Goal: Task Accomplishment & Management: Manage account settings

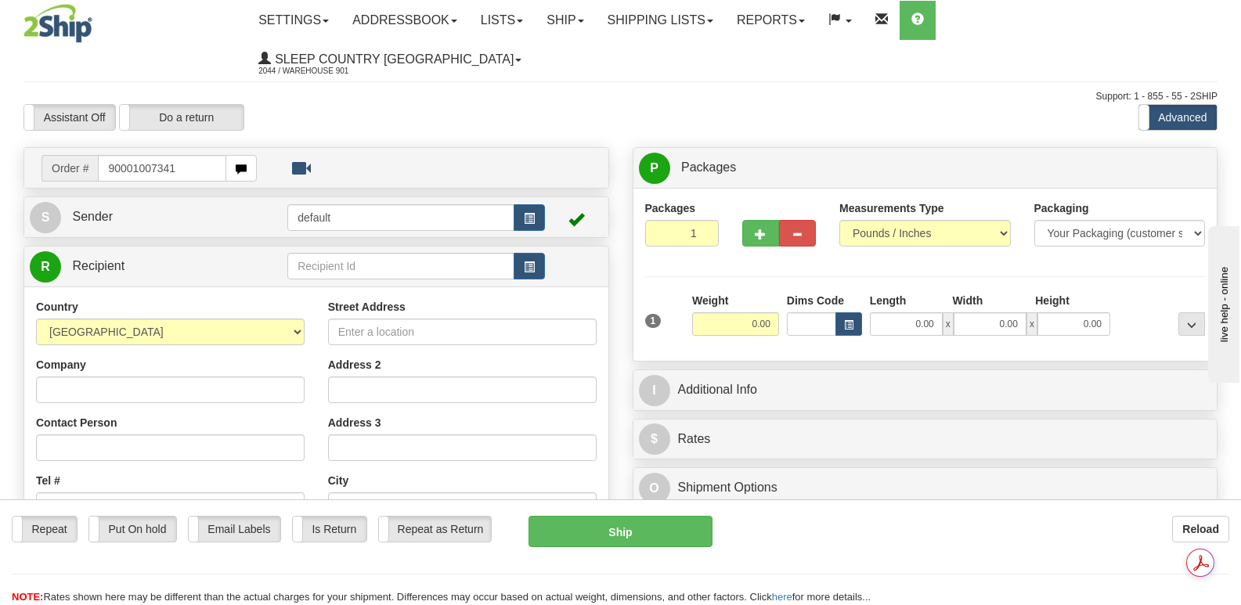
type input "90001007341"
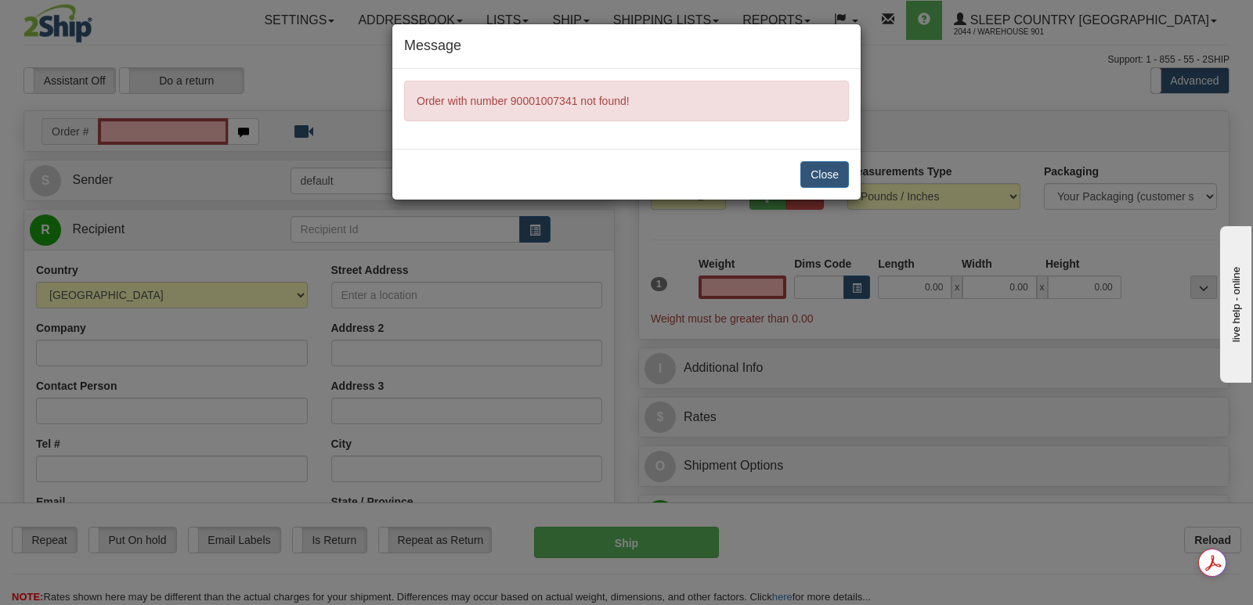
type input "0.00"
click at [826, 172] on button "Close" at bounding box center [825, 174] width 49 height 27
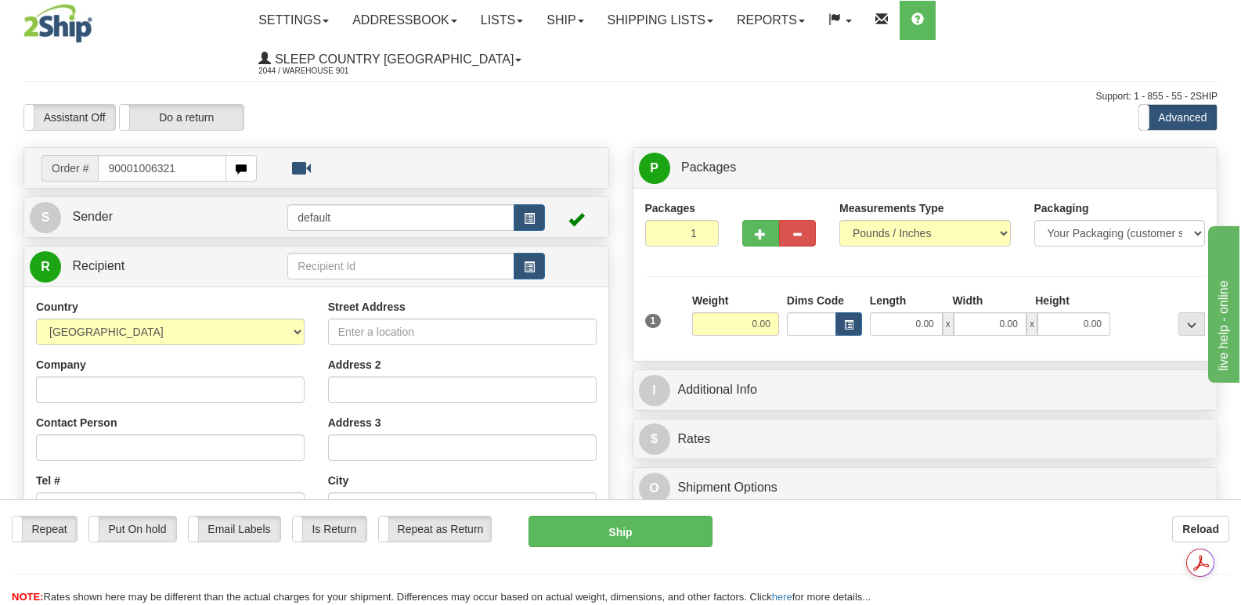
type input "90001006321"
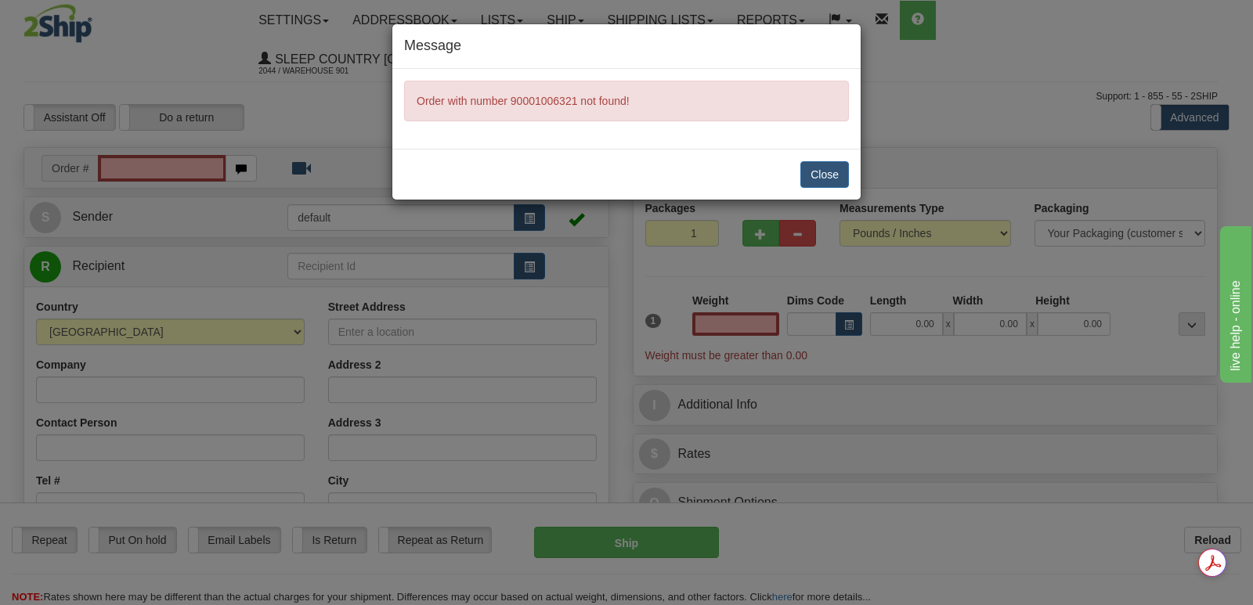
type input "0.00"
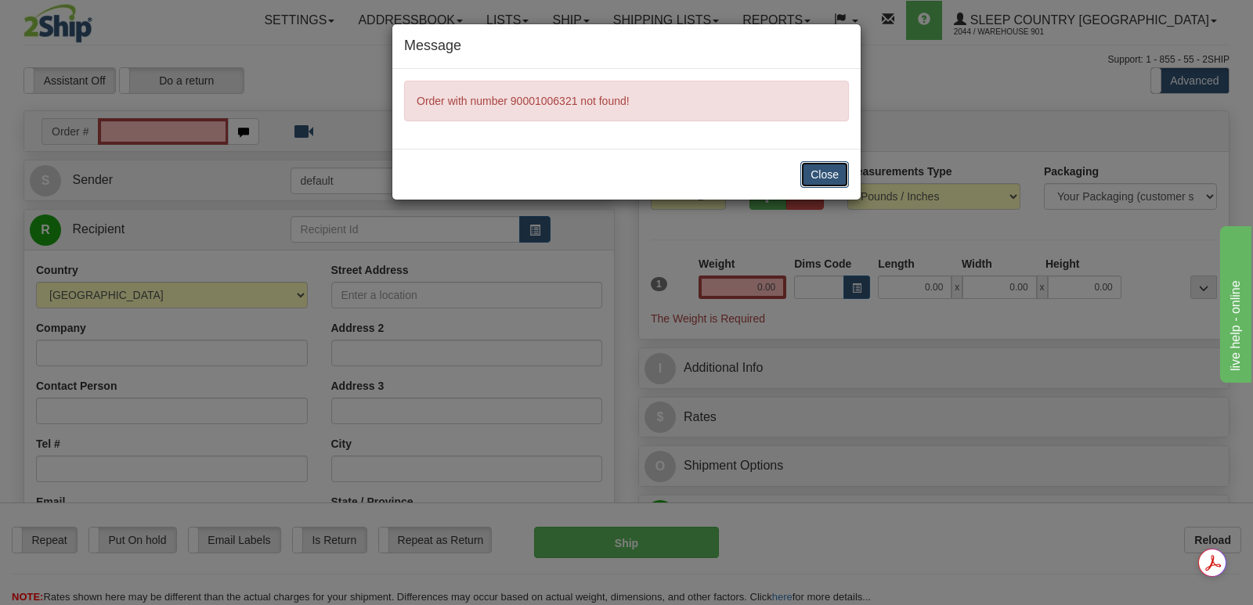
click at [824, 171] on button "Close" at bounding box center [825, 174] width 49 height 27
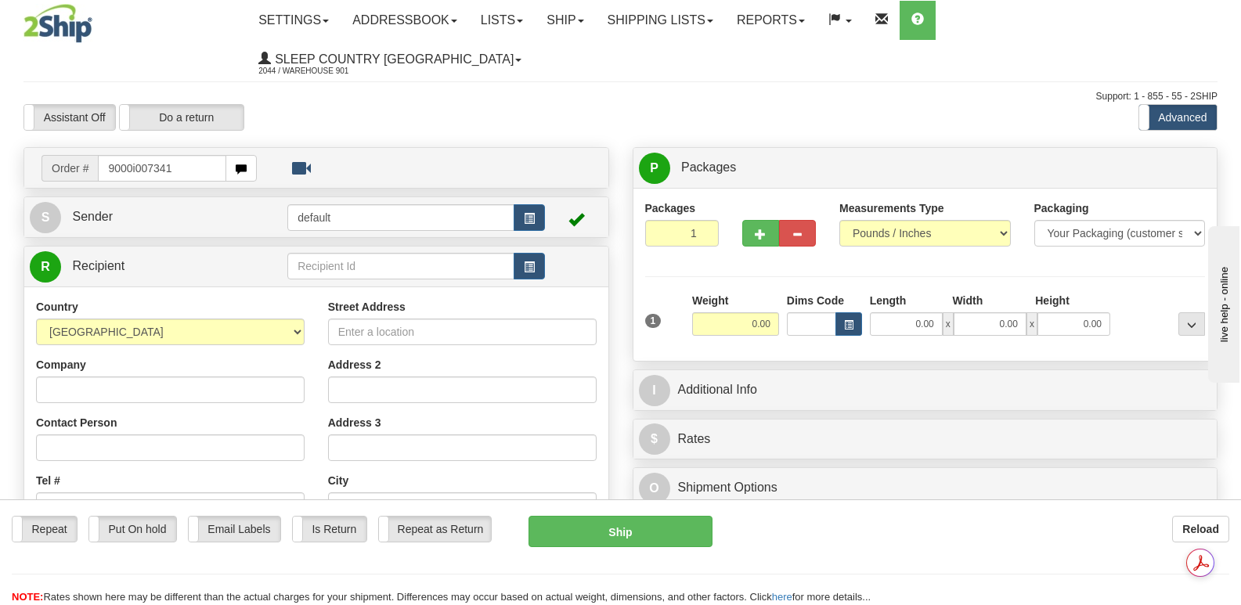
type input "9000i007341"
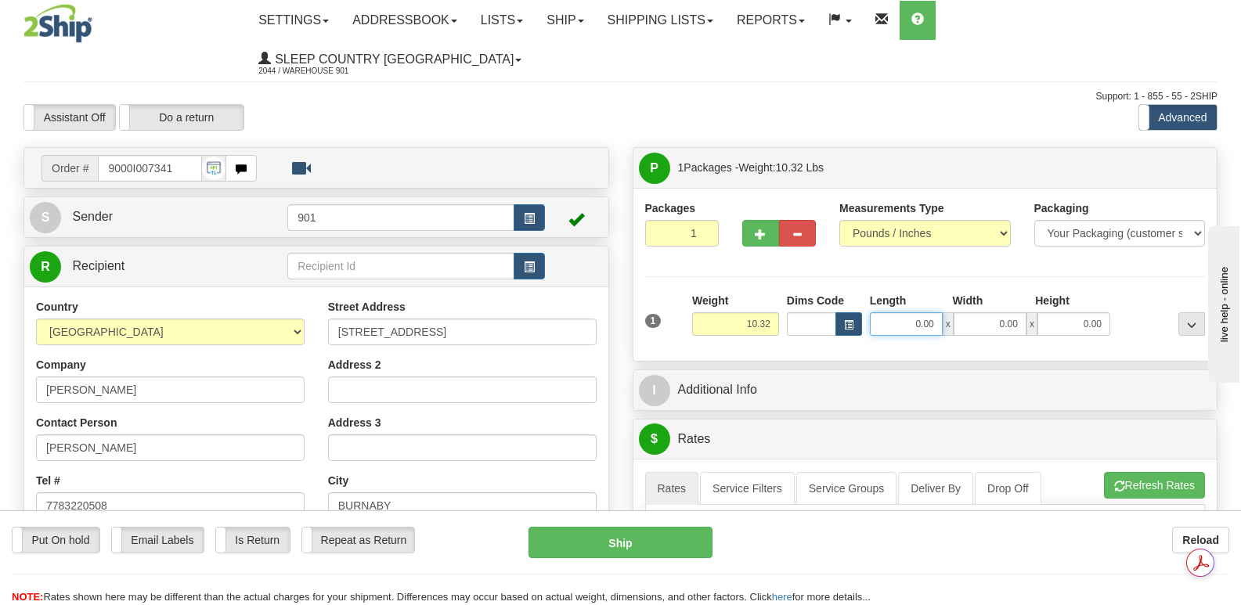
click at [882, 313] on input "0.00" at bounding box center [906, 324] width 73 height 23
type input "19.00"
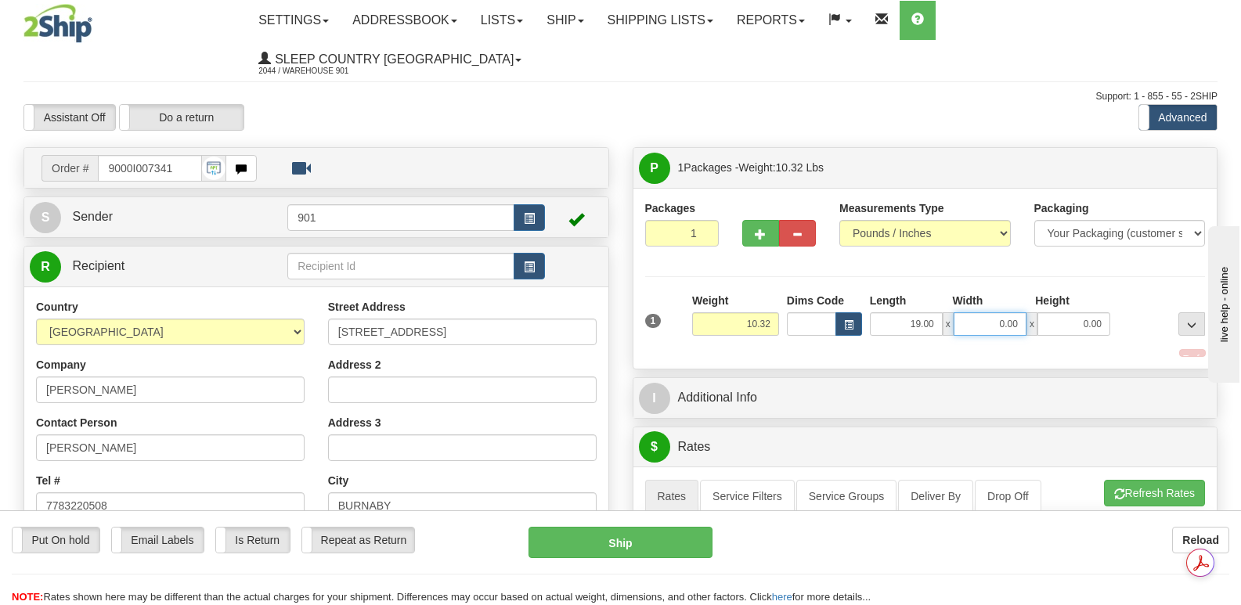
click at [963, 313] on input "0.00" at bounding box center [990, 324] width 73 height 23
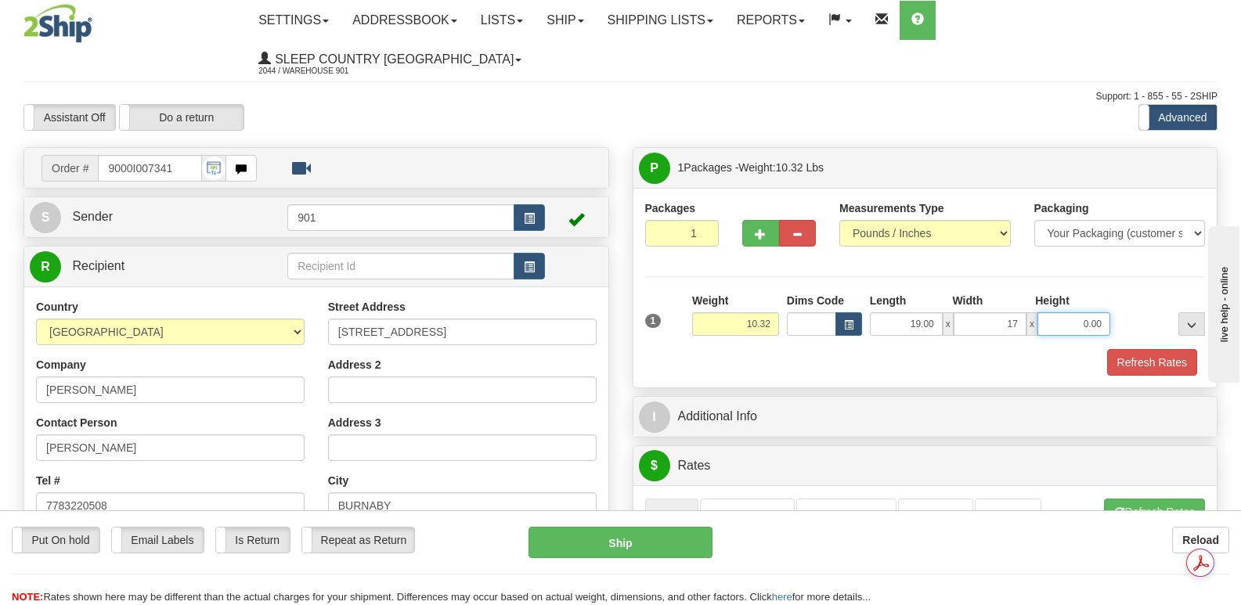
type input "17.00"
click at [1055, 313] on input "0.00" at bounding box center [1074, 324] width 73 height 23
type input "11.00"
click at [1127, 349] on button "Refresh Rates" at bounding box center [1153, 362] width 90 height 27
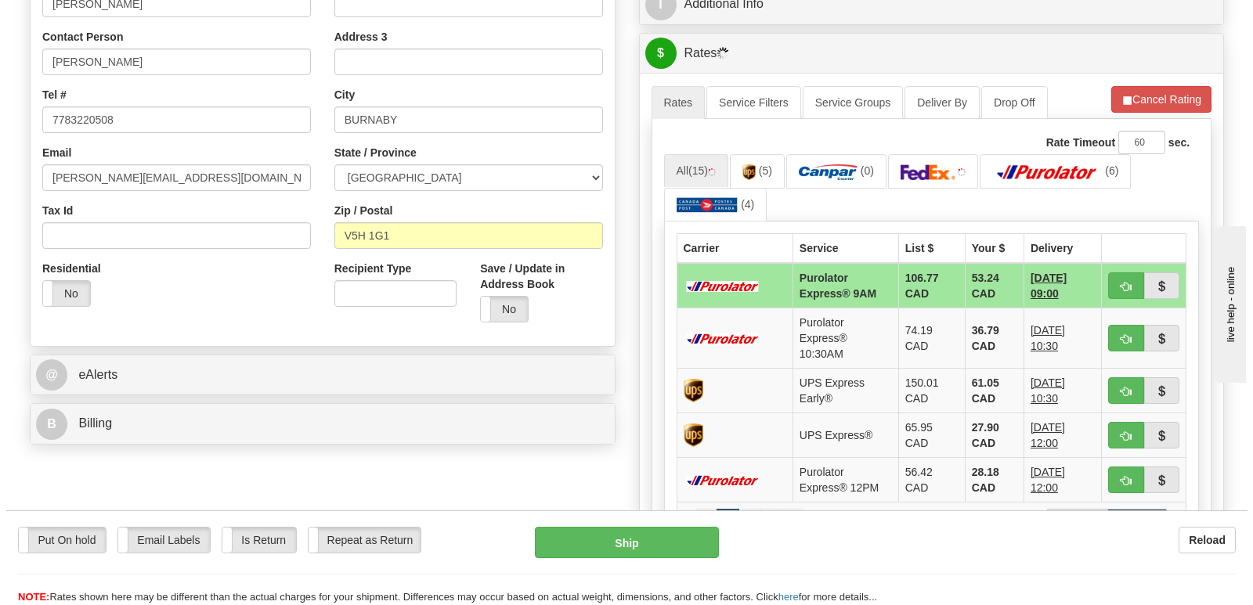
scroll to position [392, 0]
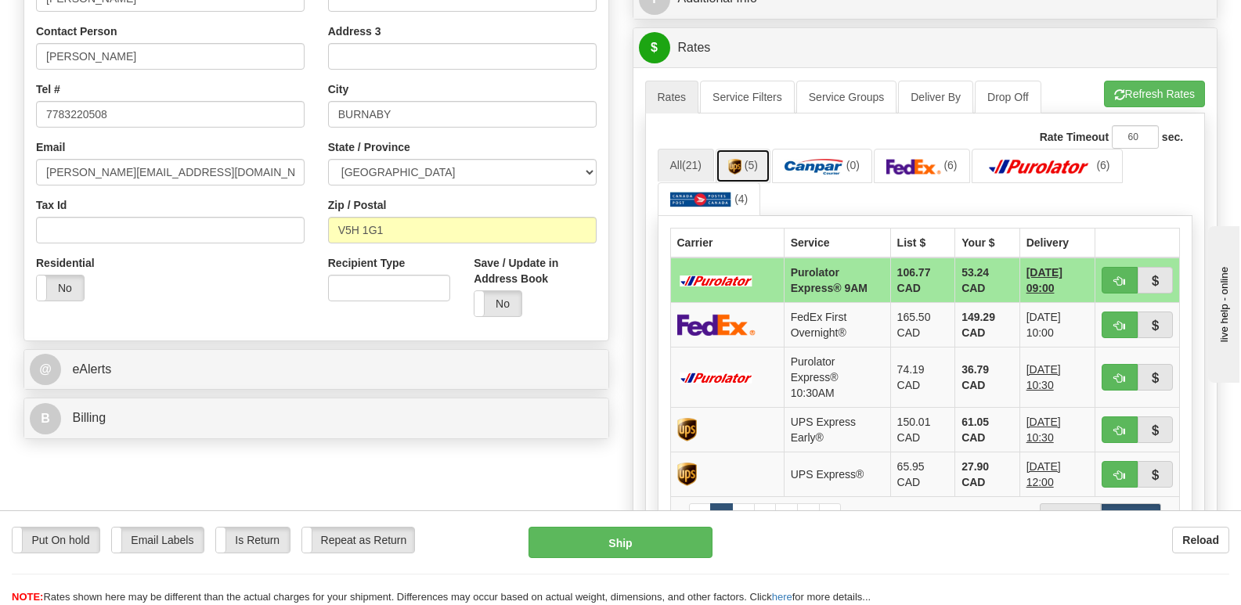
click at [747, 149] on link "(5)" at bounding box center [743, 166] width 55 height 34
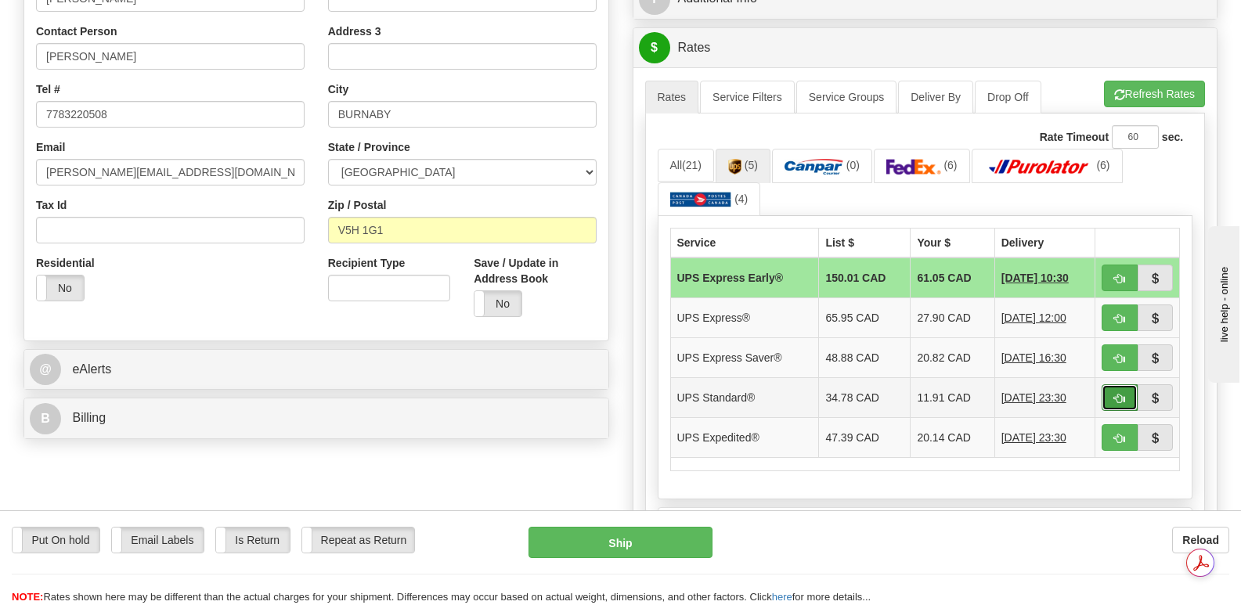
click at [1113, 385] on button "button" at bounding box center [1120, 398] width 36 height 27
type input "11"
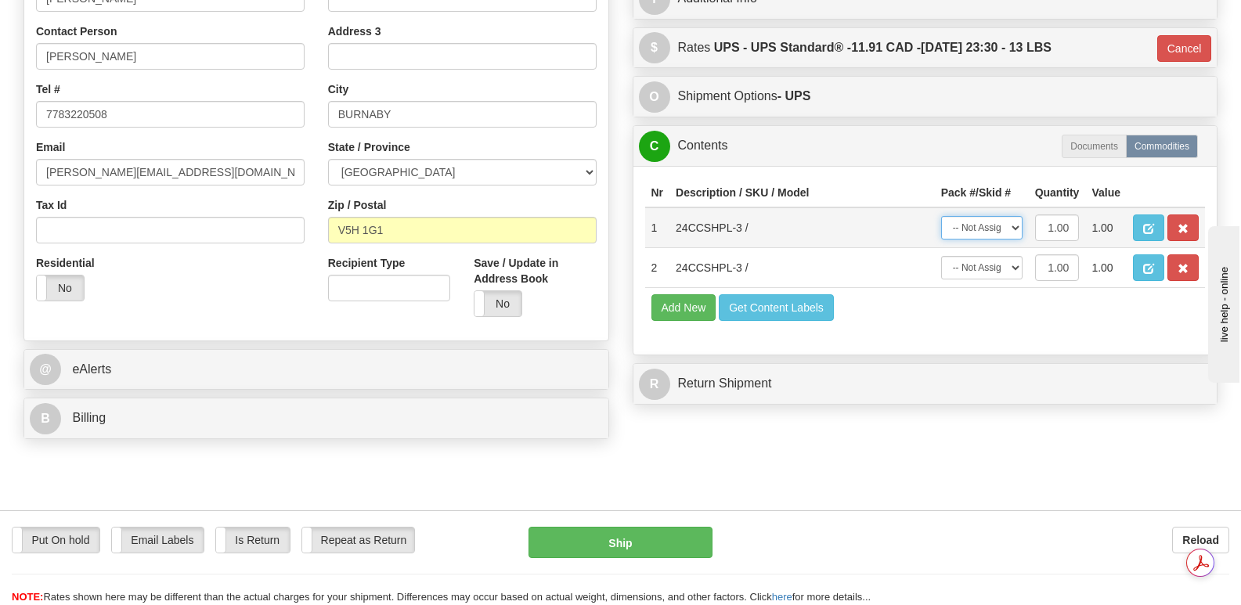
click at [1014, 216] on select "-- Not Assigned -- Package 1" at bounding box center [982, 227] width 81 height 23
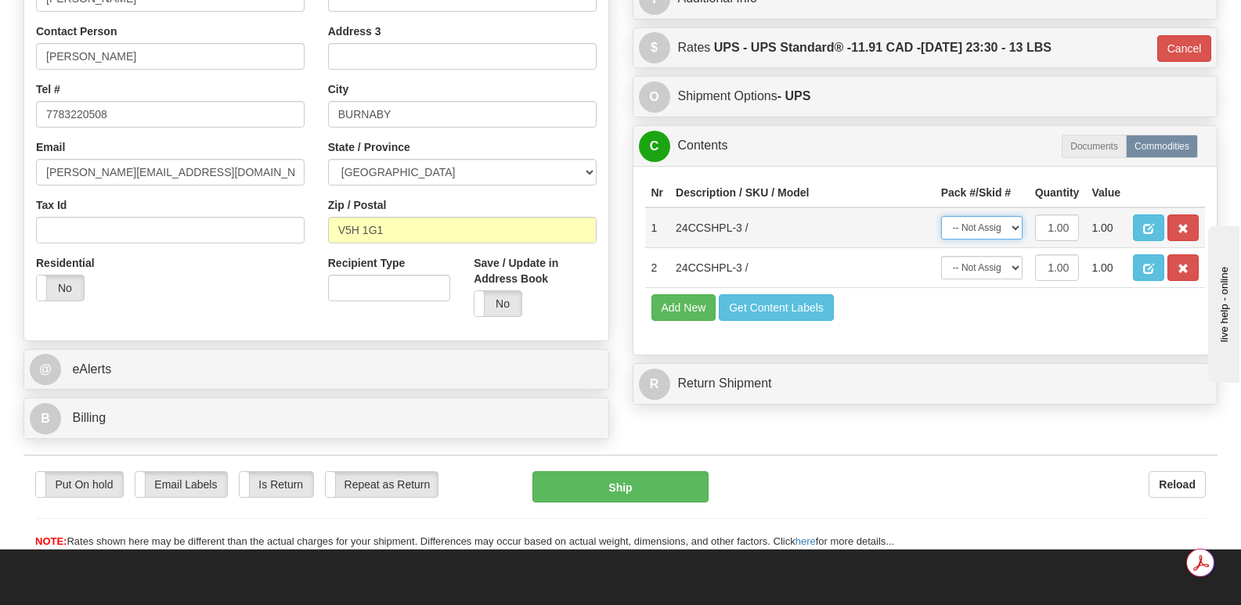
select select "0"
click at [942, 216] on select "-- Not Assigned -- Package 1" at bounding box center [982, 227] width 81 height 23
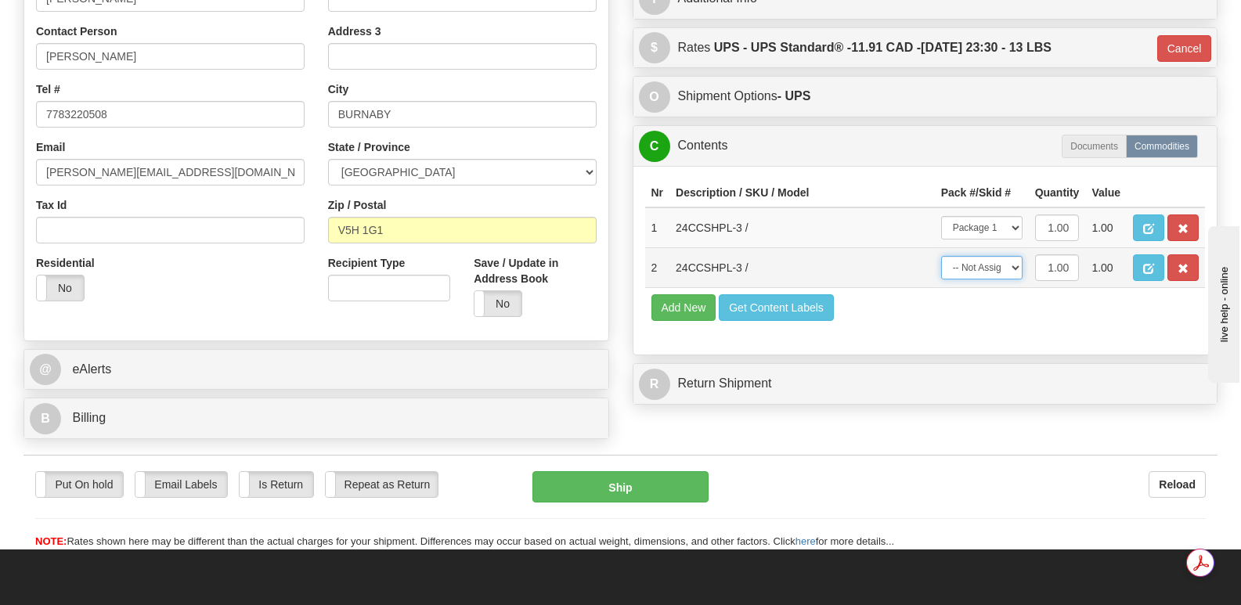
click at [1016, 256] on select "-- Not Assigned -- Package 1" at bounding box center [982, 267] width 81 height 23
select select "0"
click at [942, 256] on select "-- Not Assigned -- Package 1" at bounding box center [982, 267] width 81 height 23
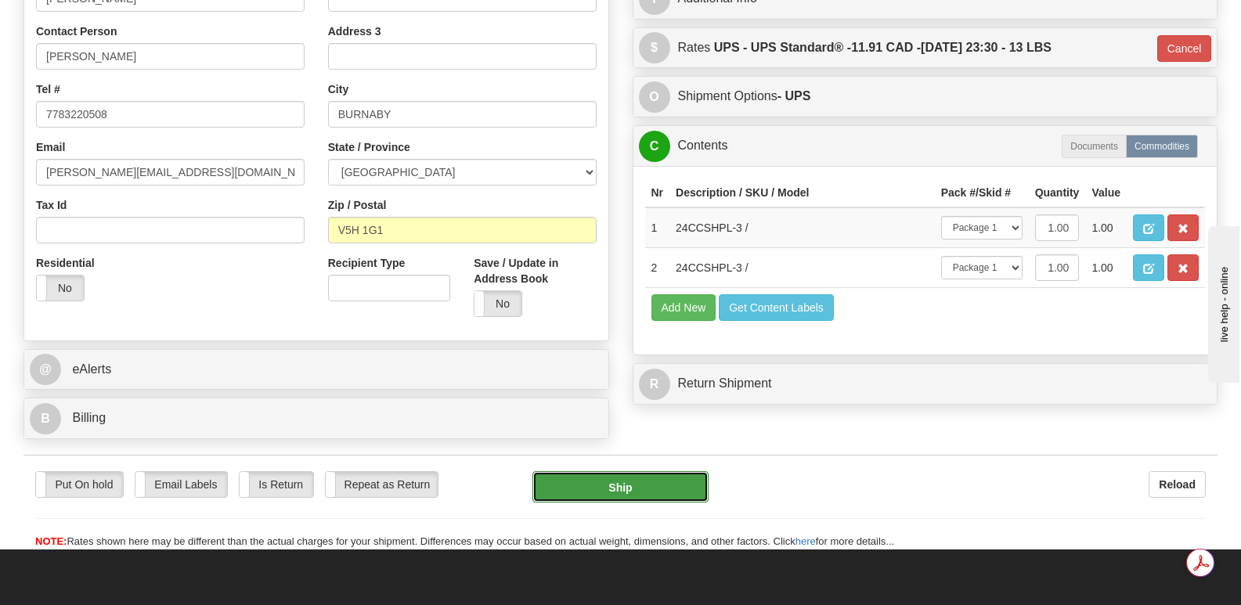
click at [620, 472] on button "Ship" at bounding box center [620, 487] width 175 height 31
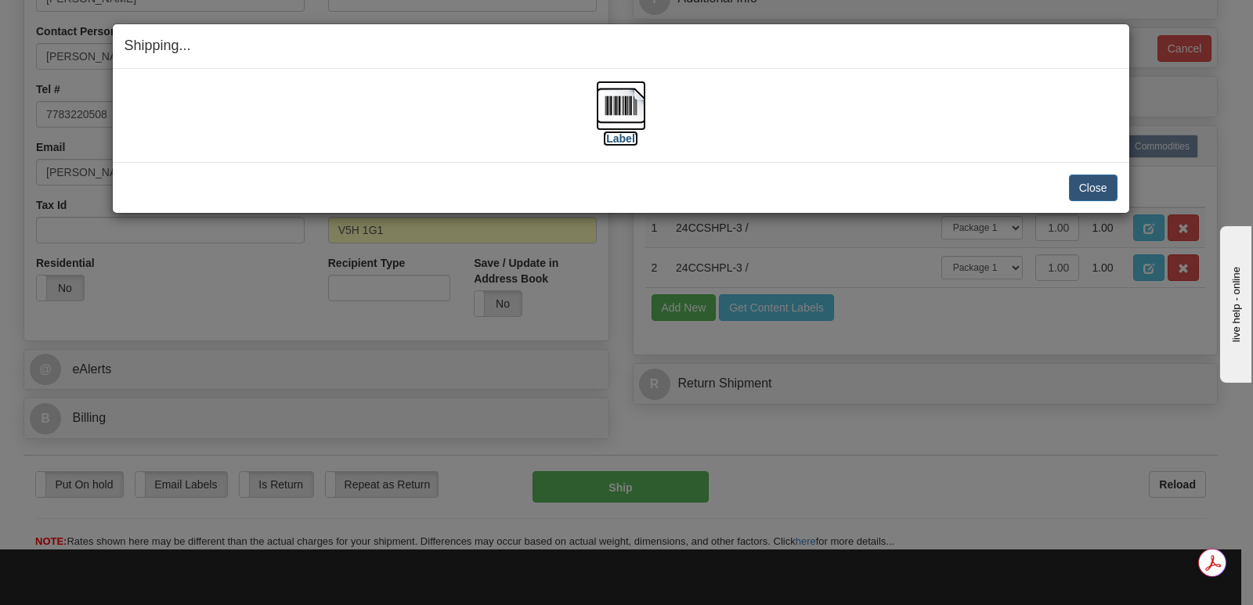
click at [632, 110] on img at bounding box center [621, 106] width 50 height 50
click at [1086, 185] on button "Close" at bounding box center [1093, 188] width 49 height 27
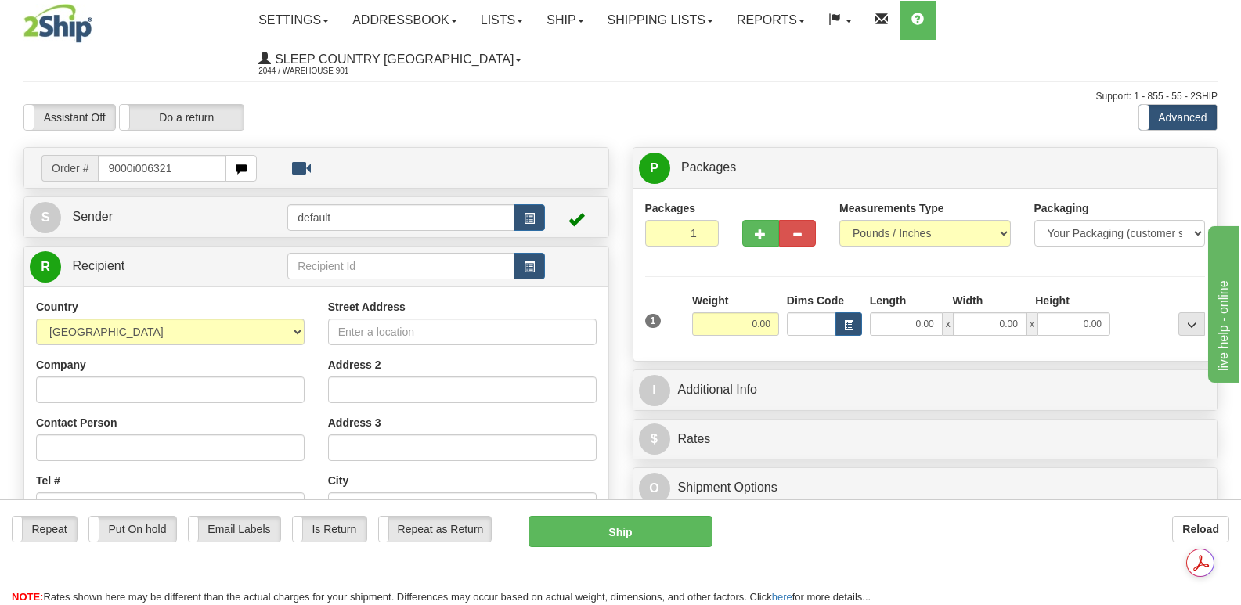
type input "9000i006321"
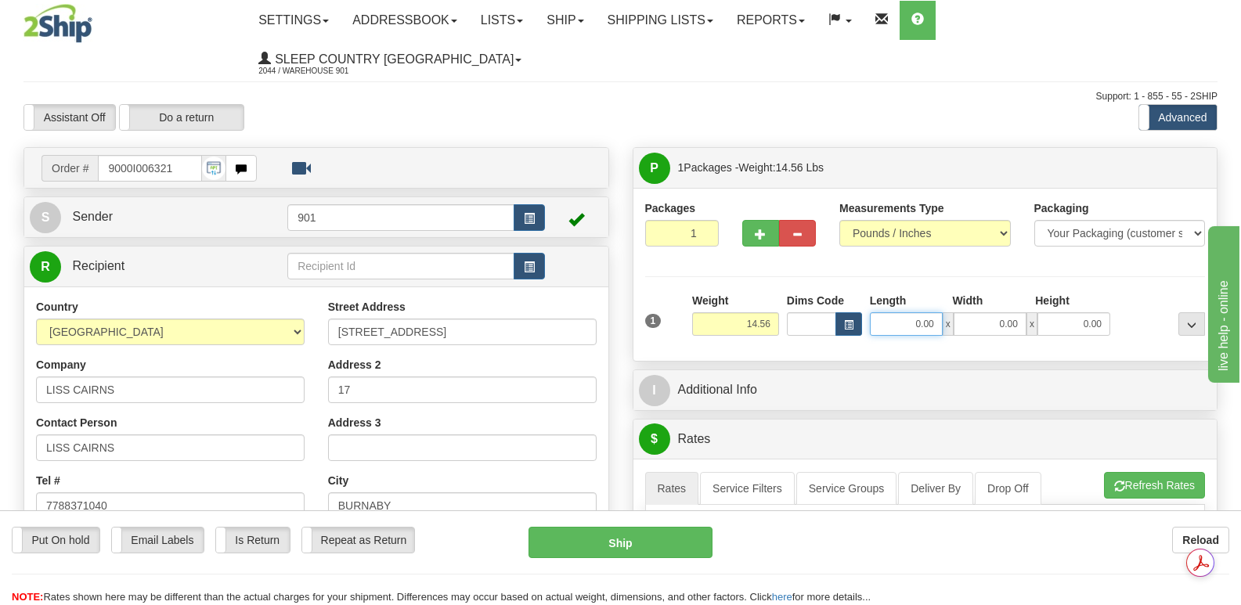
click at [886, 313] on input "0.00" at bounding box center [906, 324] width 73 height 23
type input "19.00"
click at [972, 313] on input "0.00" at bounding box center [990, 324] width 73 height 23
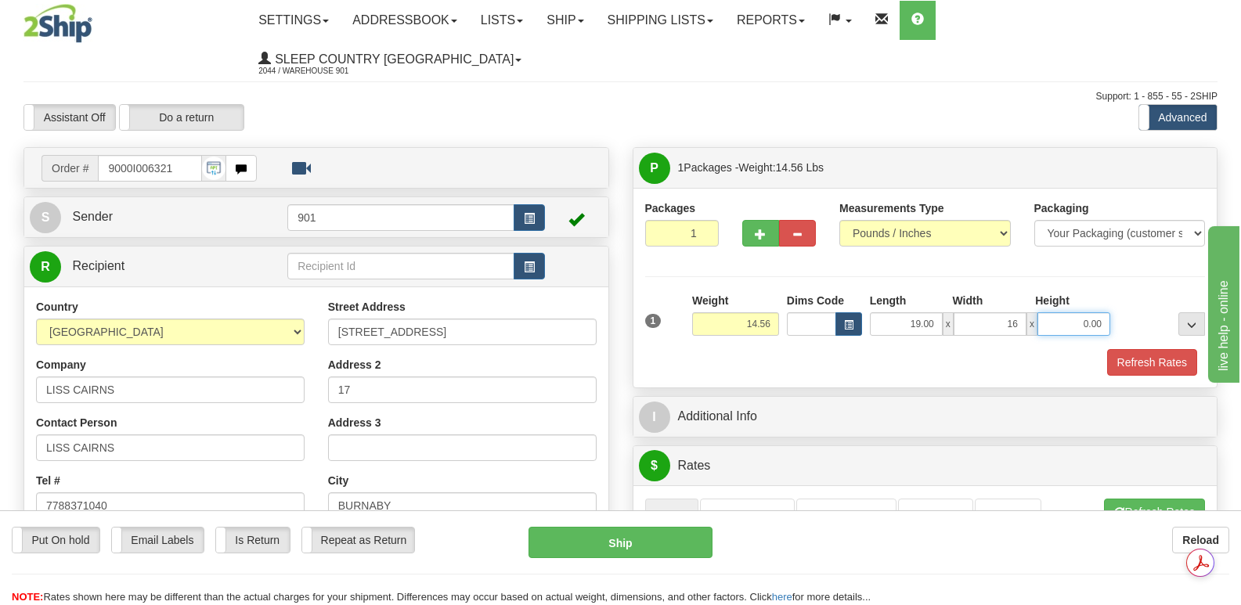
type input "16.00"
click at [1059, 313] on input "0.00" at bounding box center [1074, 324] width 73 height 23
type input "9.00"
click at [1157, 349] on button "Refresh Rates" at bounding box center [1153, 362] width 90 height 27
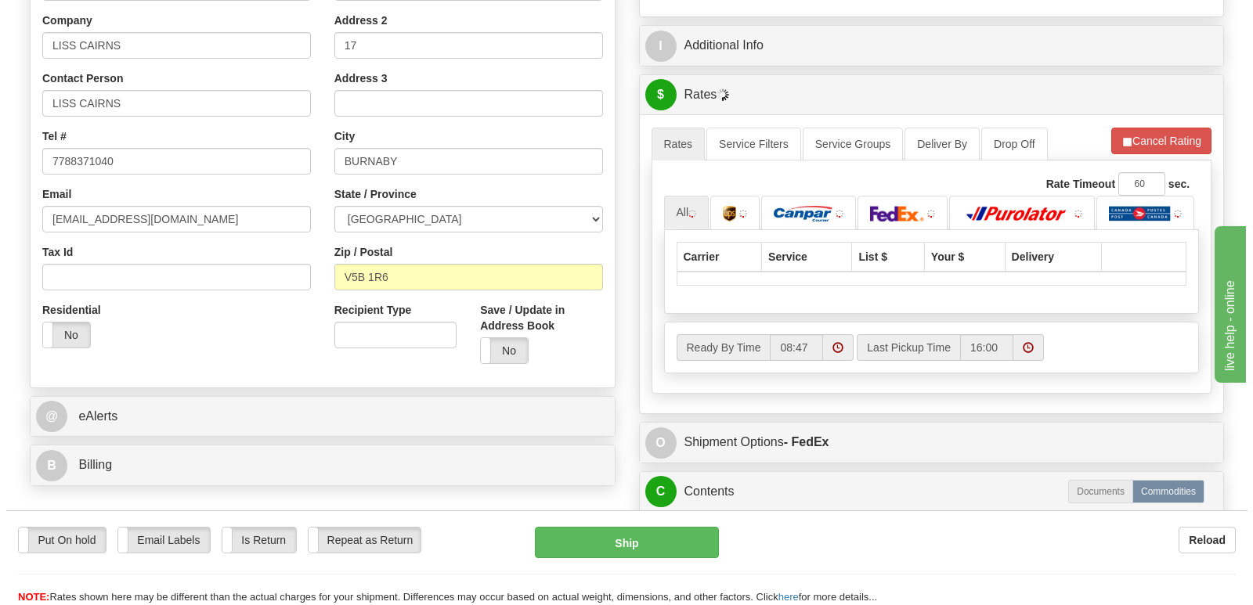
scroll to position [392, 0]
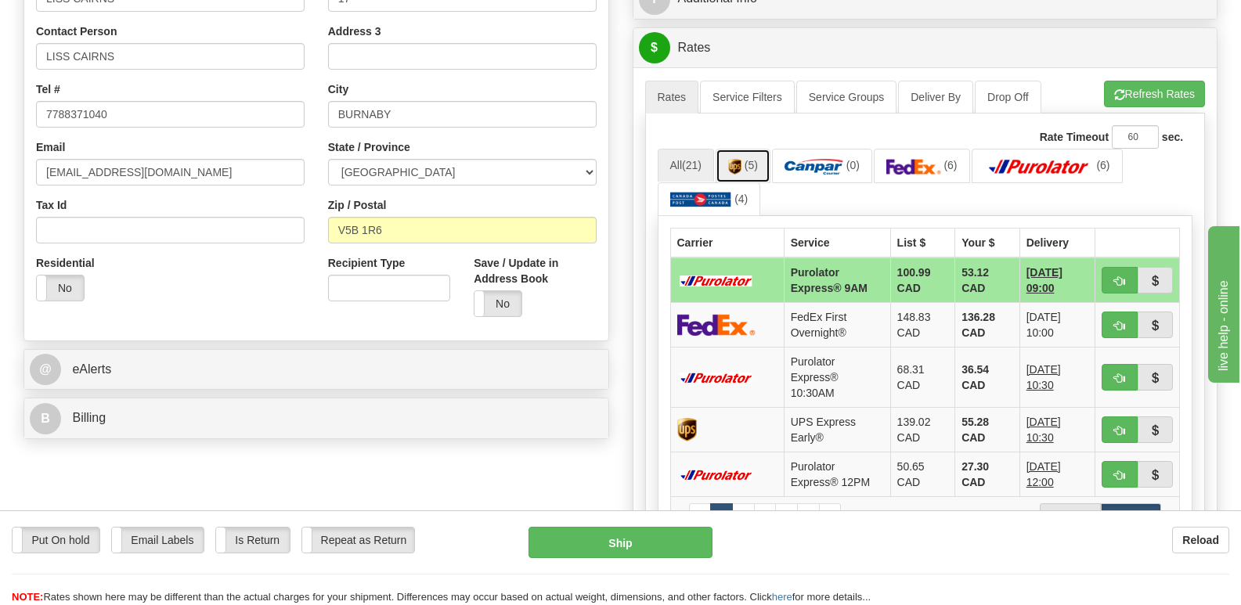
click at [742, 159] on img at bounding box center [734, 167] width 13 height 16
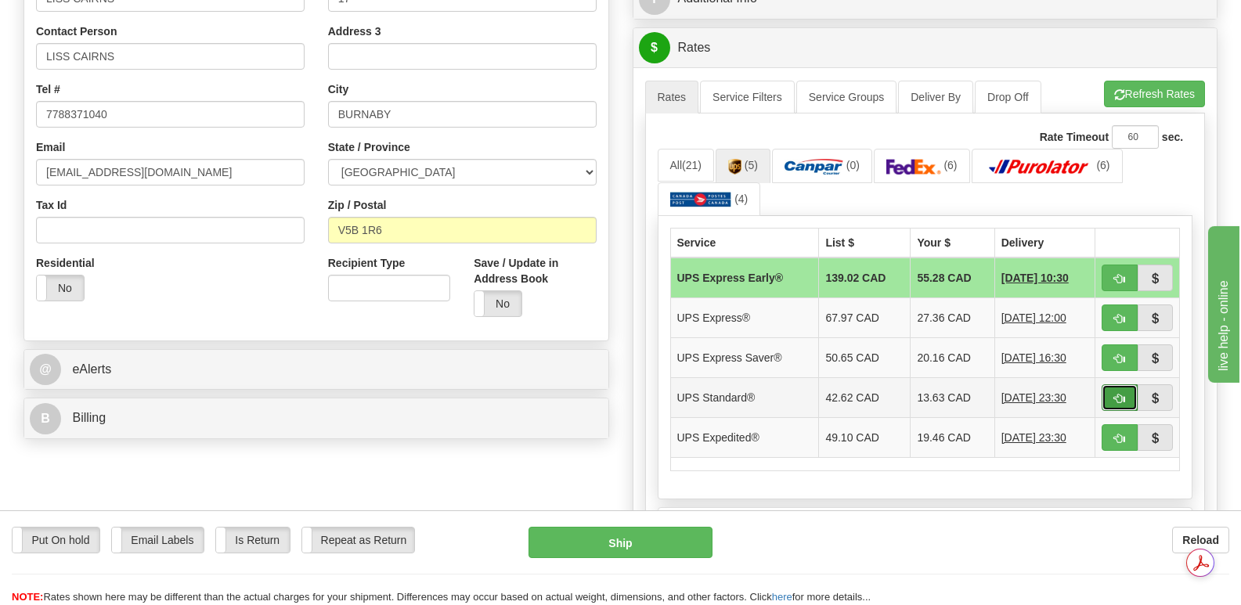
click at [1118, 394] on span "button" at bounding box center [1120, 399] width 11 height 10
type input "11"
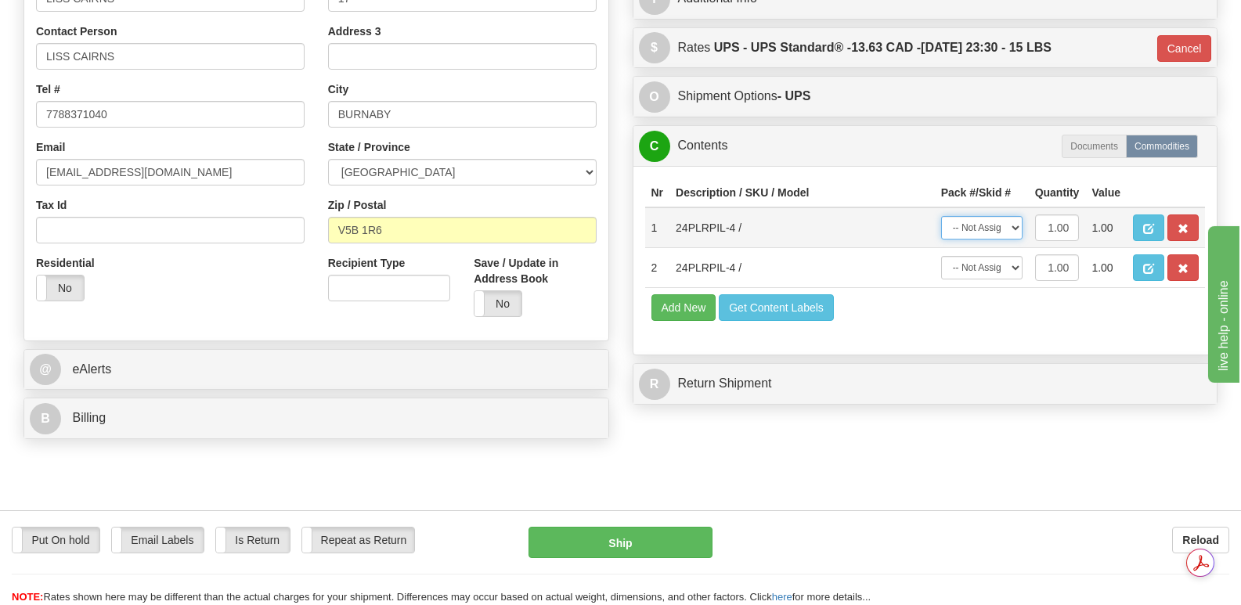
click at [1014, 216] on select "-- Not Assigned -- Package 1" at bounding box center [982, 227] width 81 height 23
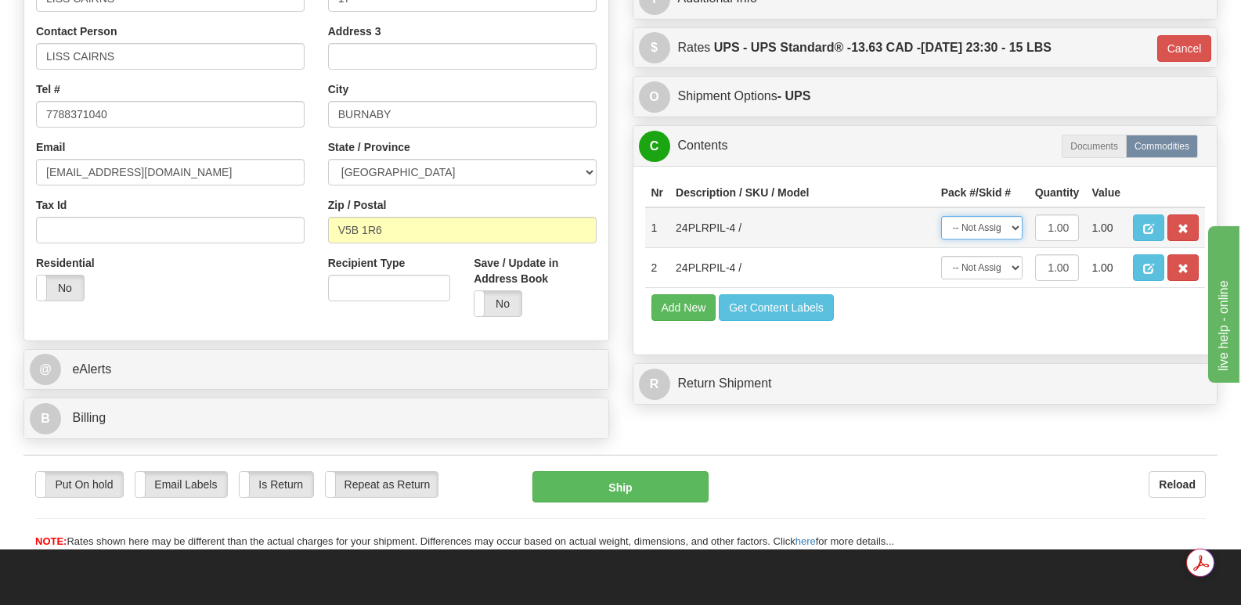
select select "0"
click at [942, 216] on select "-- Not Assigned -- Package 1" at bounding box center [982, 227] width 81 height 23
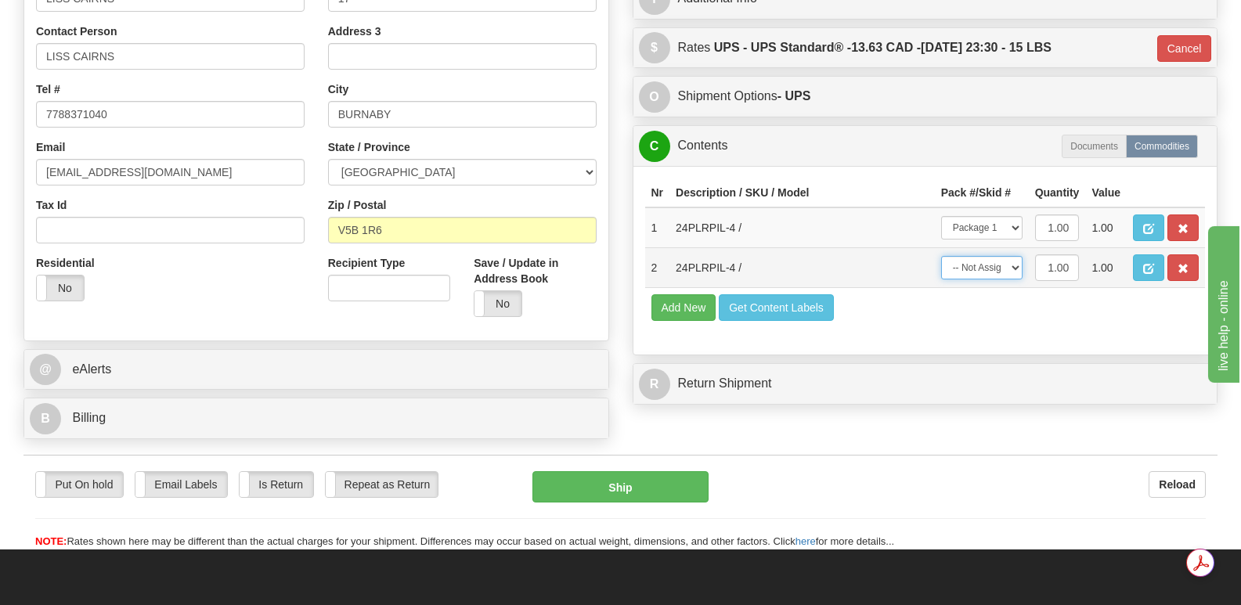
click at [1010, 256] on select "-- Not Assigned -- Package 1" at bounding box center [982, 267] width 81 height 23
select select "0"
click at [942, 256] on select "-- Not Assigned -- Package 1" at bounding box center [982, 267] width 81 height 23
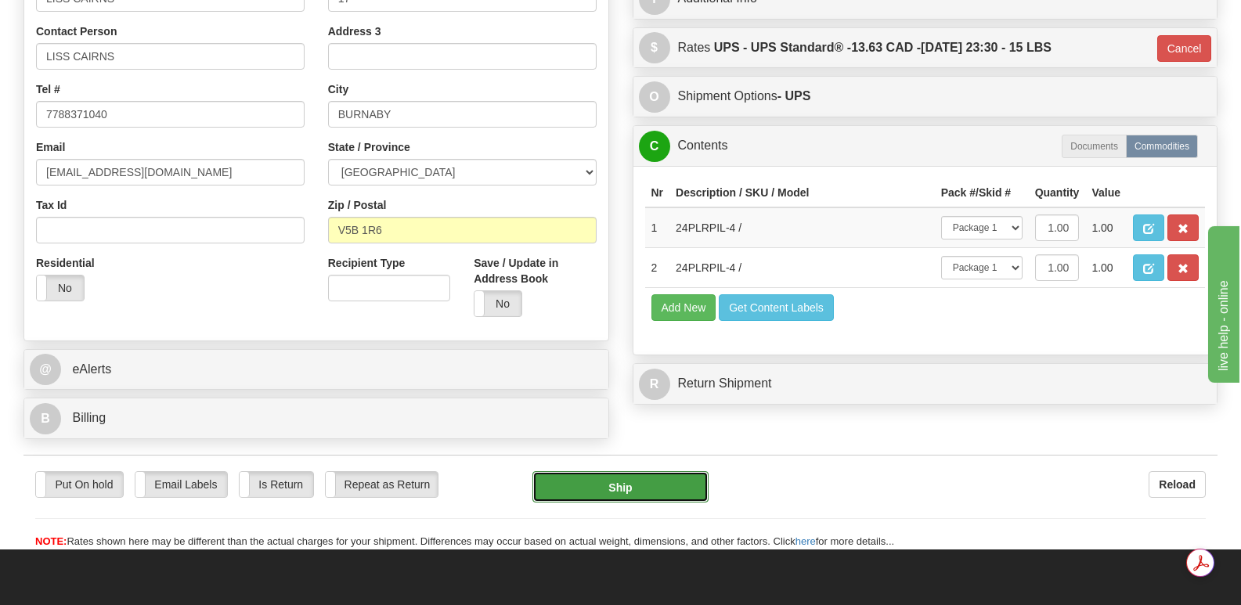
click at [632, 472] on button "Ship" at bounding box center [620, 487] width 175 height 31
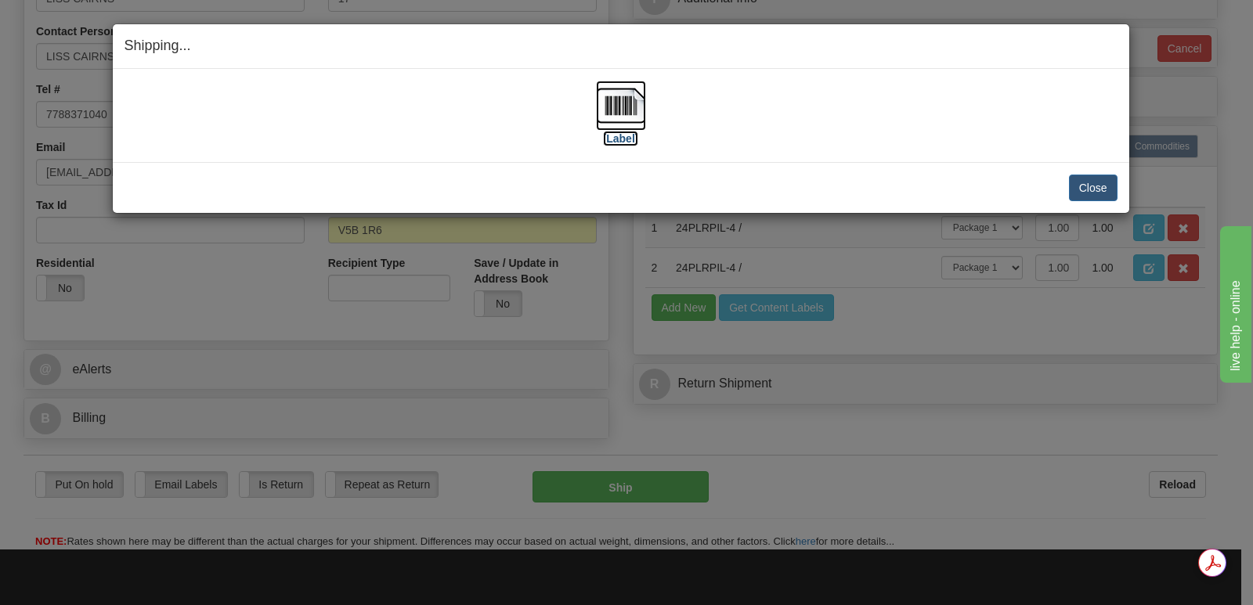
click at [613, 103] on img at bounding box center [621, 106] width 50 height 50
click at [1101, 185] on button "Close" at bounding box center [1093, 188] width 49 height 27
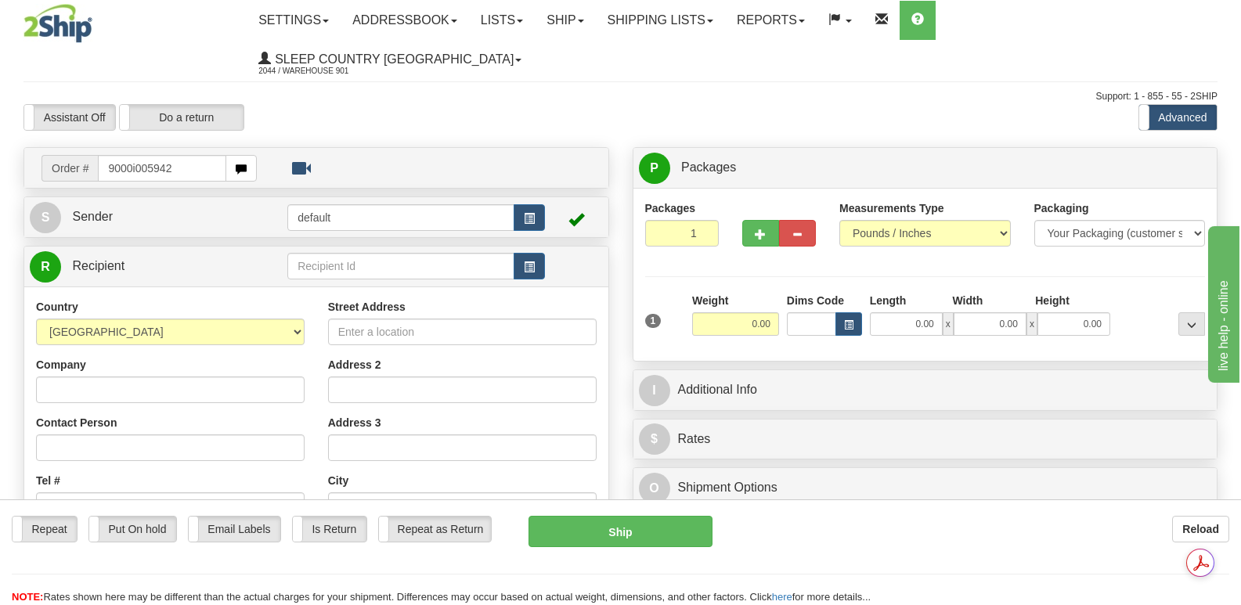
type input "9000i005942"
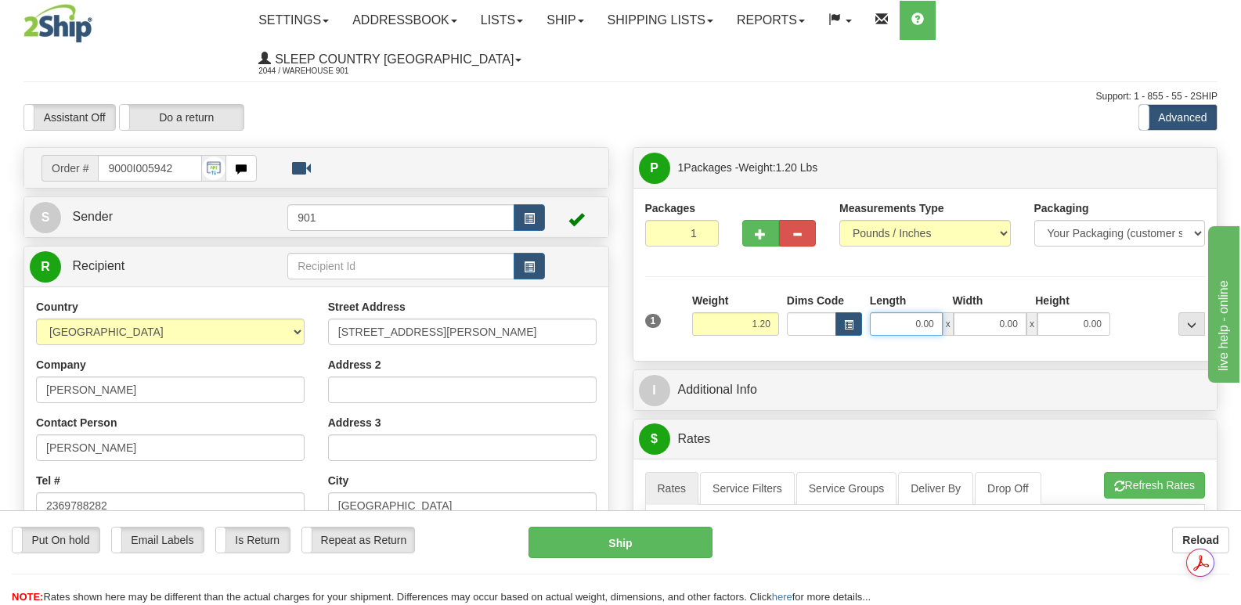
drag, startPoint x: 883, startPoint y: 287, endPoint x: 884, endPoint y: 279, distance: 7.9
click at [884, 313] on input "0.00" at bounding box center [906, 324] width 73 height 23
type input "10.00"
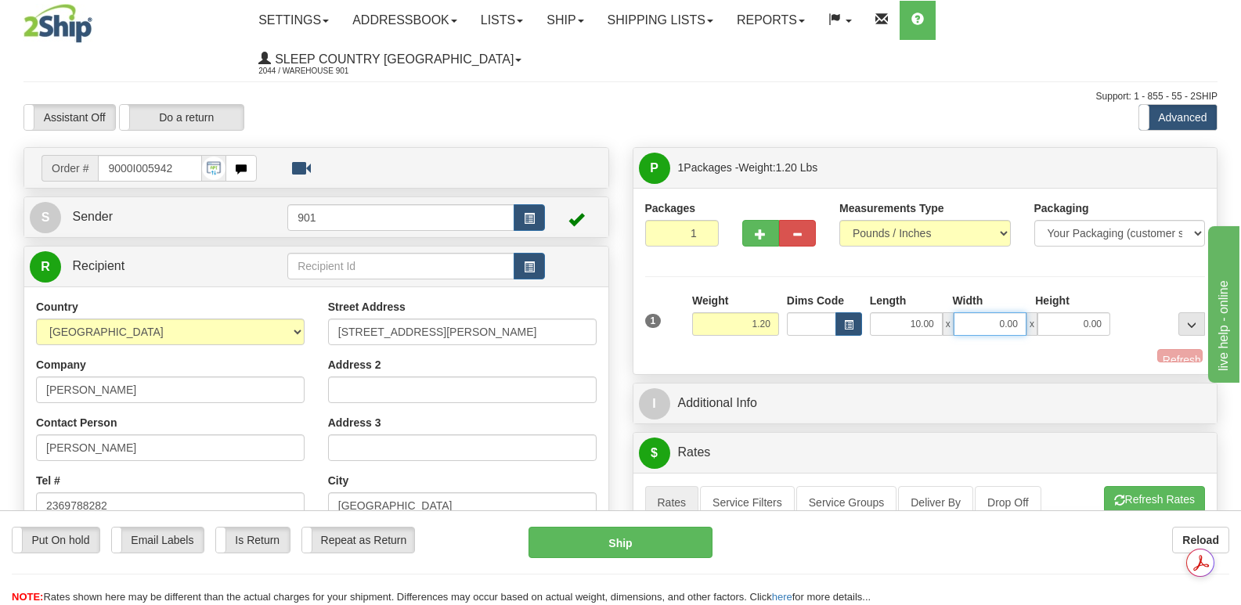
click at [970, 313] on input "0.00" at bounding box center [990, 324] width 73 height 23
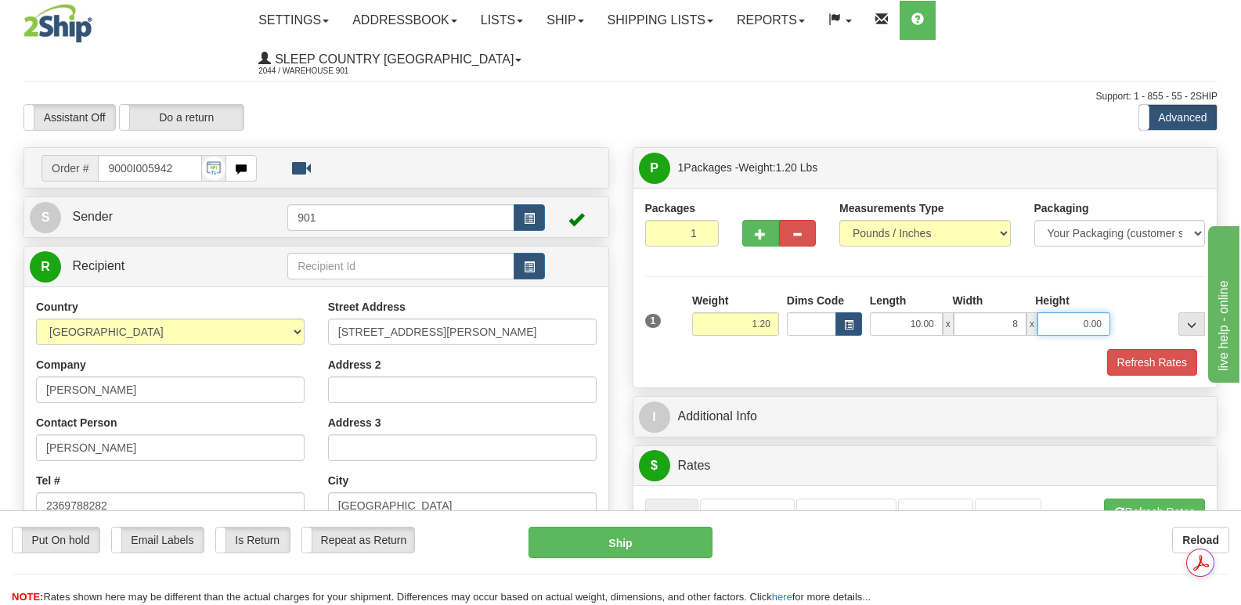
type input "8.00"
click at [1057, 313] on input "0.00" at bounding box center [1074, 324] width 73 height 23
type input "2.00"
click at [1140, 349] on button "Refresh Rates" at bounding box center [1153, 362] width 90 height 27
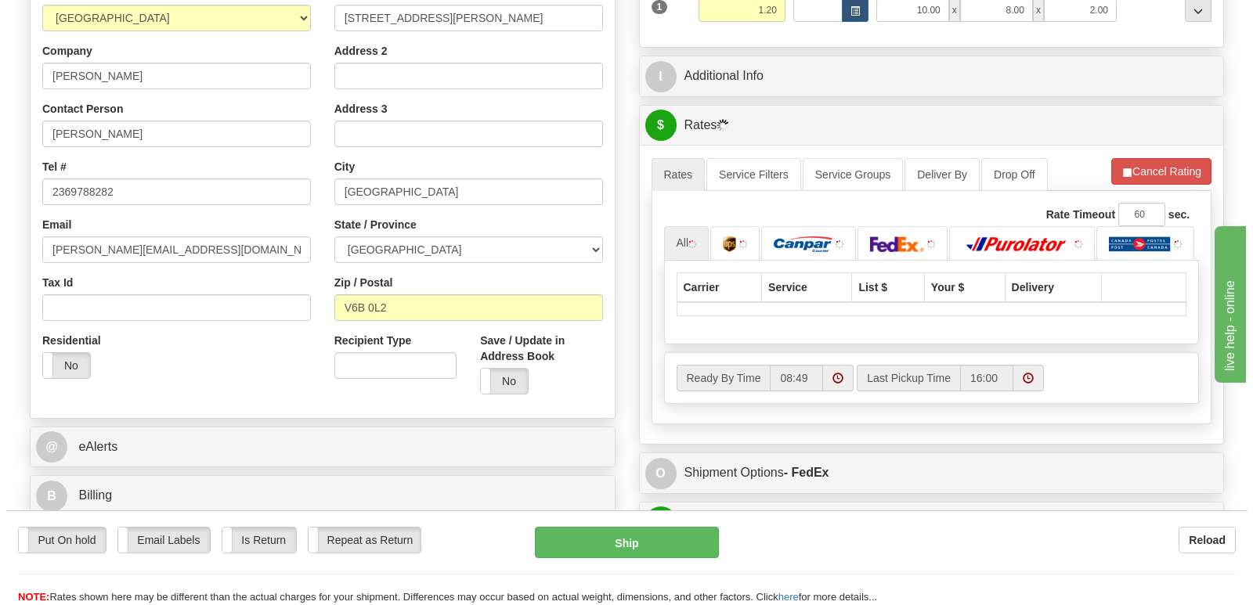
scroll to position [392, 0]
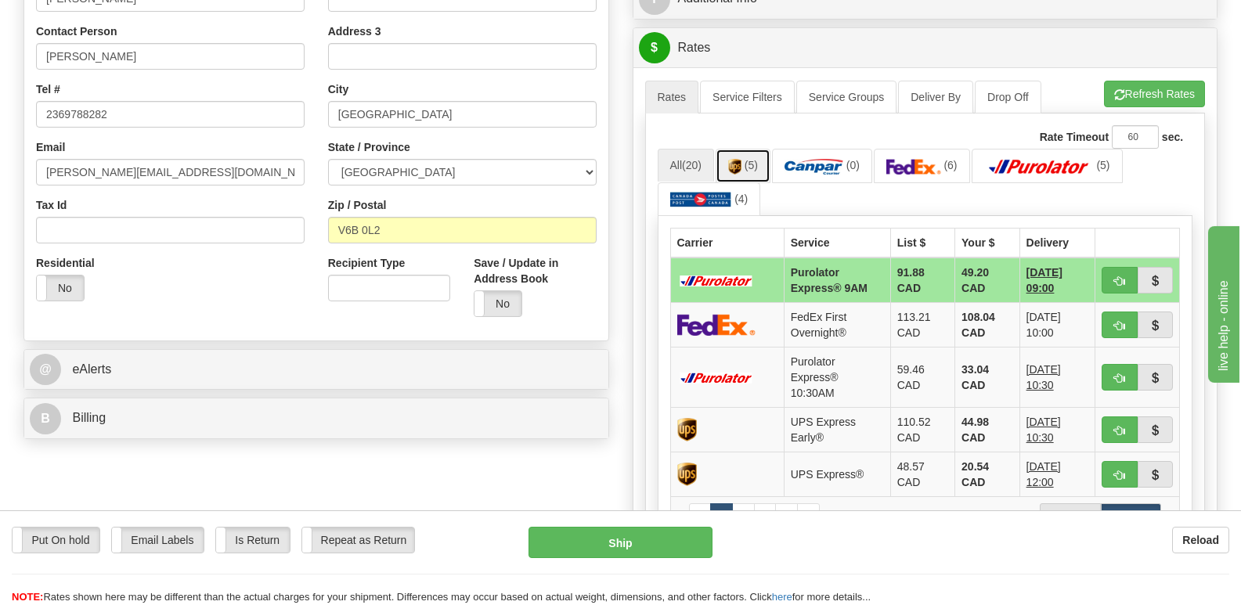
click at [742, 159] on img at bounding box center [734, 167] width 13 height 16
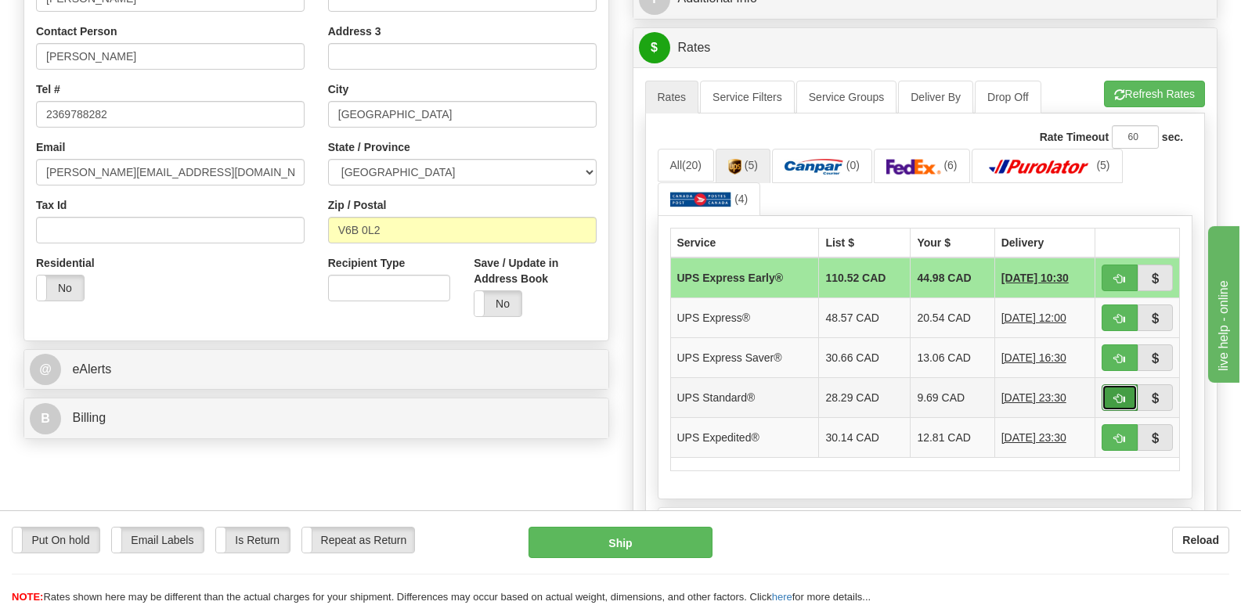
click at [1122, 394] on span "button" at bounding box center [1120, 399] width 11 height 10
type input "11"
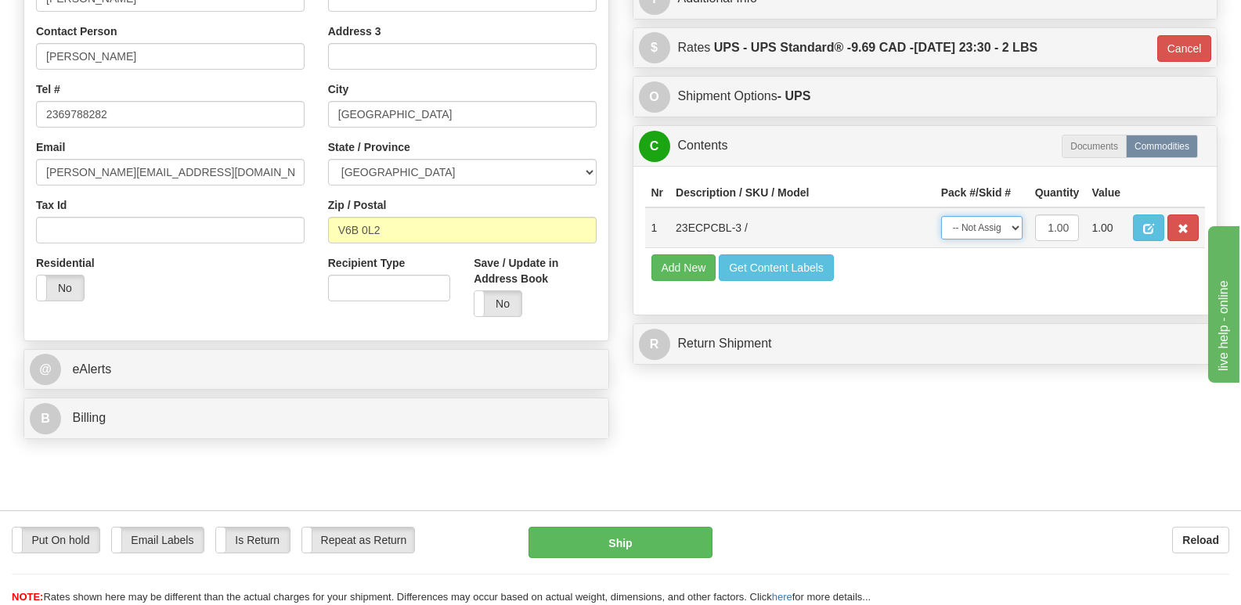
click at [1014, 216] on select "-- Not Assigned -- Package 1" at bounding box center [982, 227] width 81 height 23
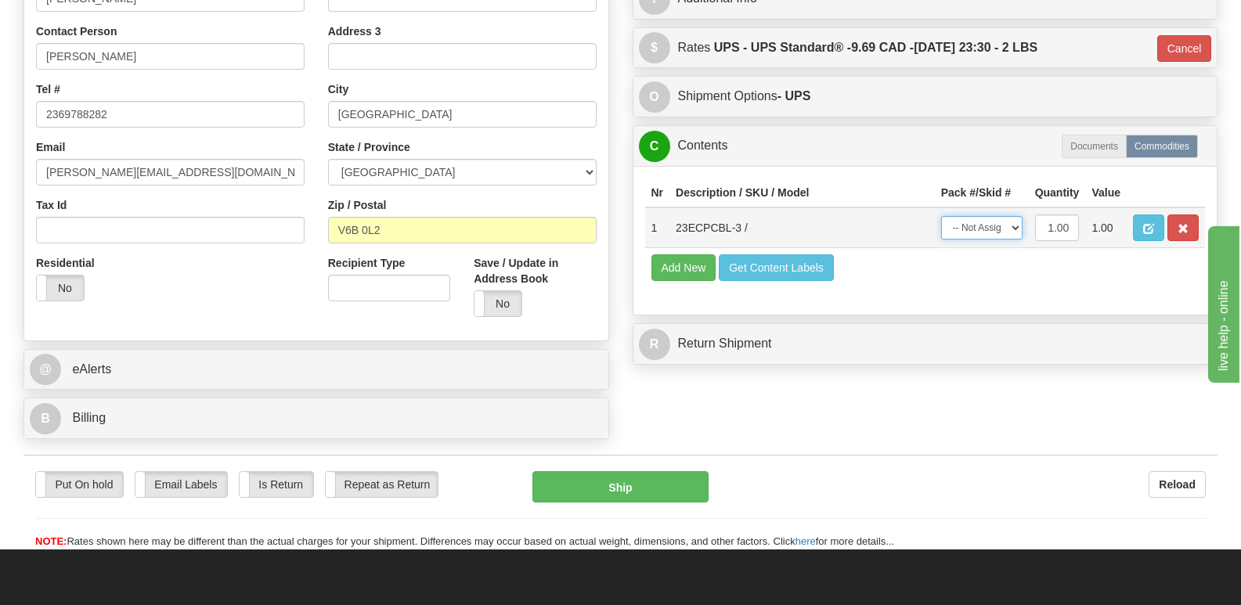
select select "0"
click at [942, 216] on select "-- Not Assigned -- Package 1" at bounding box center [982, 227] width 81 height 23
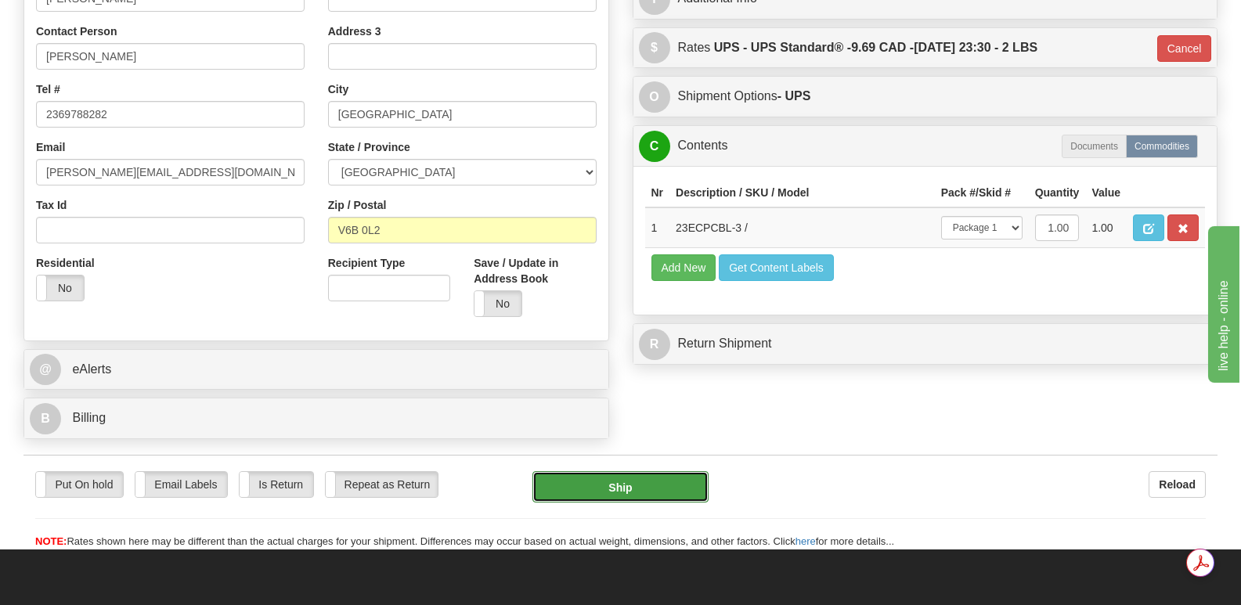
click at [649, 472] on button "Ship" at bounding box center [620, 487] width 175 height 31
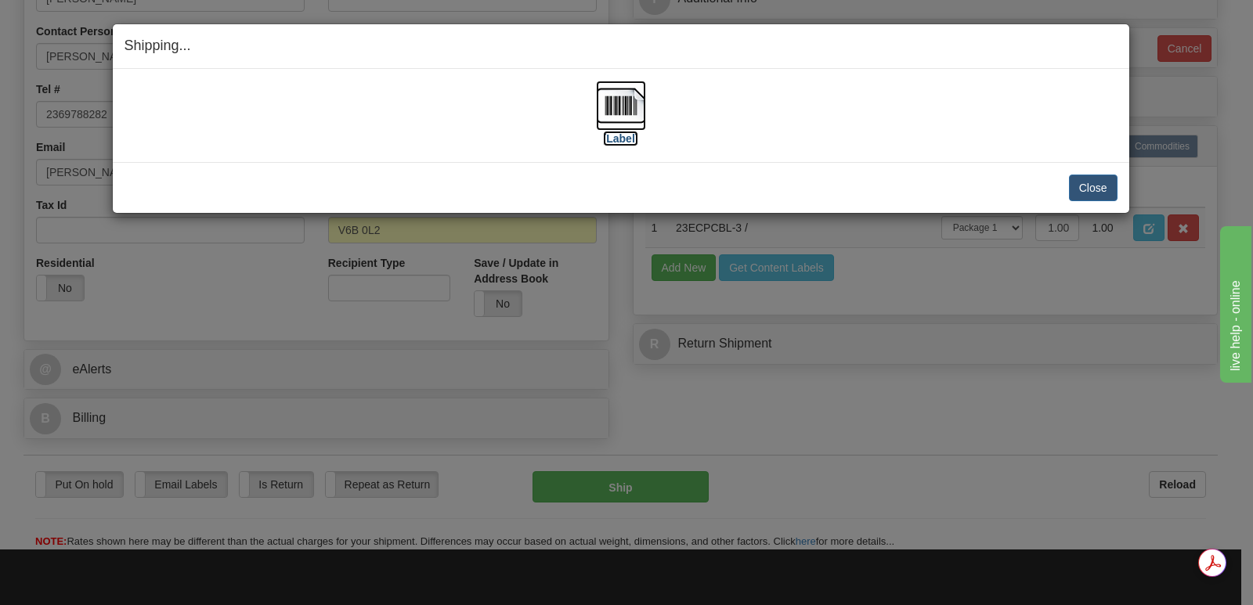
click at [629, 103] on img at bounding box center [621, 106] width 50 height 50
click at [1096, 185] on button "Close" at bounding box center [1093, 188] width 49 height 27
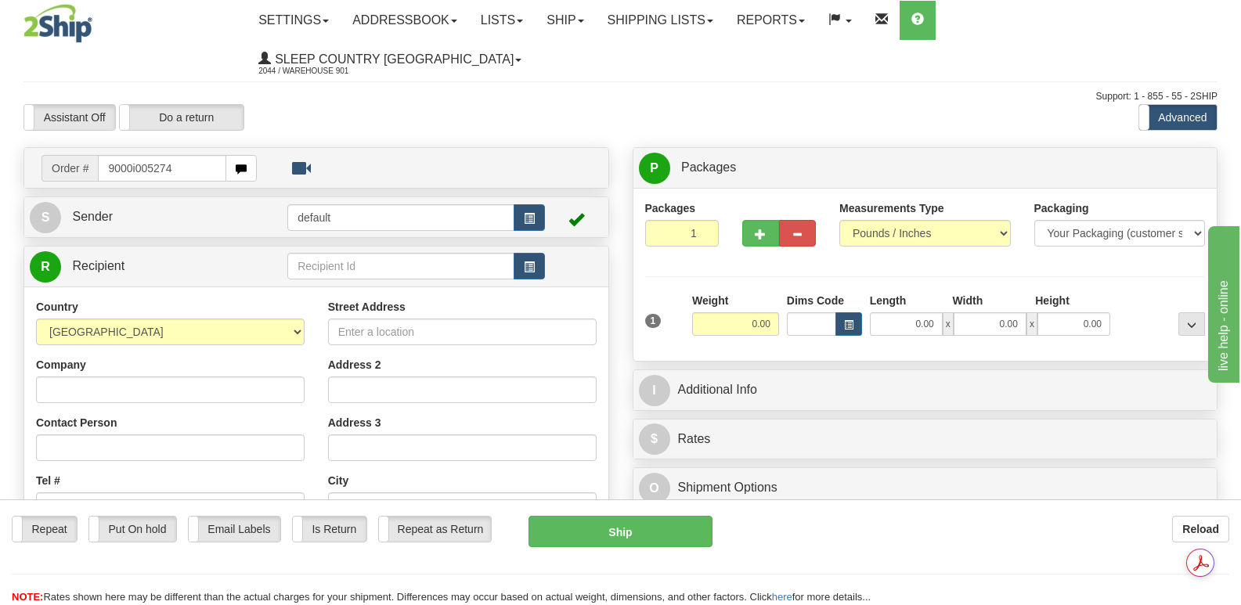
type input "9000i005274"
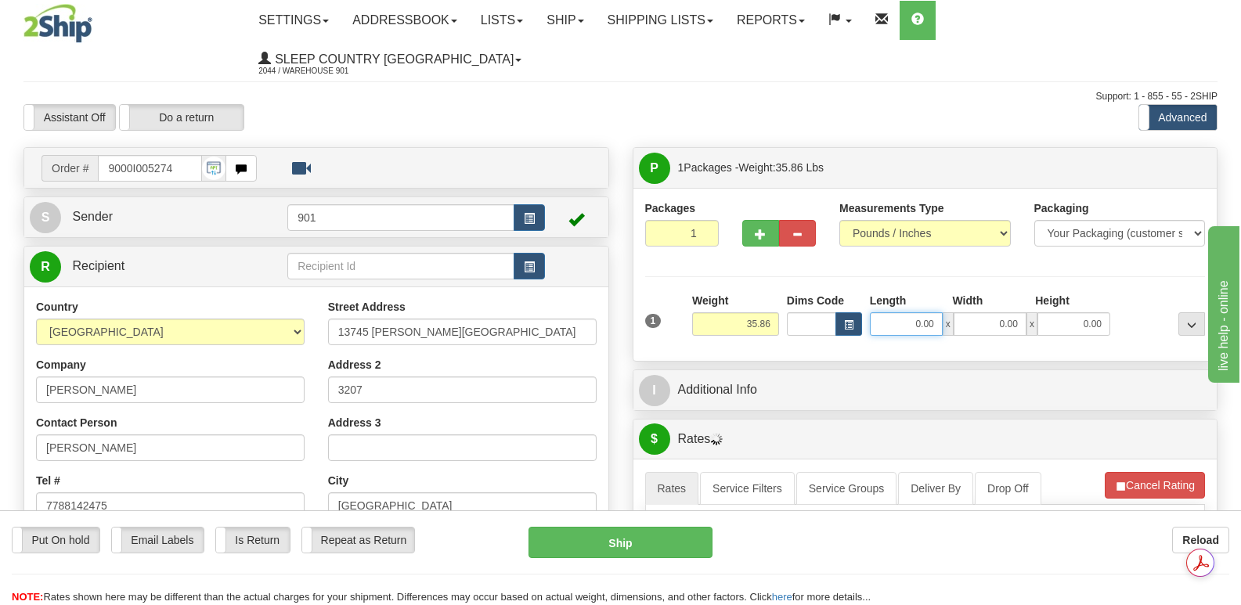
click at [892, 313] on input "0.00" at bounding box center [906, 324] width 73 height 23
type input "42.00"
click at [973, 313] on input "0.00" at bounding box center [990, 324] width 73 height 23
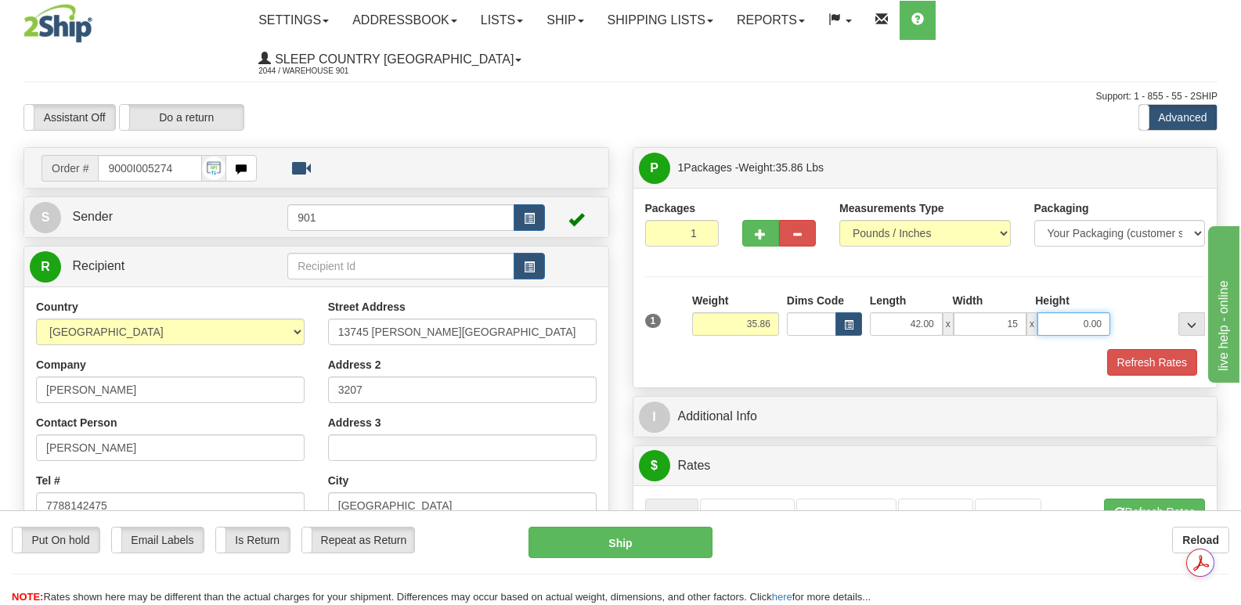
type input "15.00"
click at [1054, 313] on input "0.00" at bounding box center [1074, 324] width 73 height 23
type input "15.00"
click at [1144, 349] on button "Refresh Rates" at bounding box center [1153, 362] width 90 height 27
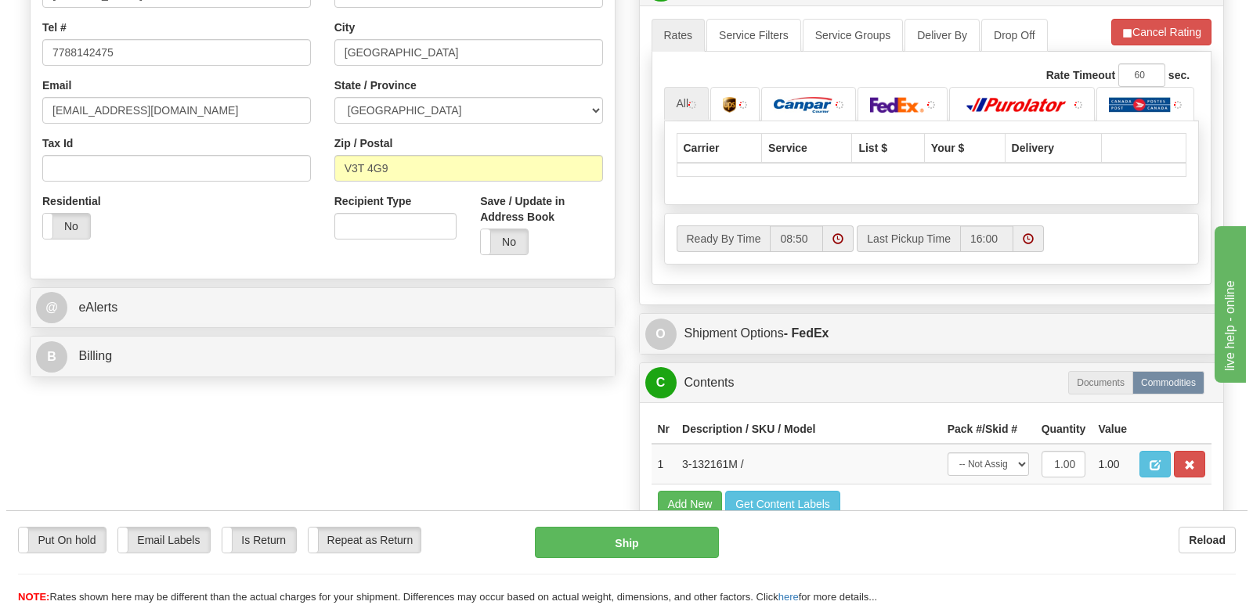
scroll to position [470, 0]
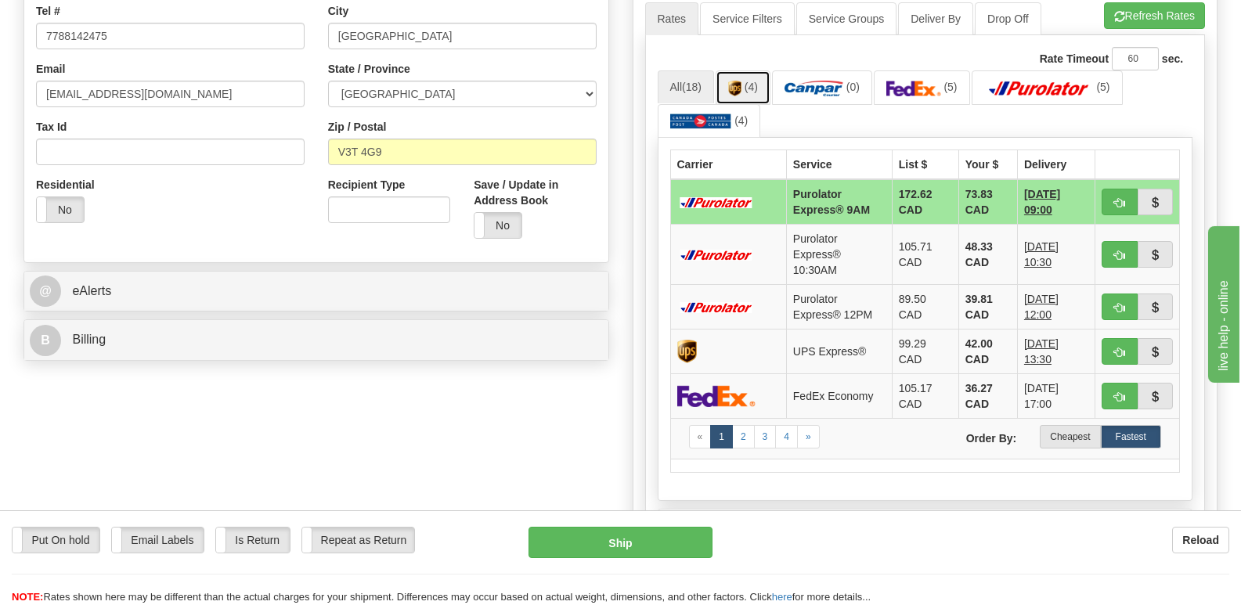
click at [741, 81] on img at bounding box center [734, 89] width 13 height 16
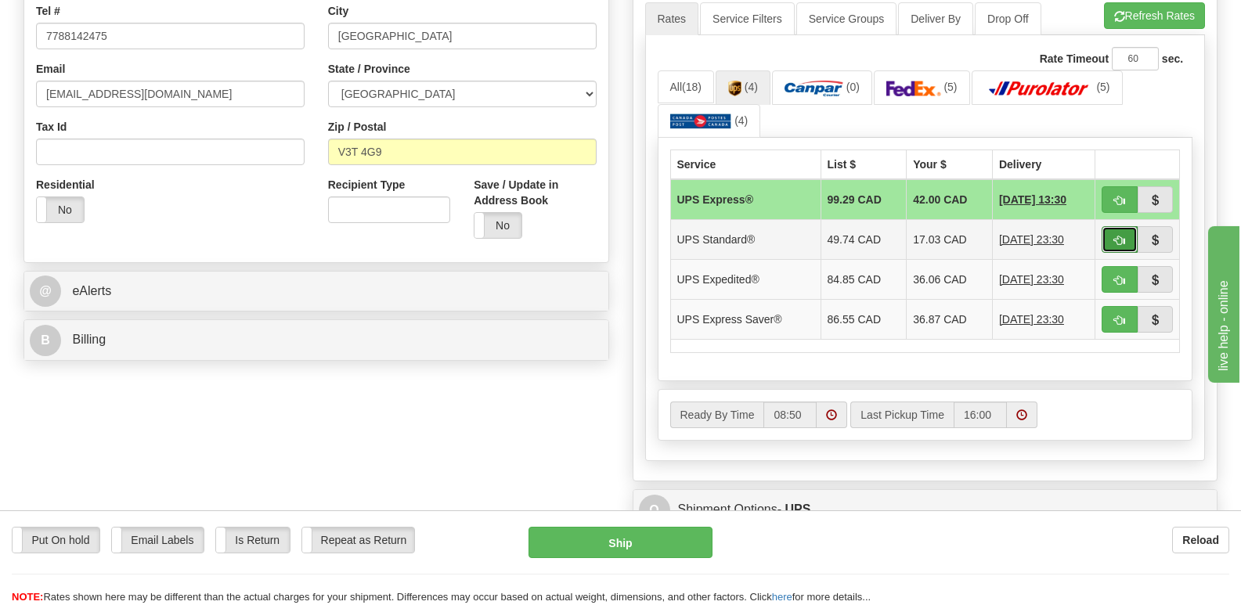
click at [1115, 236] on span "button" at bounding box center [1120, 241] width 11 height 10
type input "11"
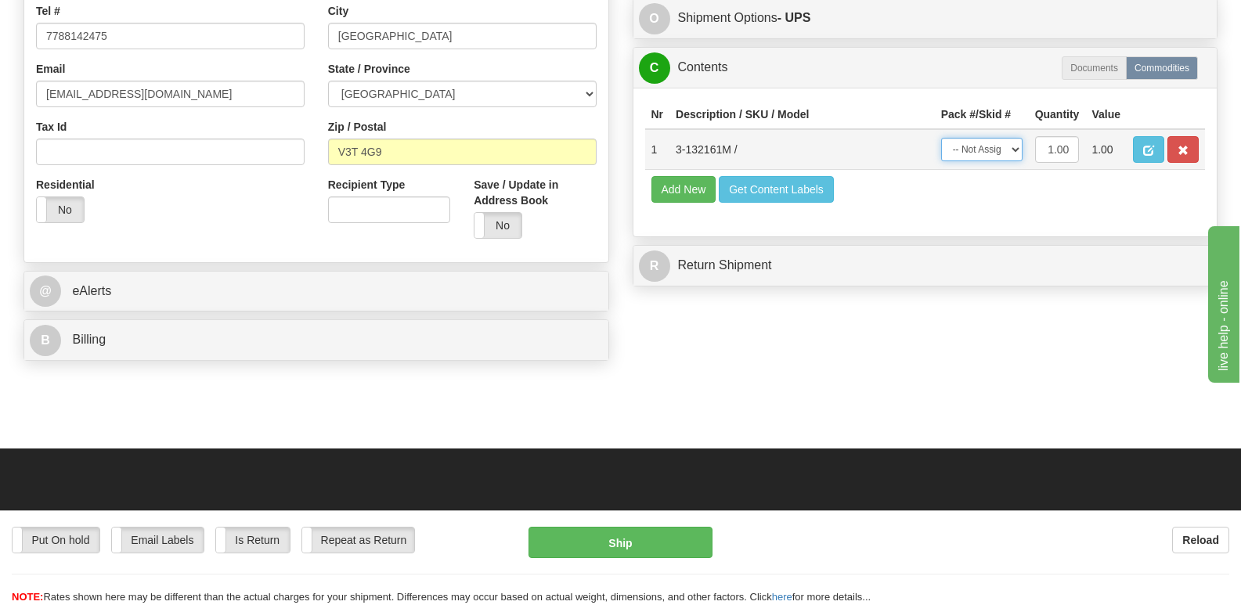
click at [1016, 138] on select "-- Not Assigned -- Package 1" at bounding box center [982, 149] width 81 height 23
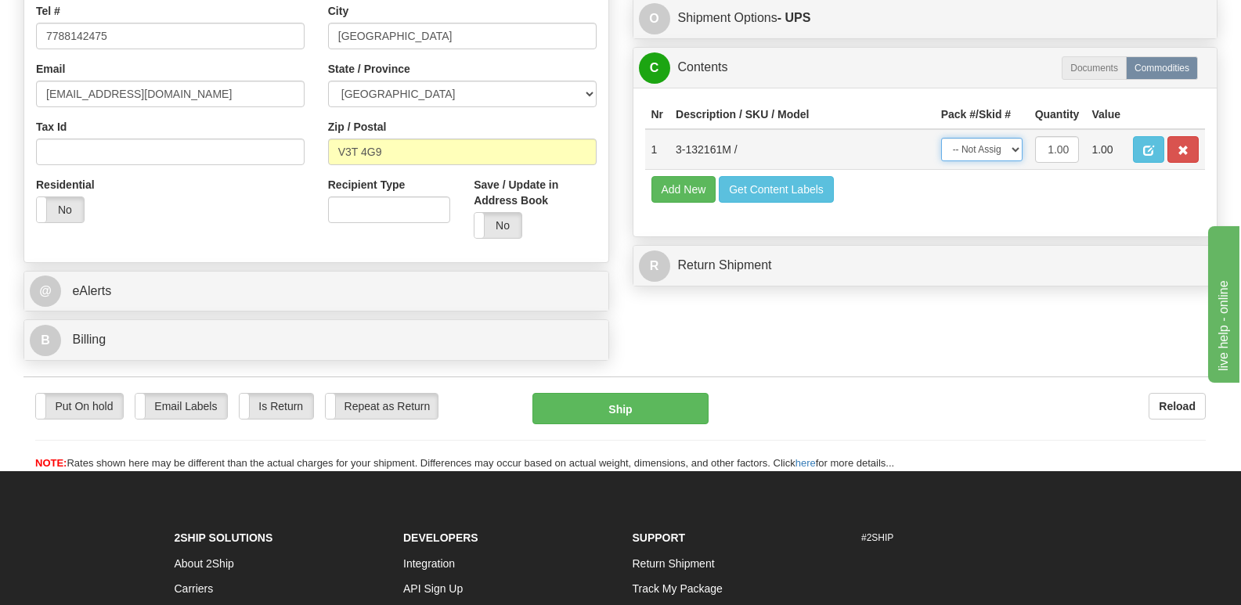
select select "0"
click at [942, 138] on select "-- Not Assigned -- Package 1" at bounding box center [982, 149] width 81 height 23
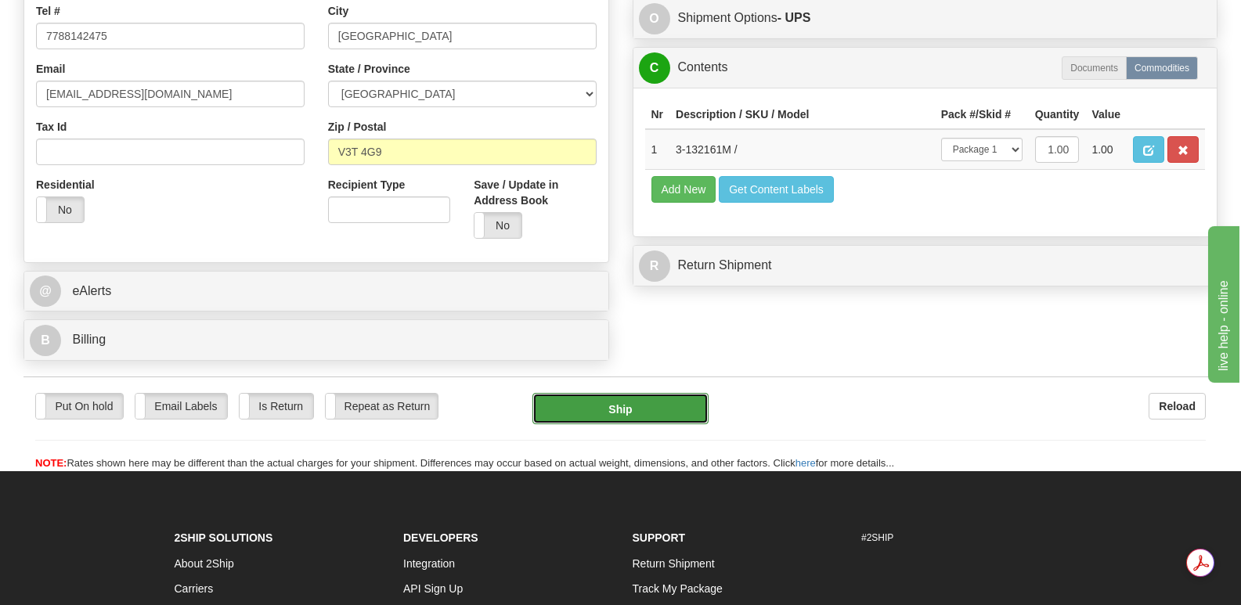
click at [627, 393] on button "Ship" at bounding box center [620, 408] width 175 height 31
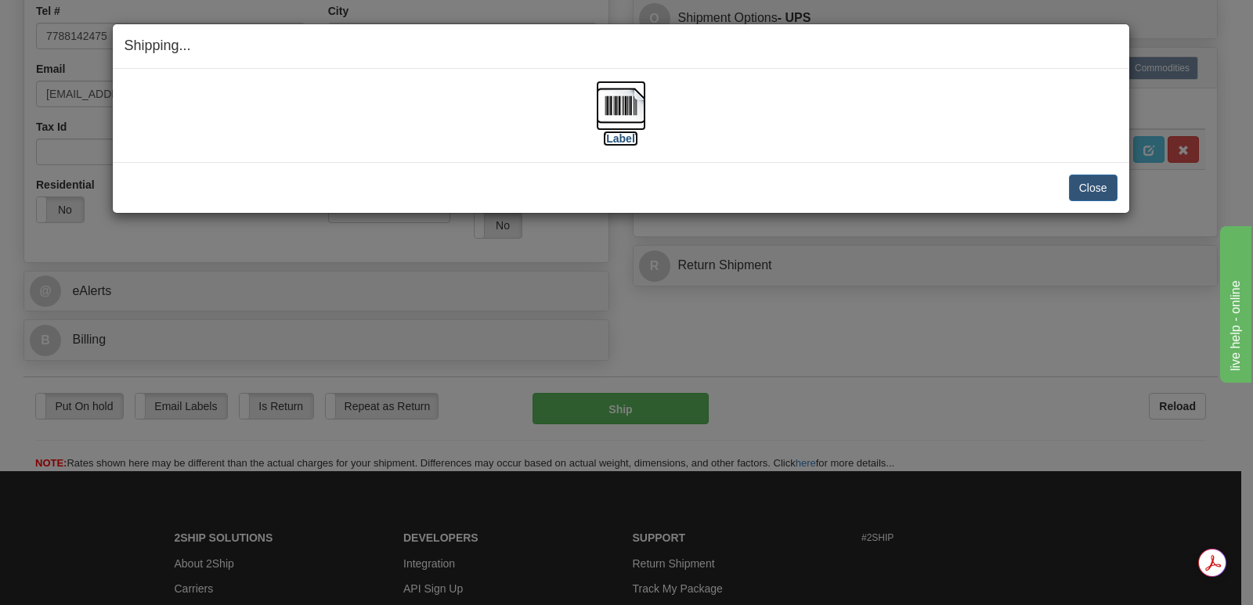
click at [627, 97] on img at bounding box center [621, 106] width 50 height 50
click at [1094, 184] on button "Close" at bounding box center [1093, 188] width 49 height 27
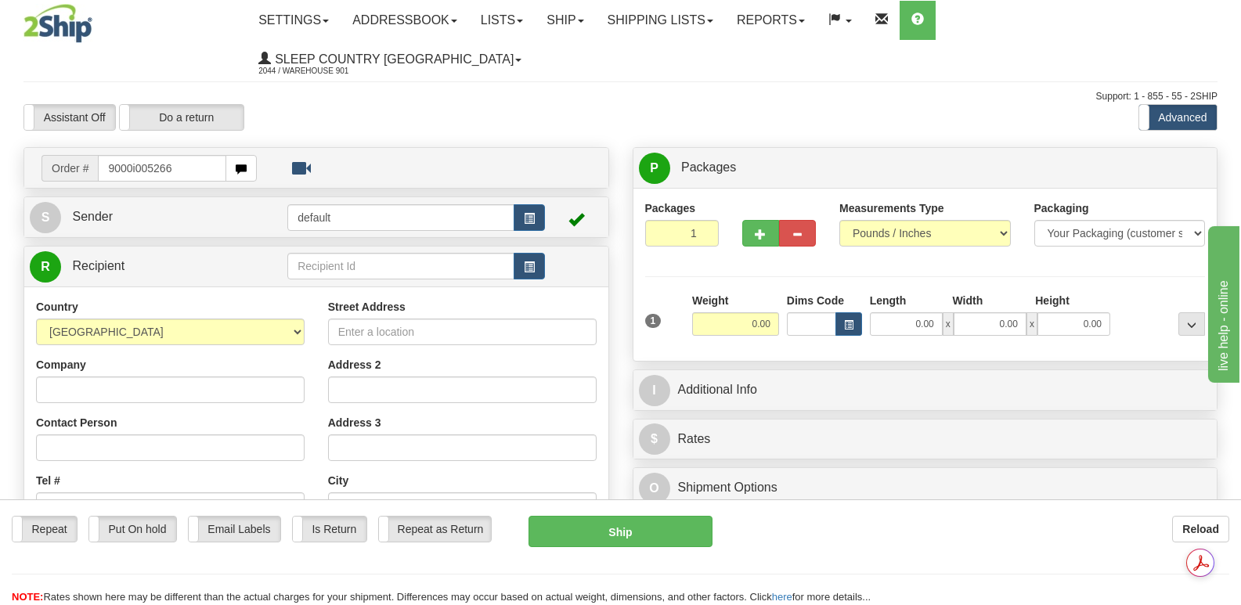
type input "9000i005266"
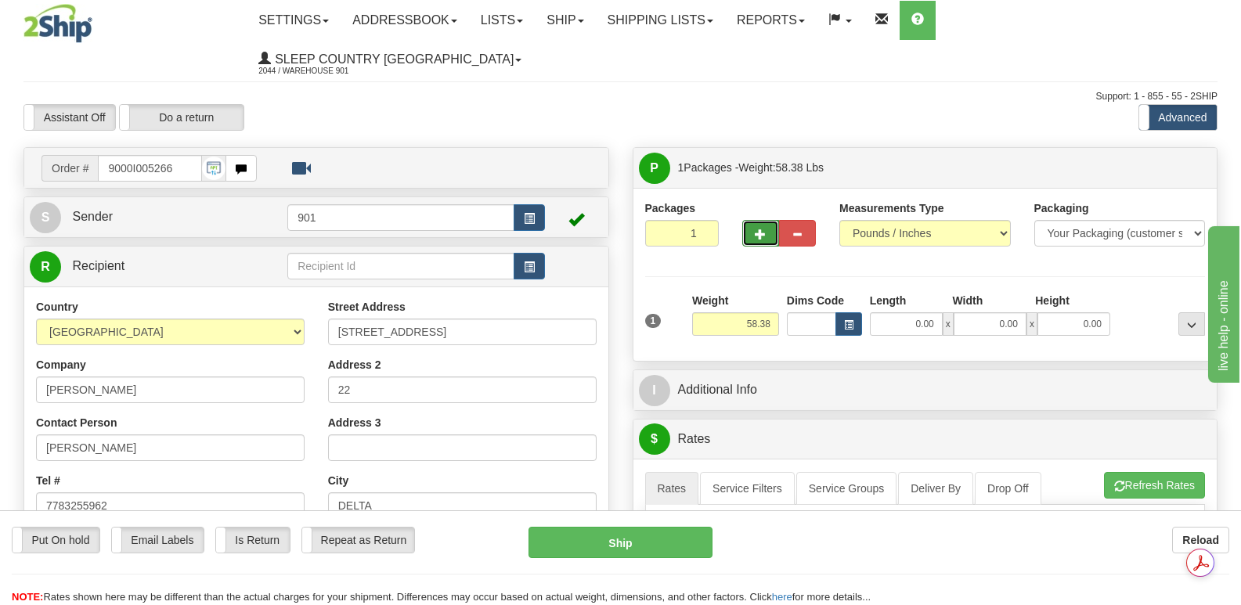
click at [762, 230] on span "button" at bounding box center [760, 235] width 11 height 10
type input "2"
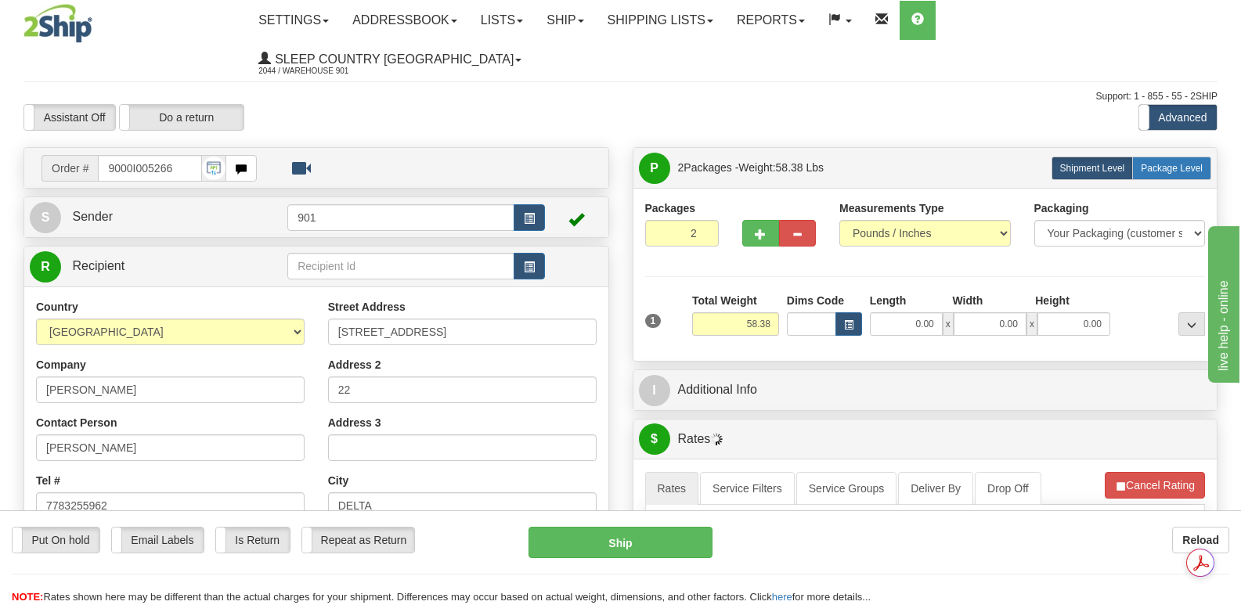
click at [1187, 163] on span "Package Level" at bounding box center [1172, 168] width 62 height 11
radio input "true"
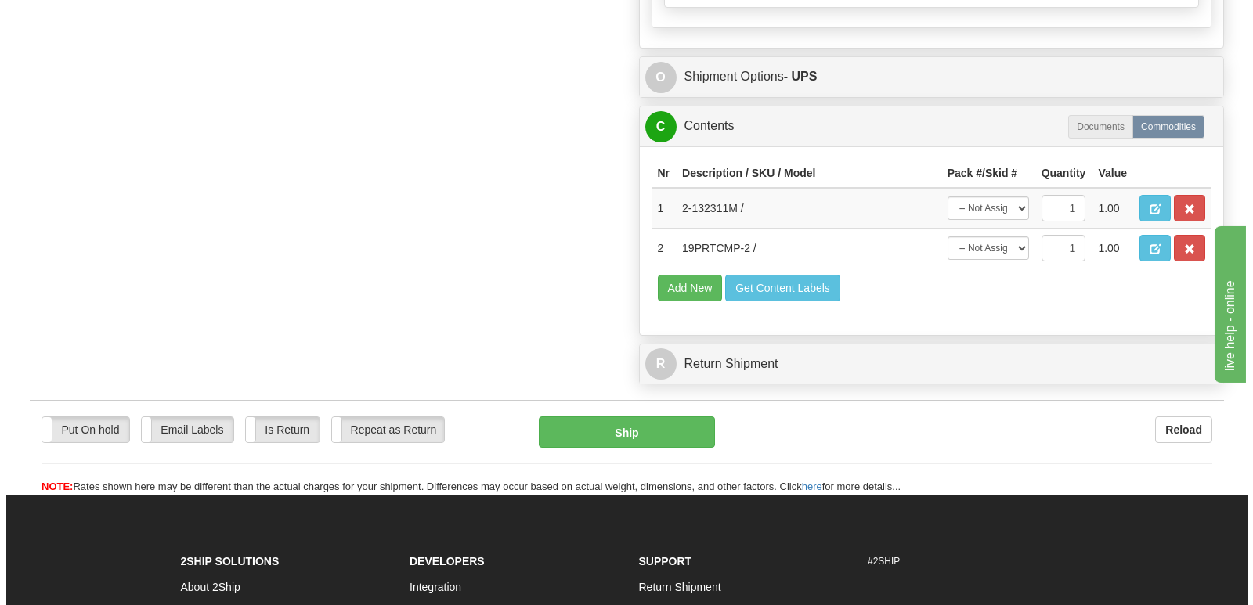
scroll to position [1097, 0]
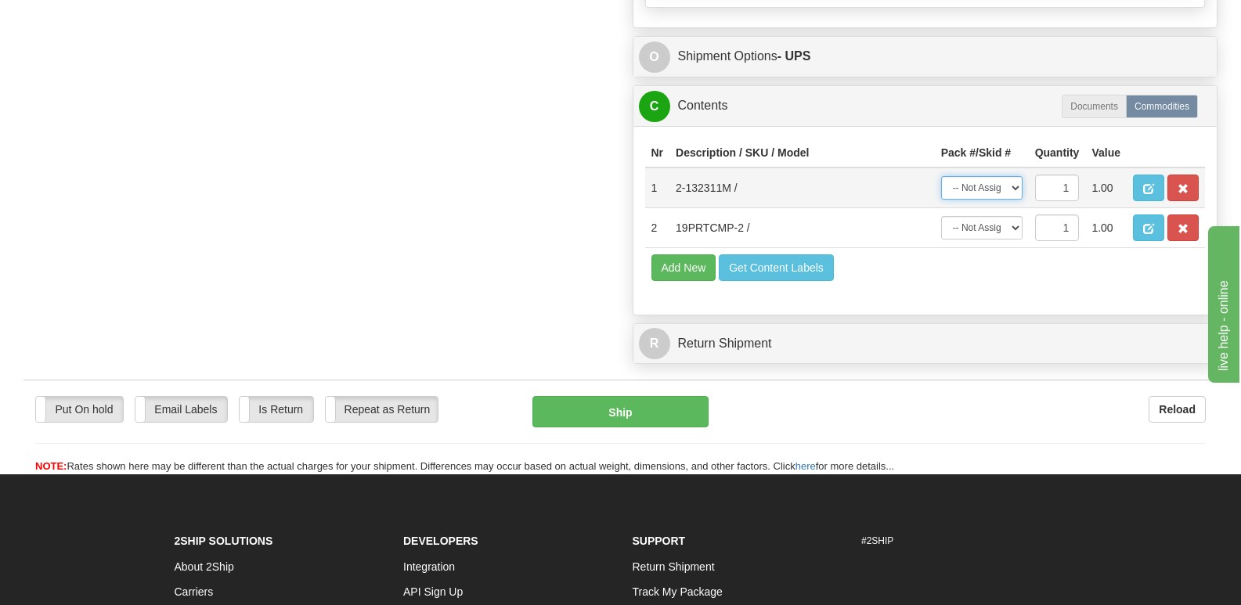
click at [1014, 176] on select "-- Not Assigned -- Package 1 Package 2" at bounding box center [982, 187] width 81 height 23
select select "0"
click at [942, 176] on select "-- Not Assigned -- Package 1 Package 2" at bounding box center [982, 187] width 81 height 23
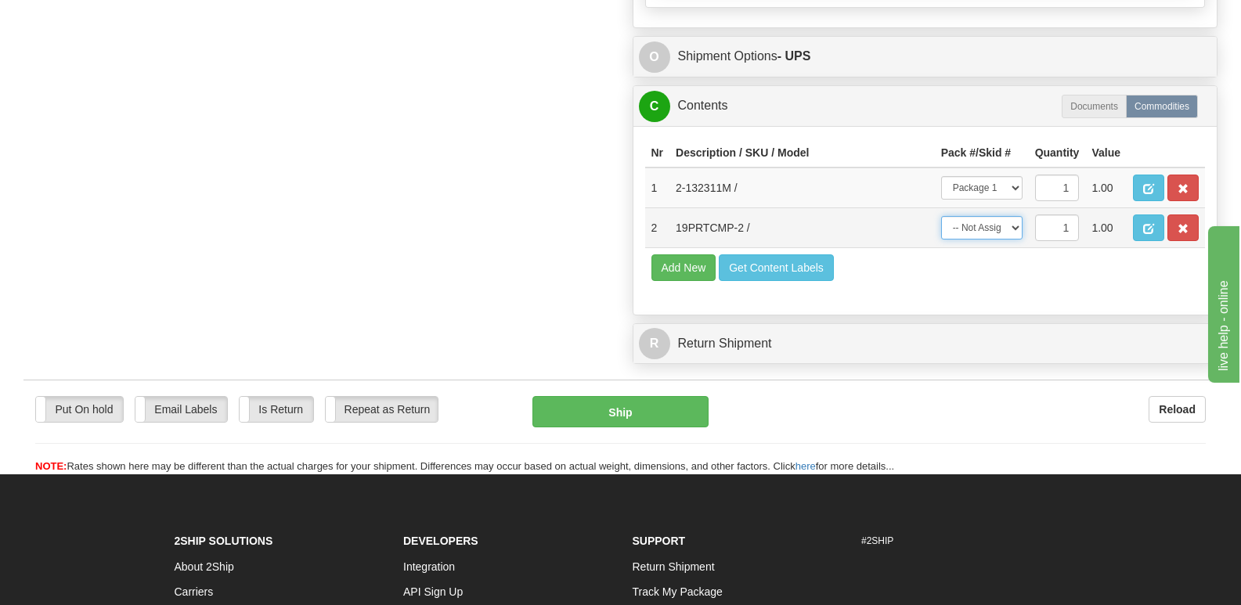
click at [1017, 216] on select "-- Not Assigned -- Package 1 Package 2" at bounding box center [982, 227] width 81 height 23
select select "1"
click at [942, 216] on select "-- Not Assigned -- Package 1 Package 2" at bounding box center [982, 227] width 81 height 23
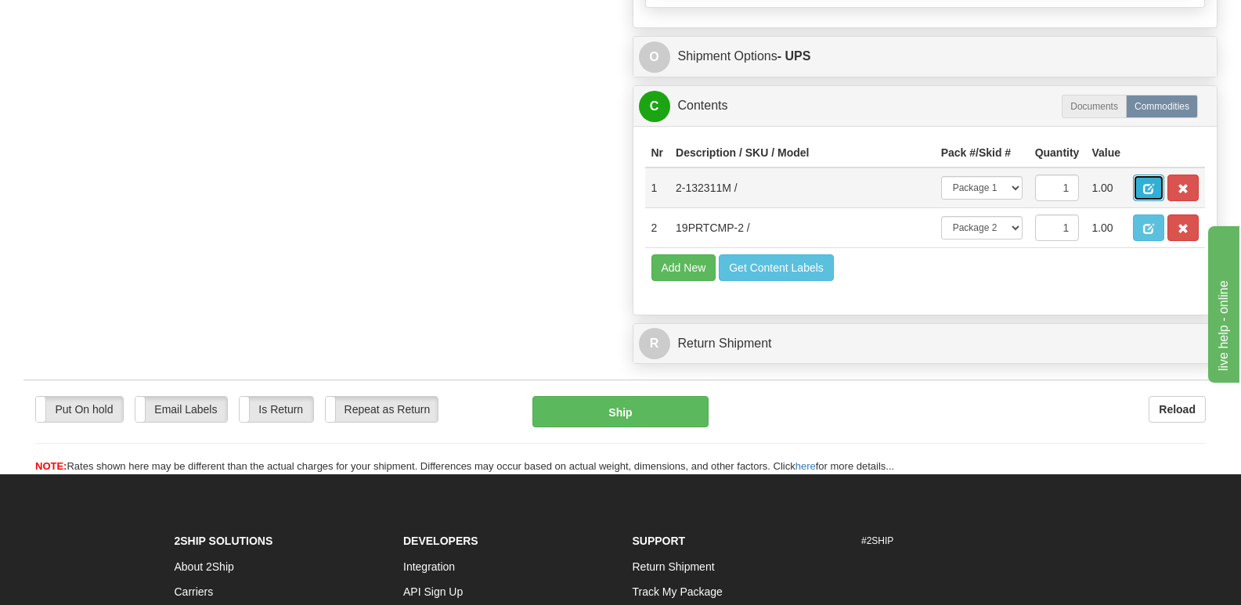
click at [1147, 184] on span "button" at bounding box center [1149, 189] width 11 height 10
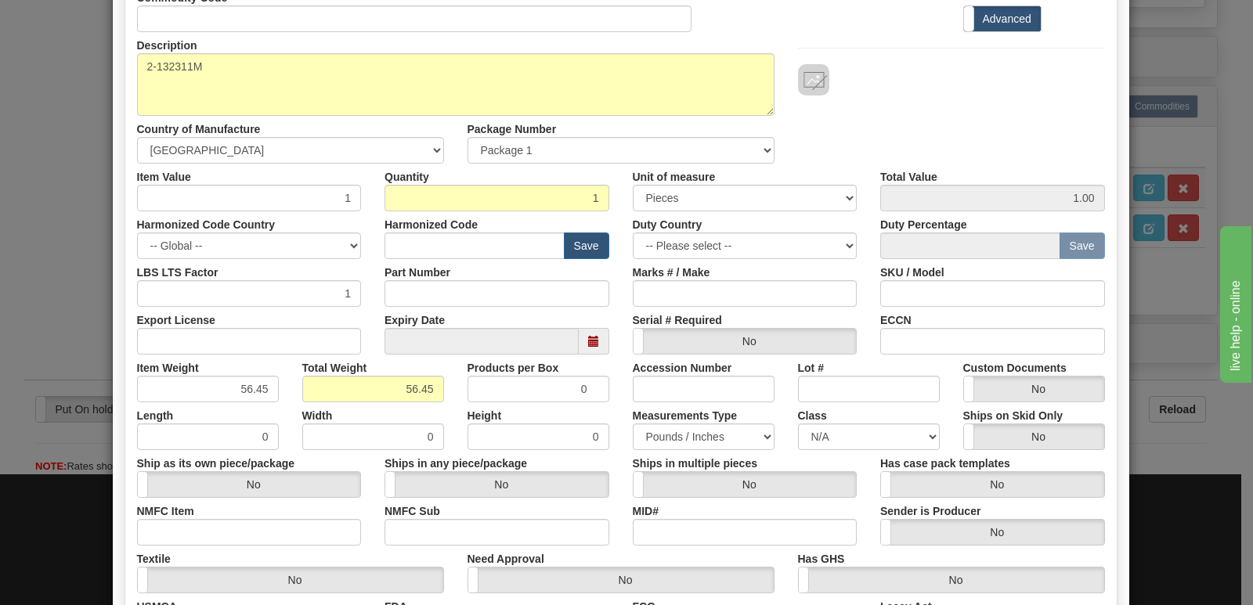
scroll to position [363, 0]
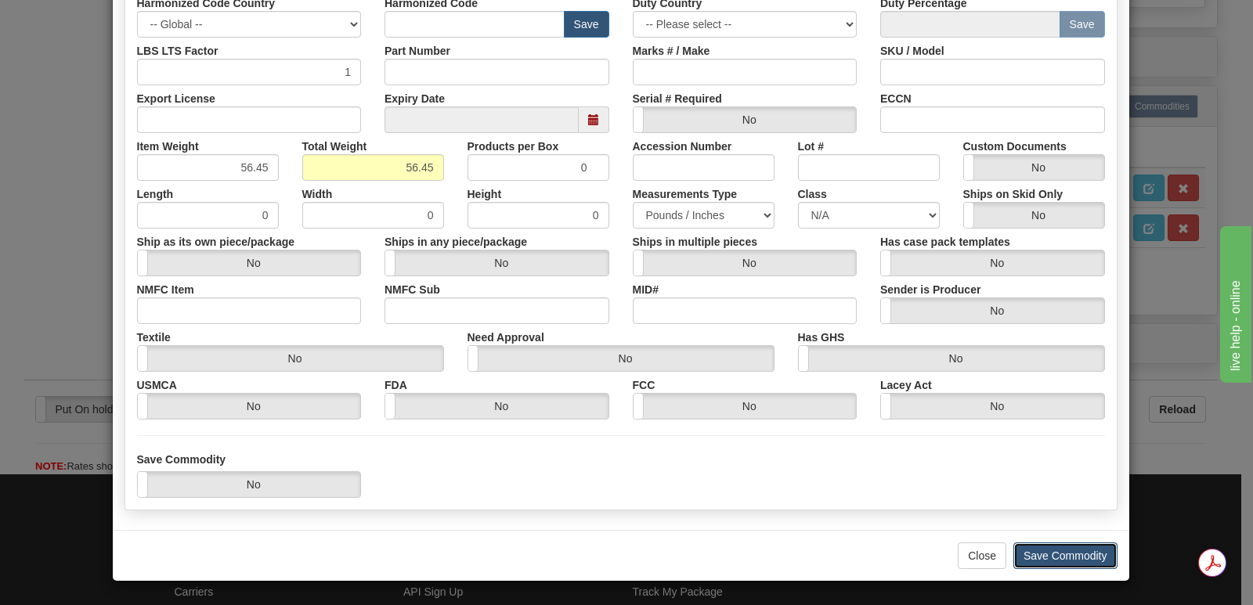
click at [1044, 551] on button "Save Commodity" at bounding box center [1066, 556] width 104 height 27
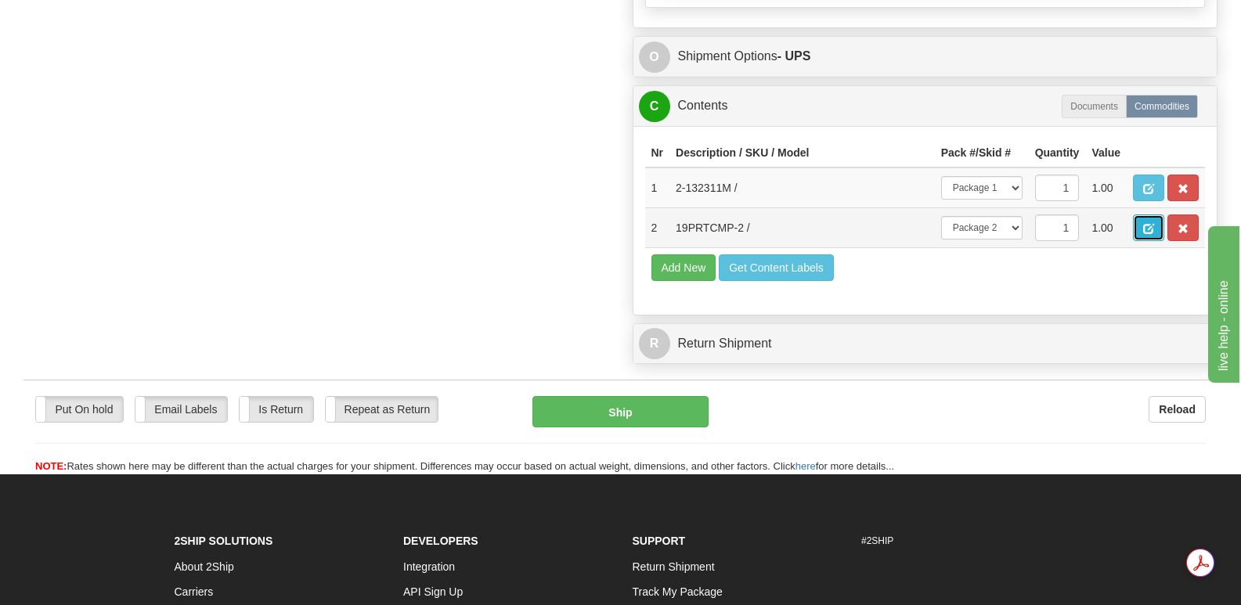
click at [1148, 215] on button "button" at bounding box center [1148, 228] width 31 height 27
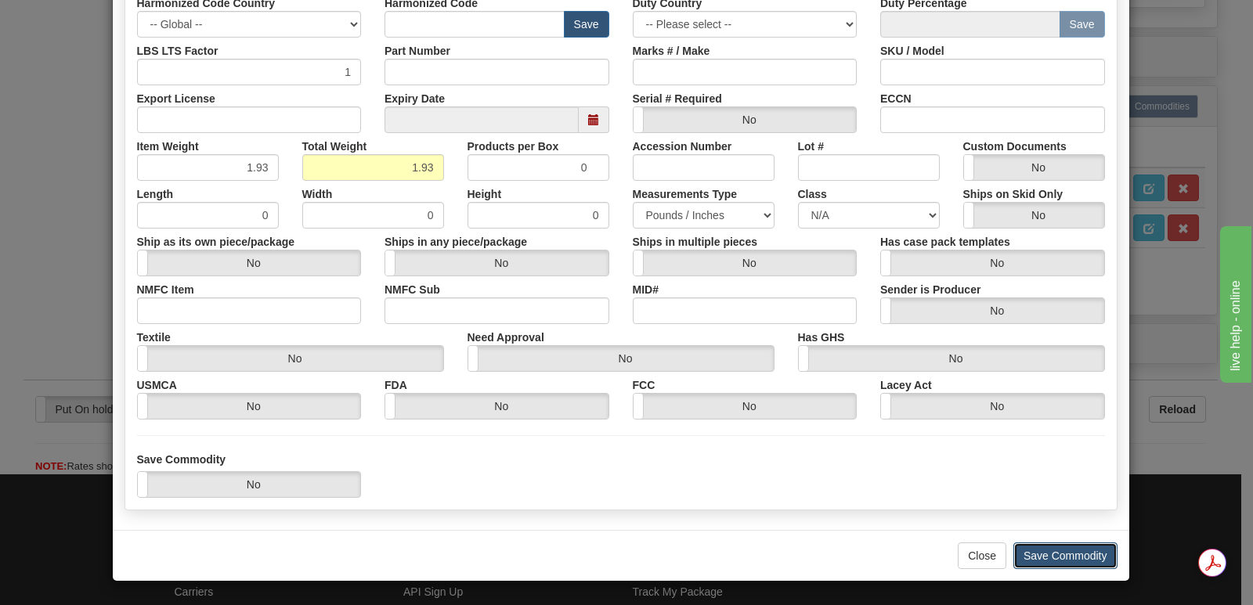
click at [1054, 546] on button "Save Commodity" at bounding box center [1066, 556] width 104 height 27
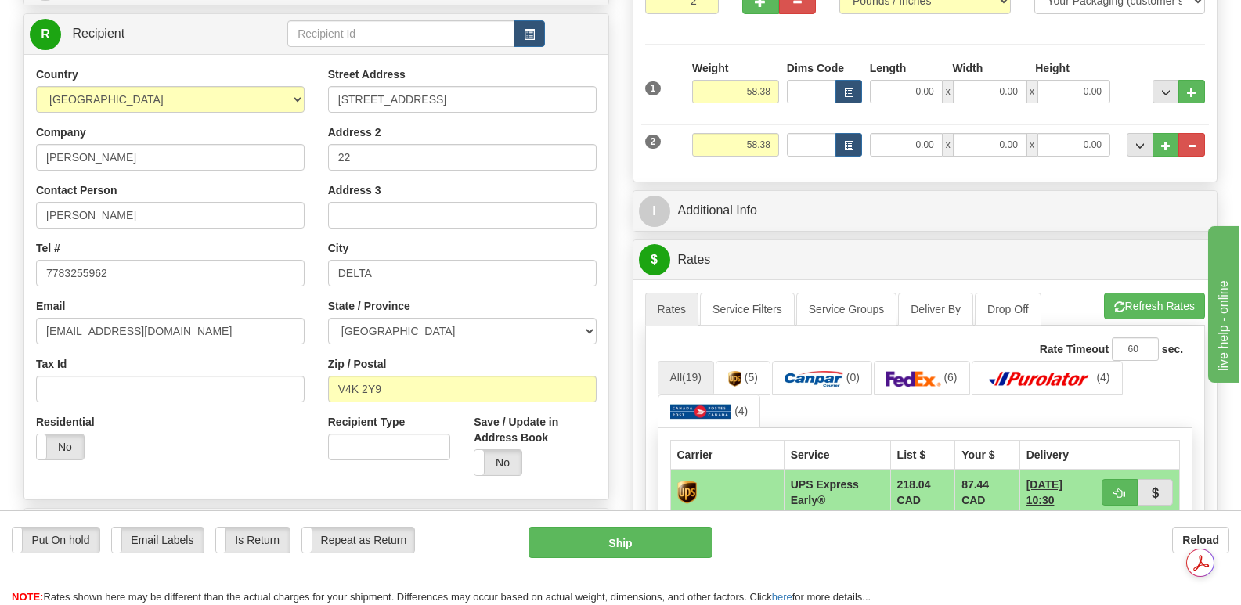
scroll to position [0, 0]
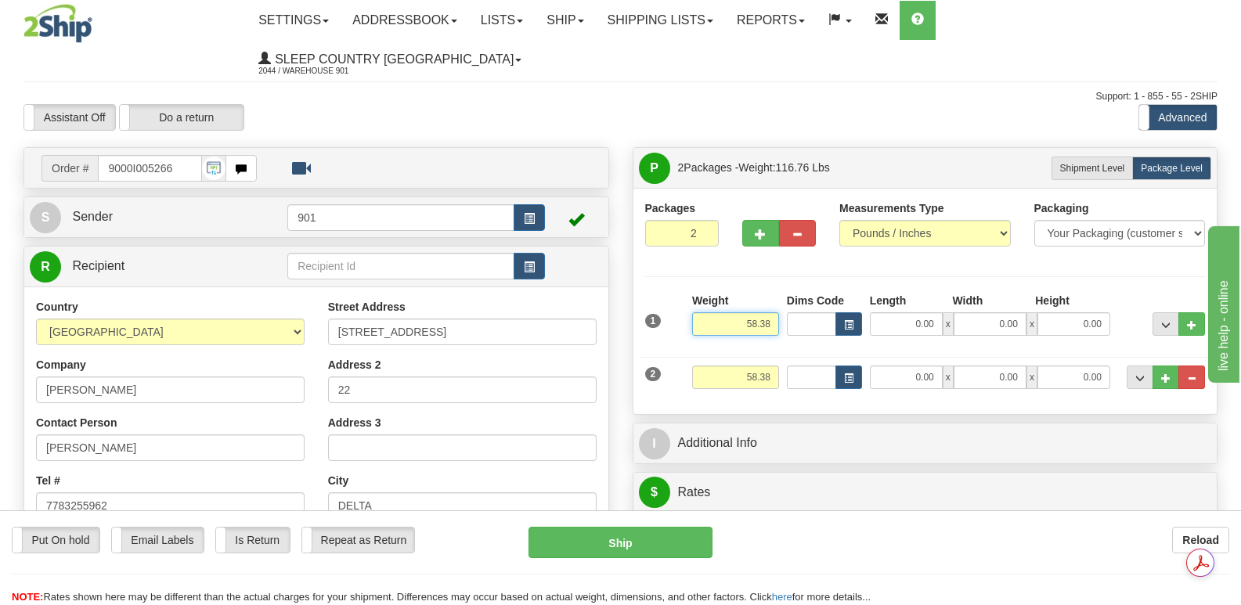
drag, startPoint x: 735, startPoint y: 285, endPoint x: 782, endPoint y: 280, distance: 47.2
click at [782, 293] on div "Weight 58.38" at bounding box center [736, 320] width 95 height 55
type input "5645"
drag, startPoint x: 744, startPoint y: 287, endPoint x: 788, endPoint y: 285, distance: 43.9
click at [788, 293] on div "1 Weight 5645 Dims Code 0.00" at bounding box center [926, 321] width 569 height 56
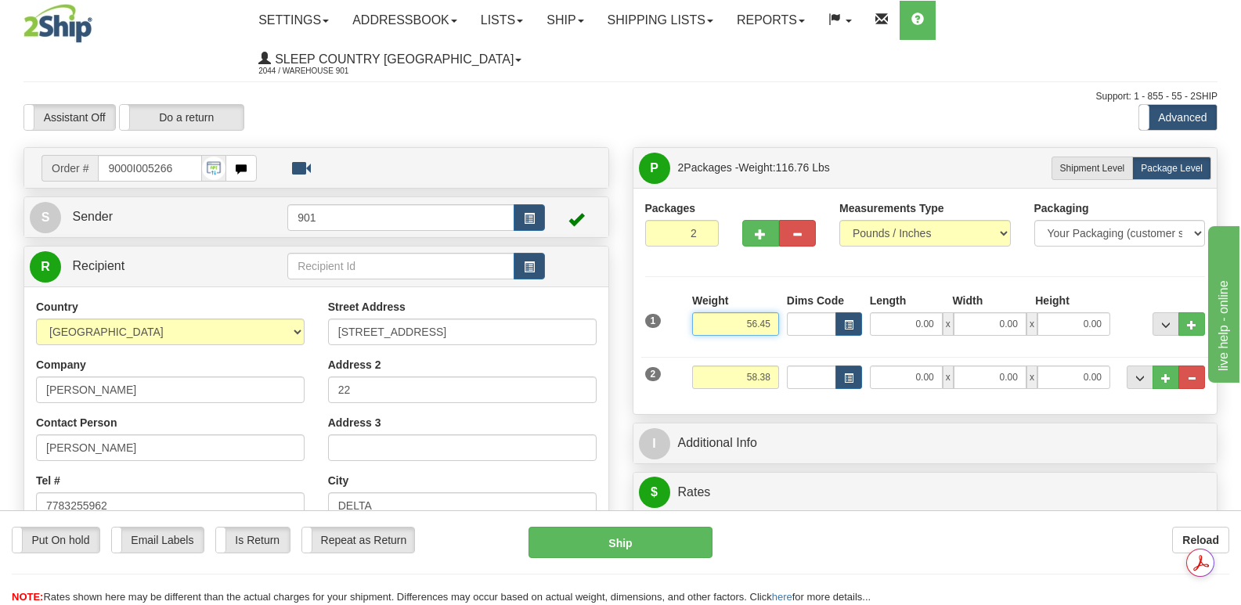
type input "56.45"
click at [884, 313] on input "0.00" at bounding box center [906, 324] width 73 height 23
type input "42.00"
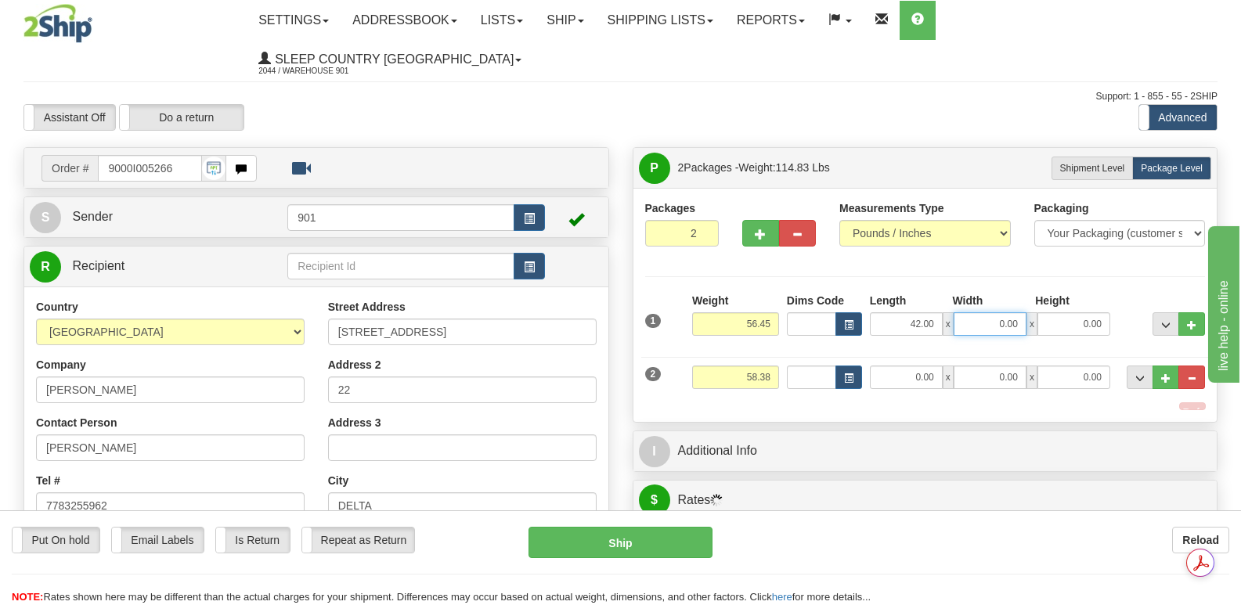
click at [979, 313] on input "0.00" at bounding box center [990, 324] width 73 height 23
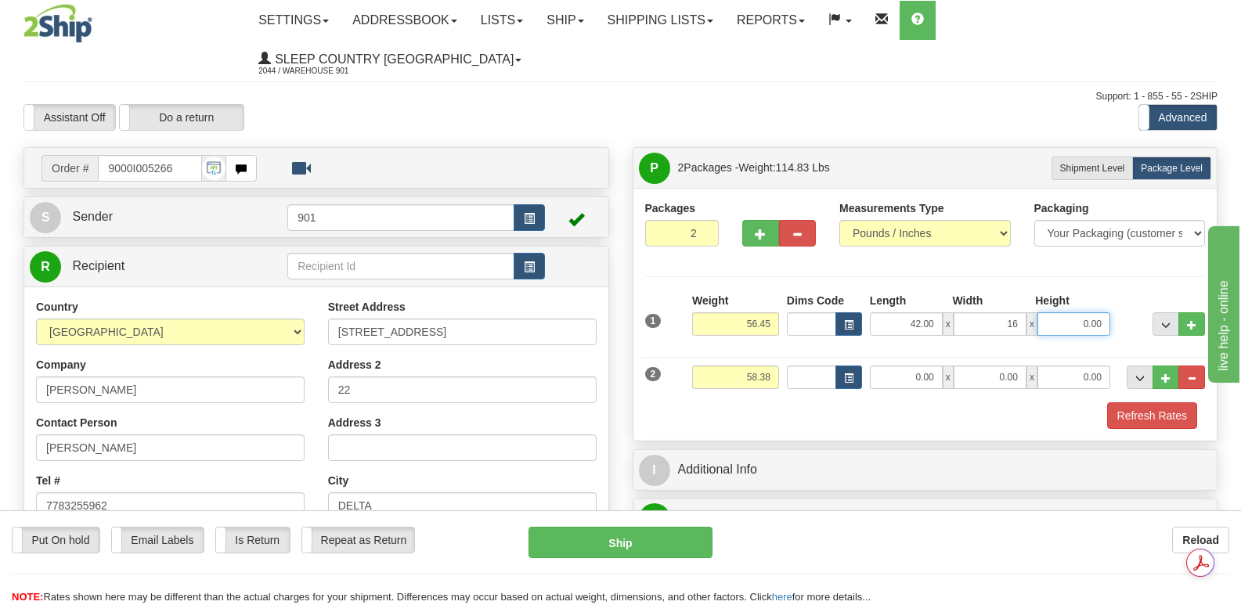
type input "16.00"
click at [1068, 313] on input "0.00" at bounding box center [1074, 324] width 73 height 23
type input "16.00"
drag, startPoint x: 732, startPoint y: 338, endPoint x: 779, endPoint y: 338, distance: 46.2
click at [779, 366] on input "58.38" at bounding box center [735, 377] width 87 height 23
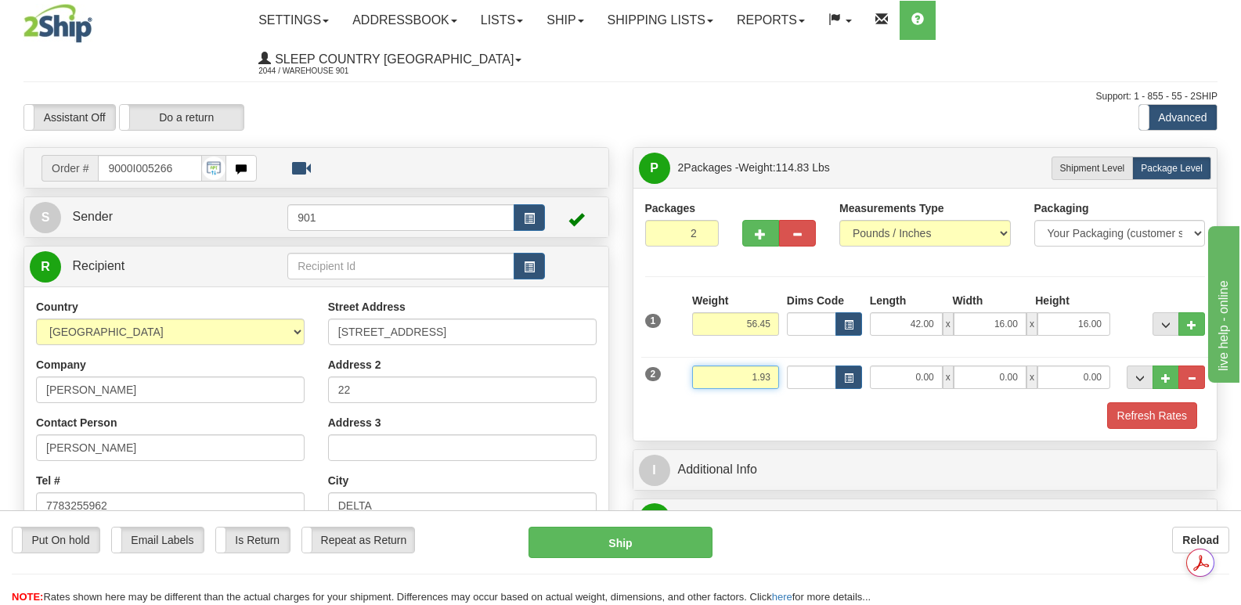
type input "1.93"
click at [906, 366] on input "0.00" at bounding box center [906, 377] width 73 height 23
type input "8.00"
click at [991, 366] on input "0.00" at bounding box center [990, 377] width 73 height 23
type input "7.00"
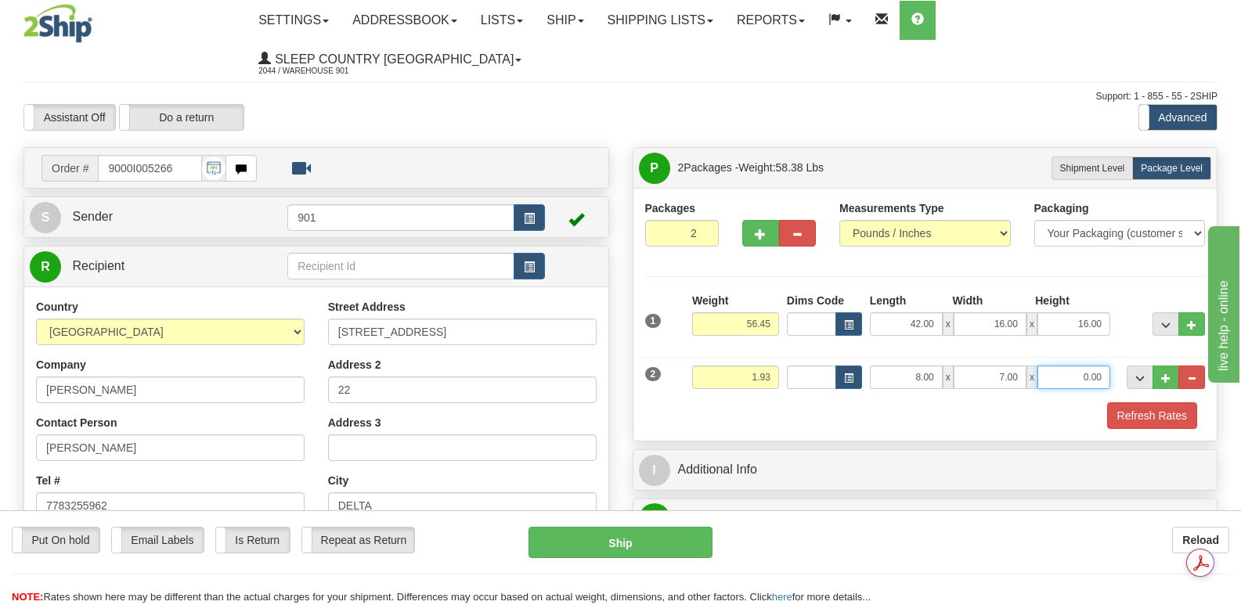
click at [1066, 366] on input "0.00" at bounding box center [1074, 377] width 73 height 23
type input "7.00"
click at [1137, 403] on button "Refresh Rates" at bounding box center [1153, 416] width 90 height 27
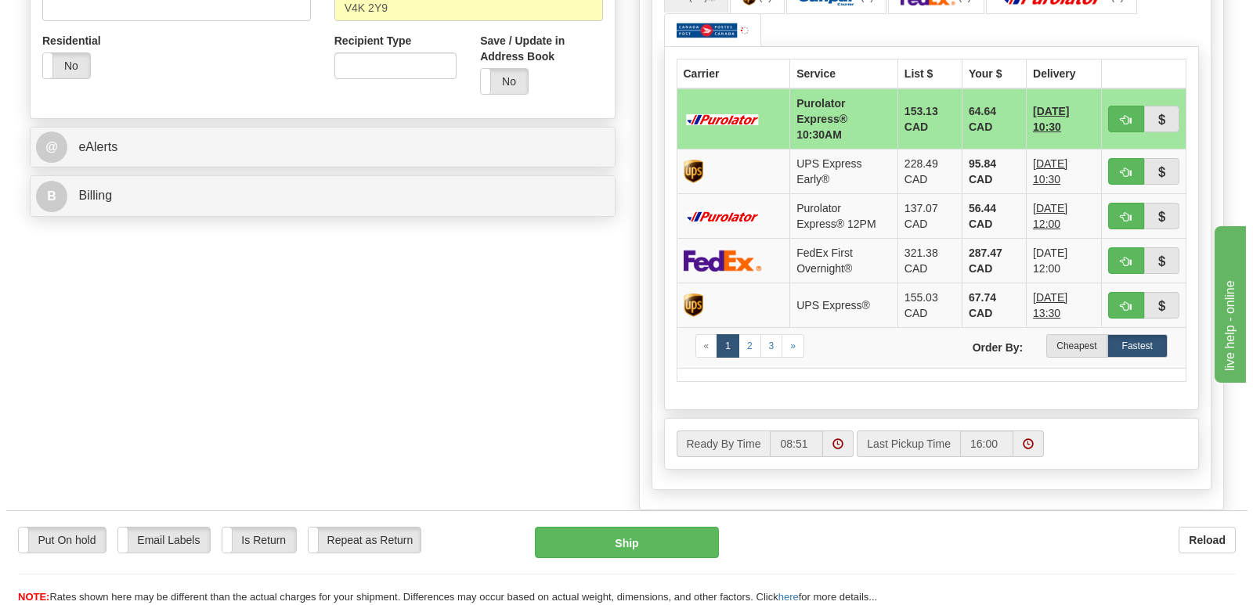
scroll to position [470, 0]
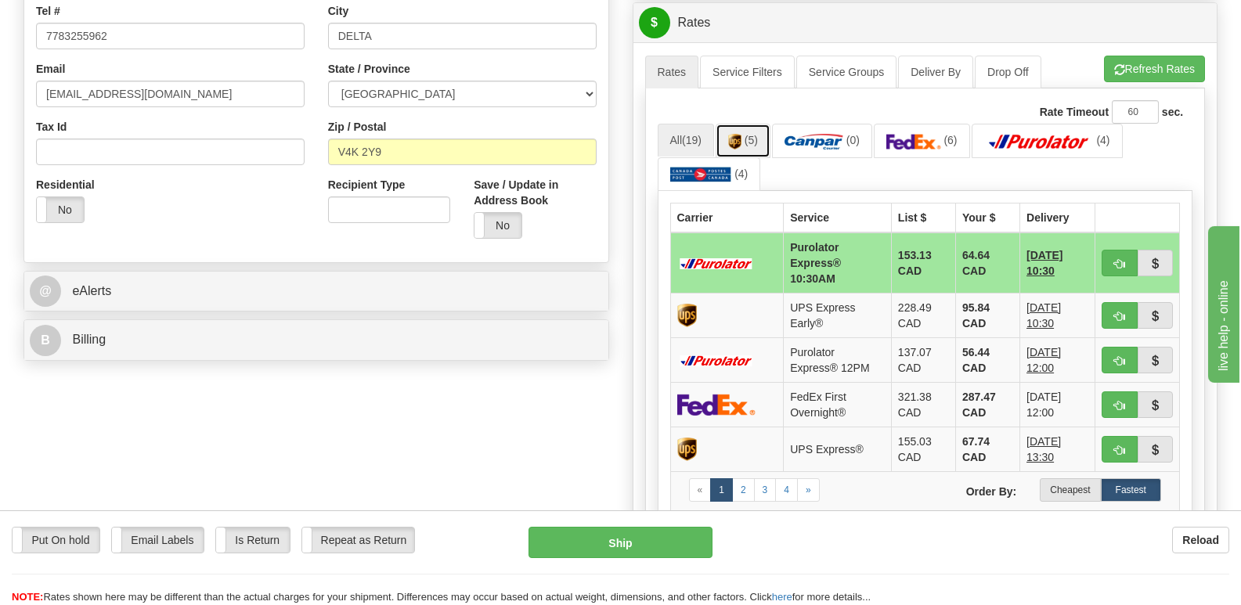
click at [742, 134] on img at bounding box center [734, 142] width 13 height 16
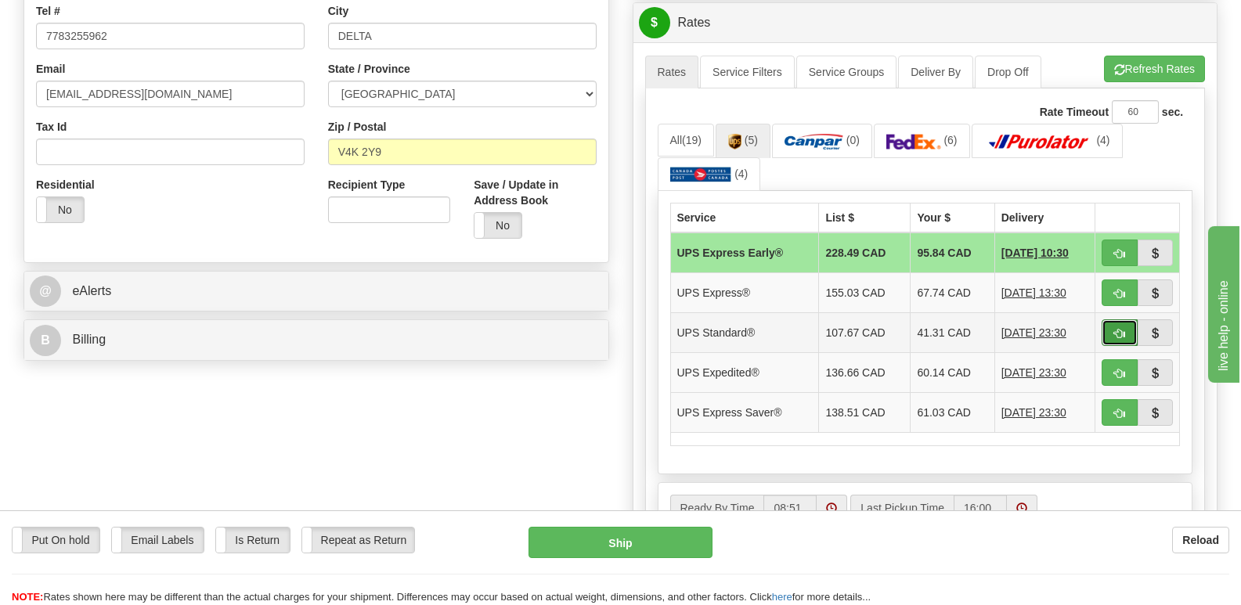
click at [1120, 329] on span "button" at bounding box center [1120, 334] width 11 height 10
type input "11"
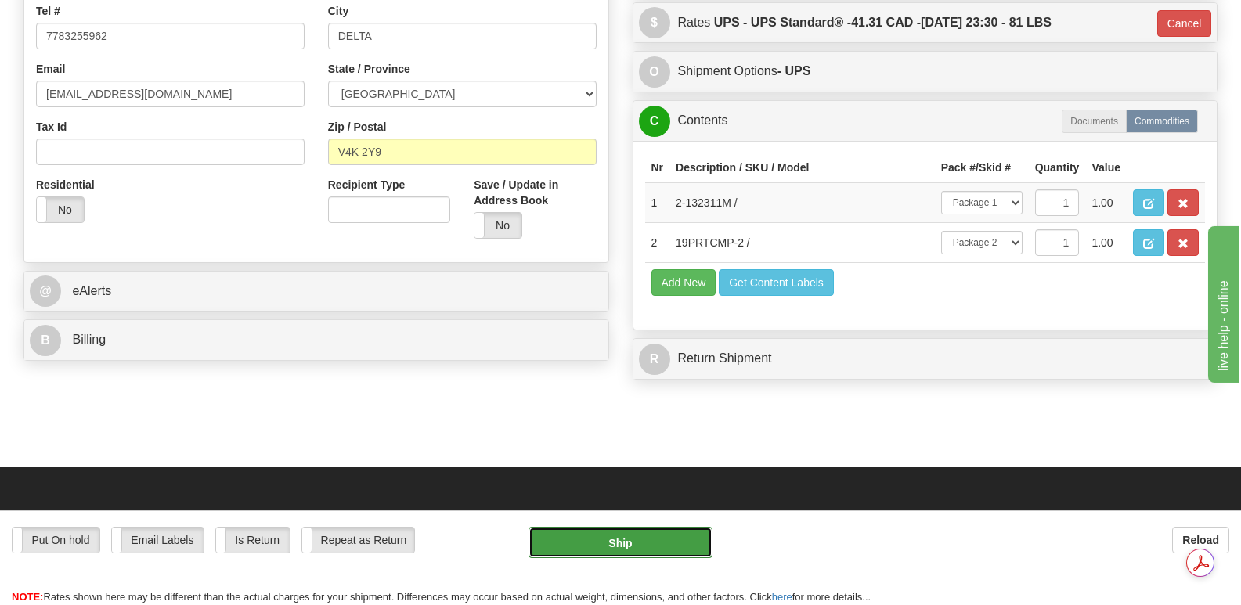
click at [637, 540] on button "Ship" at bounding box center [620, 542] width 183 height 31
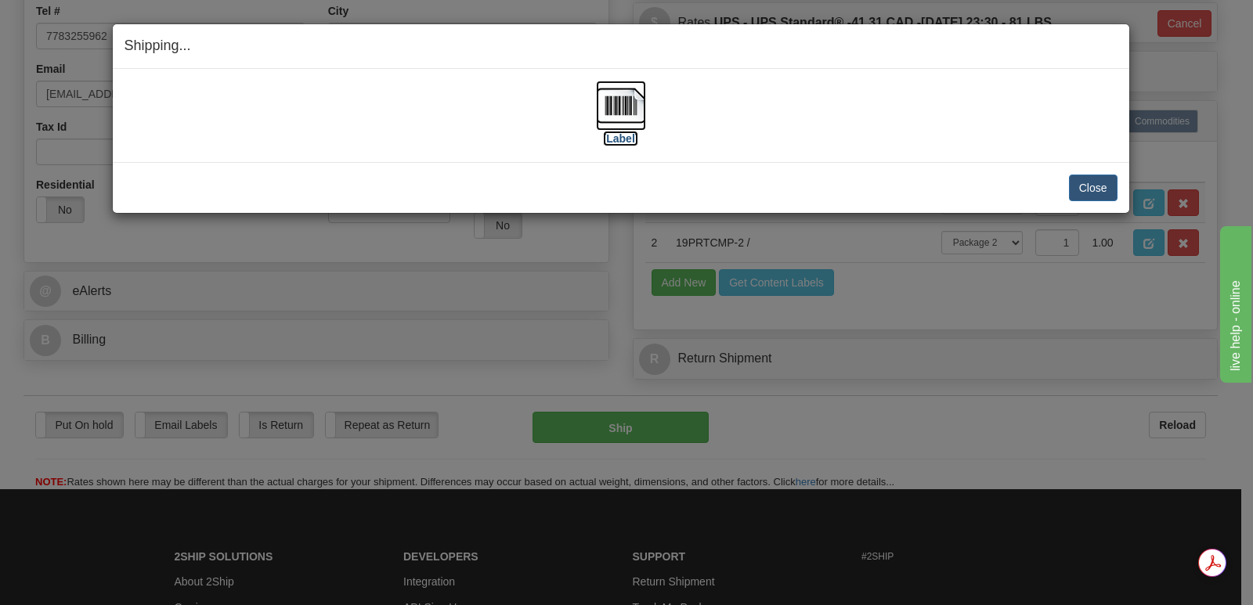
click at [626, 107] on img at bounding box center [621, 106] width 50 height 50
click at [1091, 186] on button "Close" at bounding box center [1093, 188] width 49 height 27
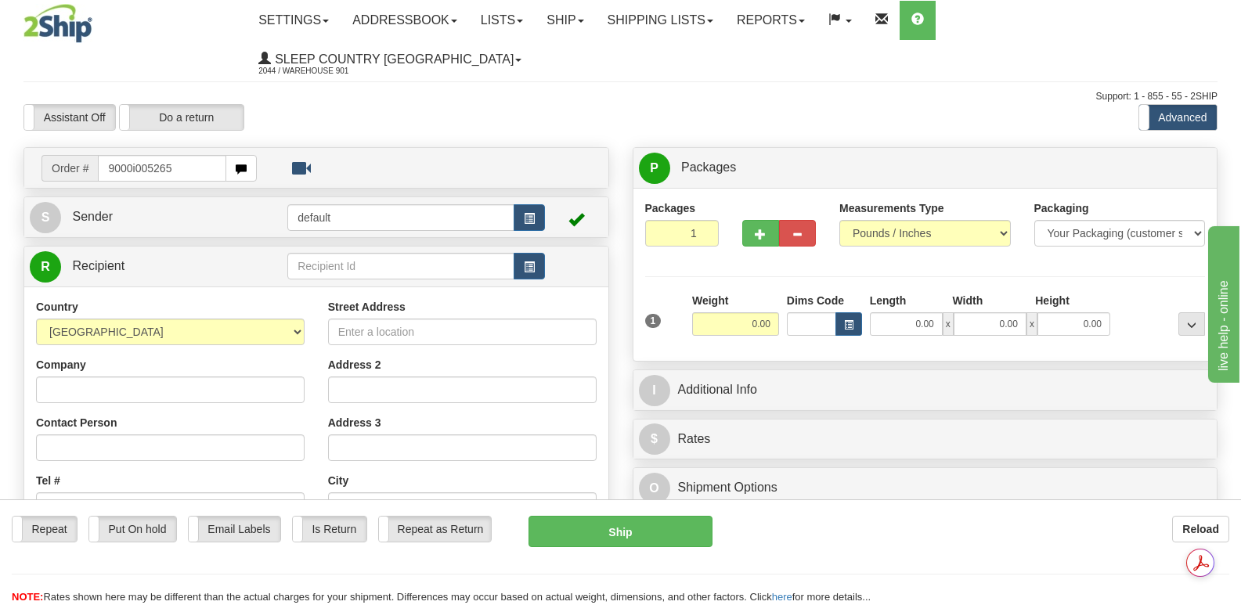
type input "9000i005265"
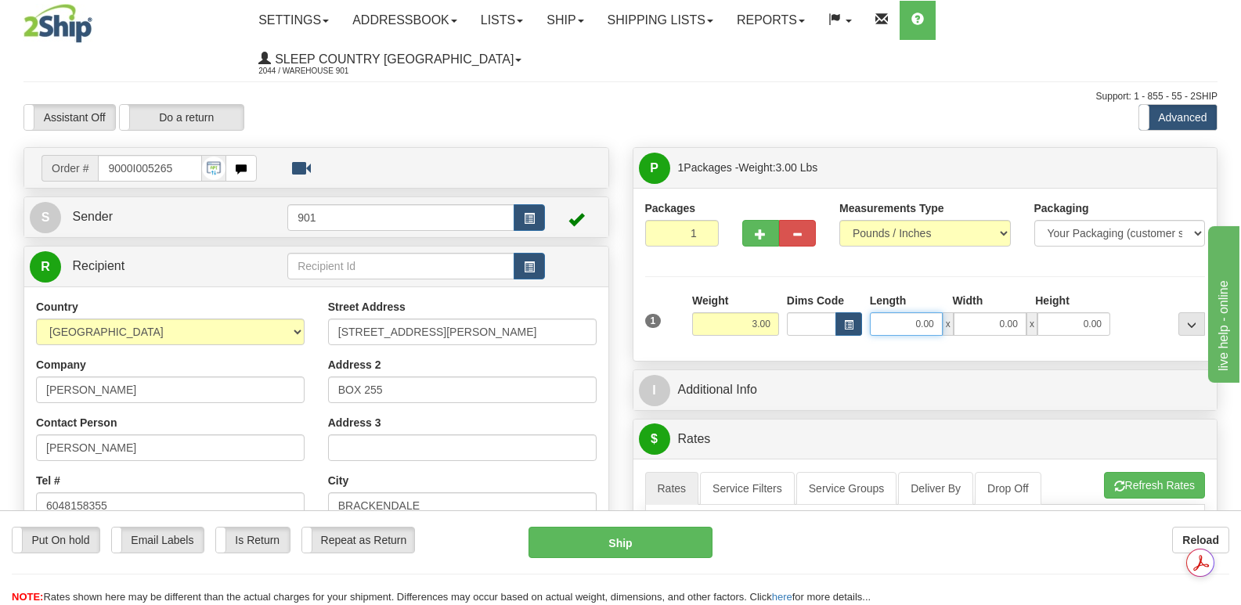
click at [888, 313] on input "0.00" at bounding box center [906, 324] width 73 height 23
type input "13.00"
click at [978, 313] on input "0.00" at bounding box center [990, 324] width 73 height 23
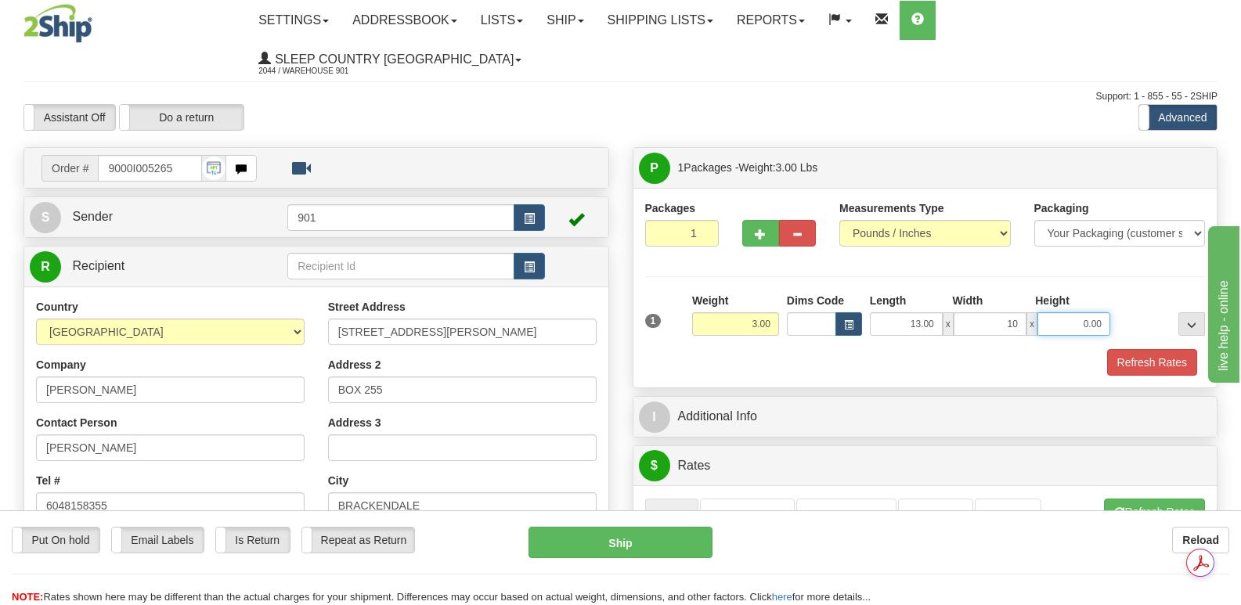
type input "10.00"
click at [1061, 313] on input "0.00" at bounding box center [1074, 324] width 73 height 23
type input "2.00"
click at [1151, 349] on button "Refresh Rates" at bounding box center [1153, 362] width 90 height 27
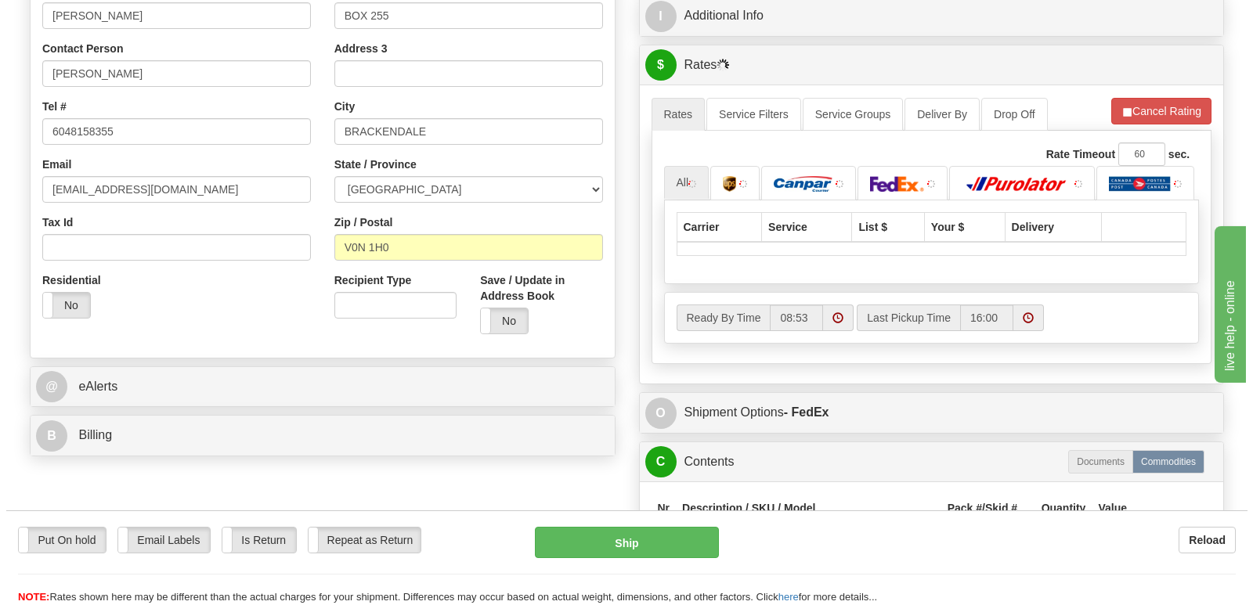
scroll to position [392, 0]
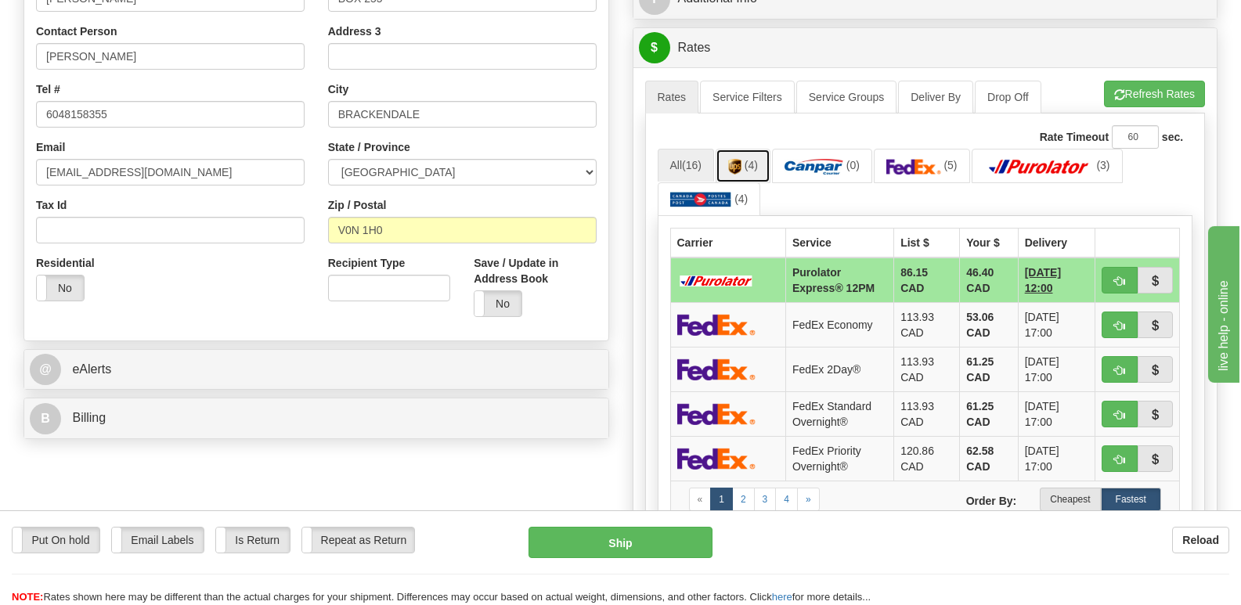
click at [732, 159] on img at bounding box center [734, 167] width 13 height 16
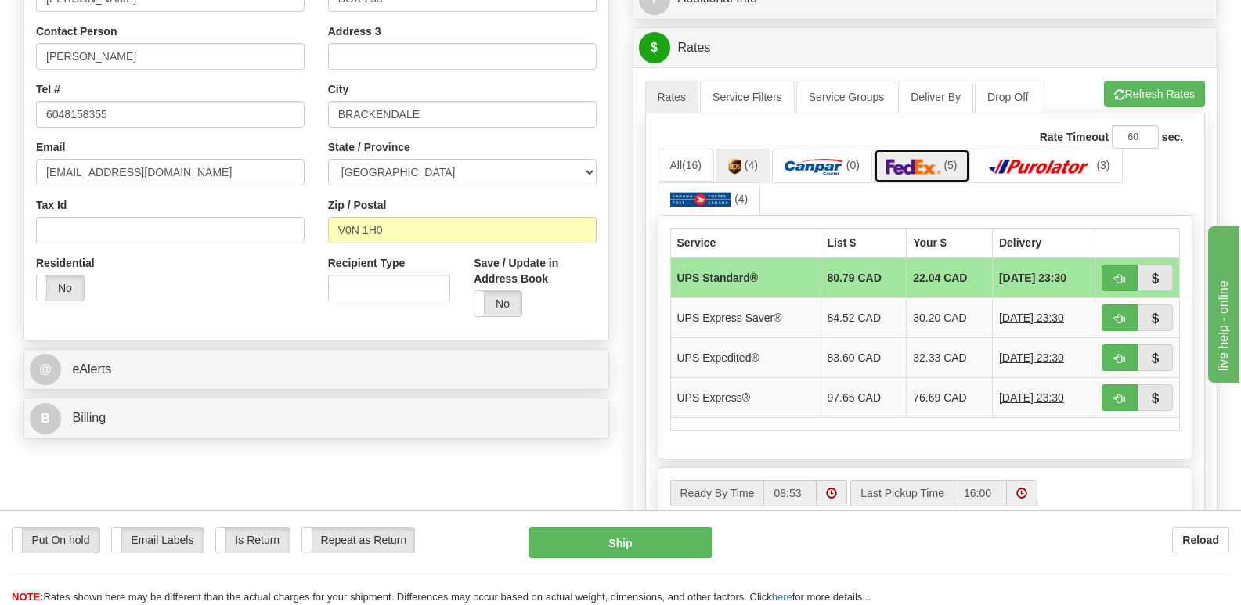
click at [923, 159] on img at bounding box center [914, 167] width 55 height 16
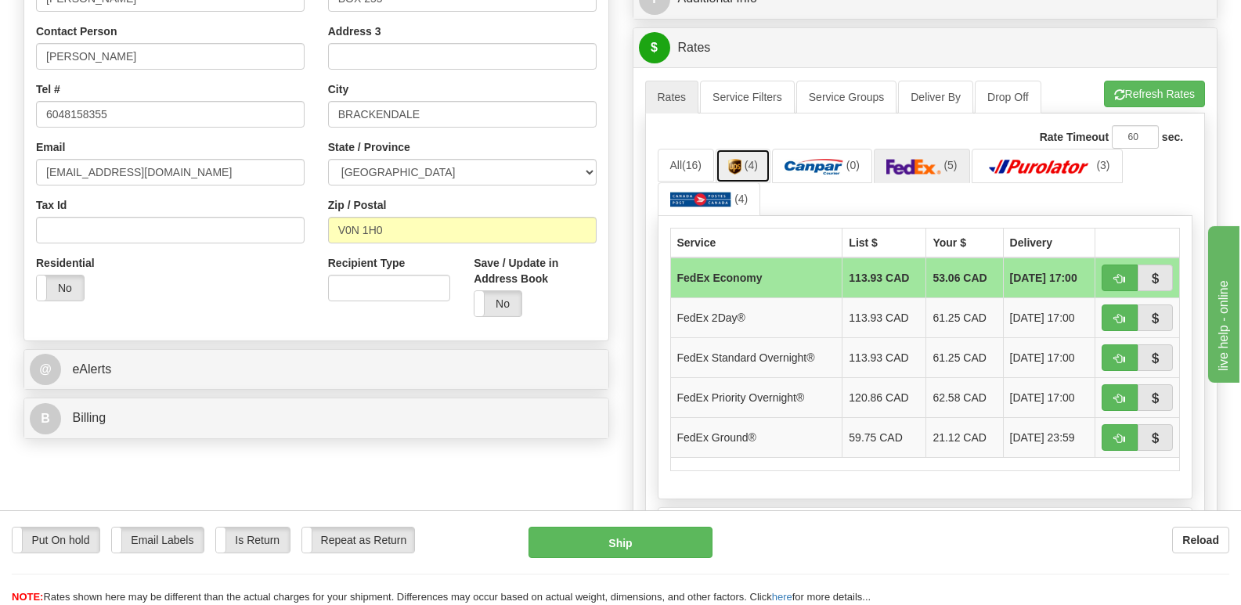
click at [740, 159] on img at bounding box center [734, 167] width 13 height 16
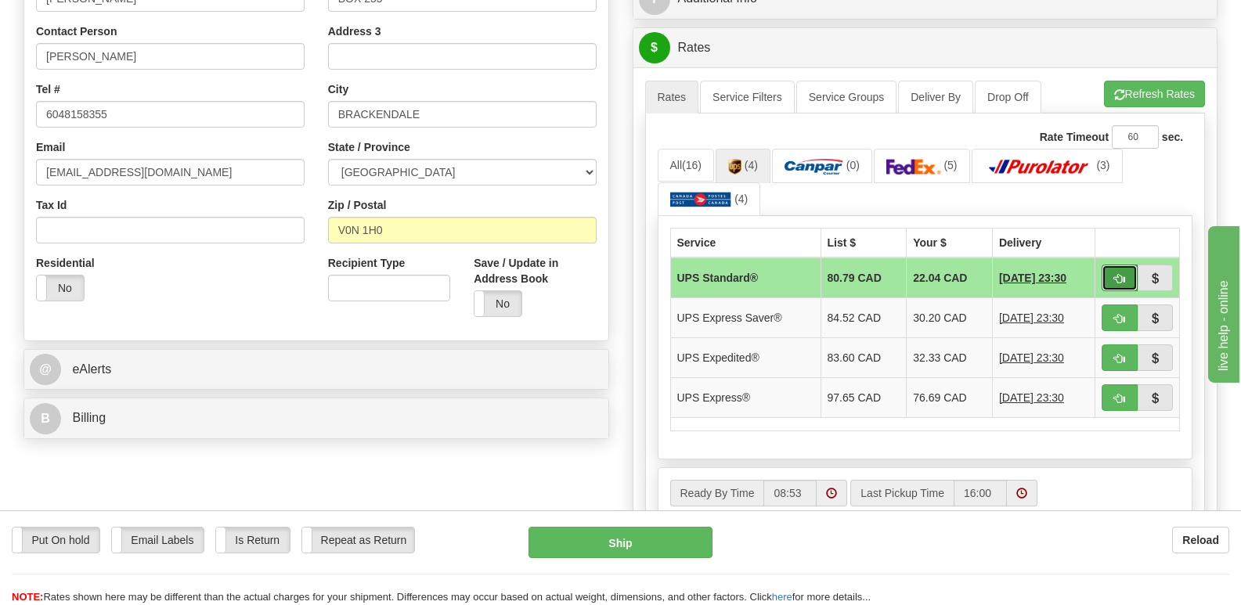
click at [1121, 274] on span "button" at bounding box center [1120, 279] width 11 height 10
type input "11"
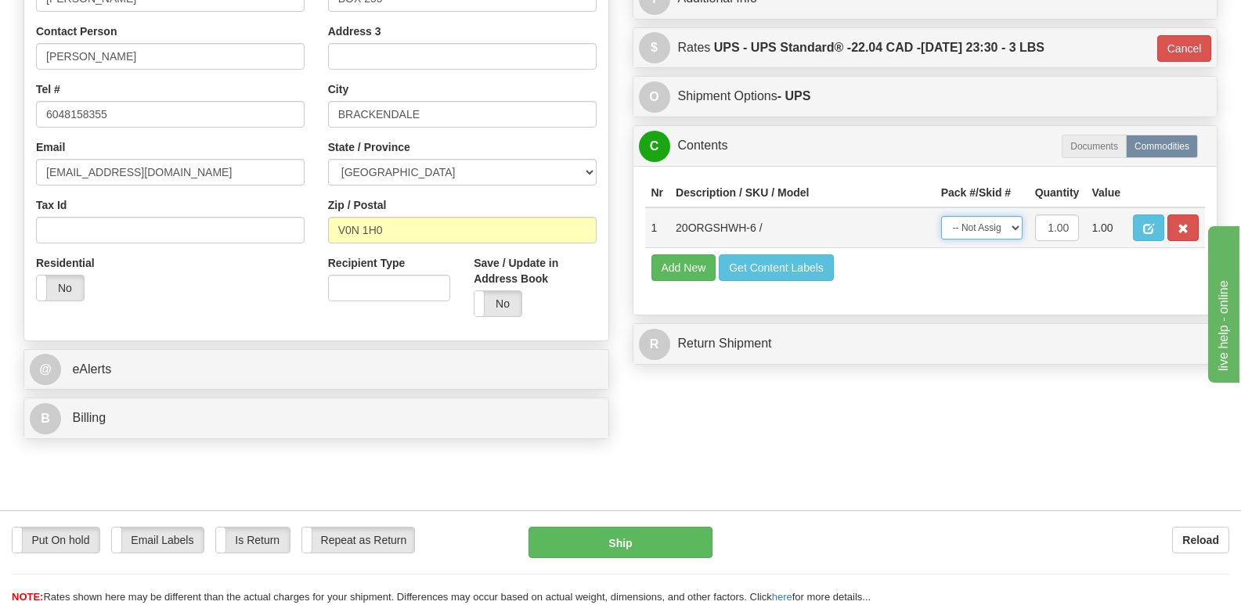
click at [1015, 216] on select "-- Not Assigned -- Package 1" at bounding box center [982, 227] width 81 height 23
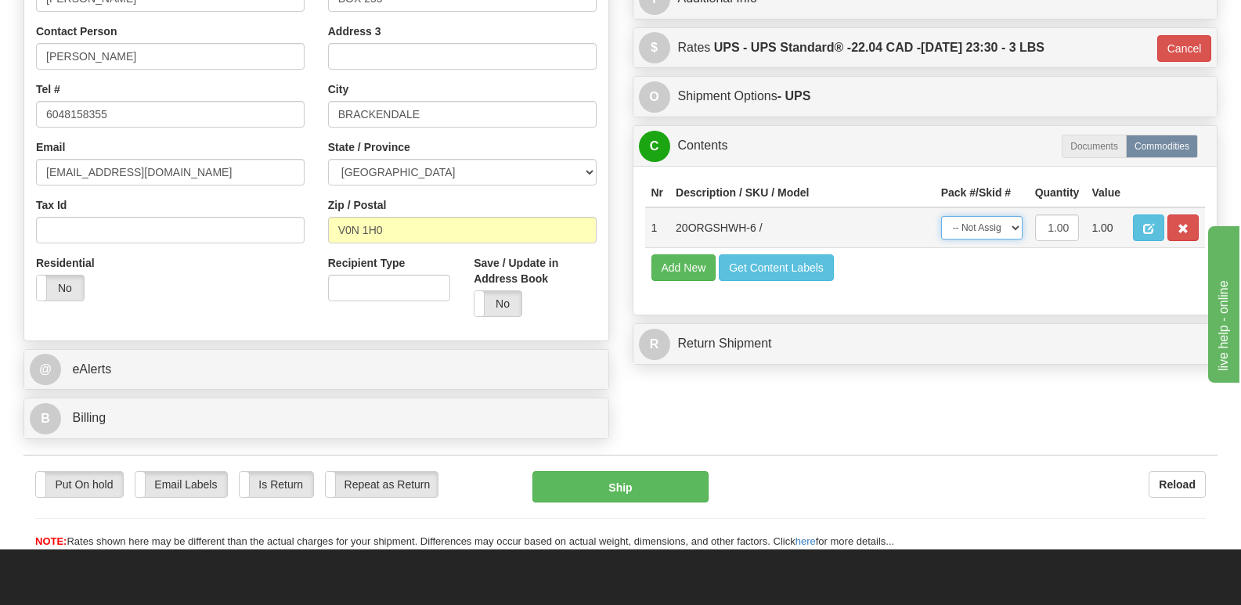
select select "0"
click at [942, 216] on select "-- Not Assigned -- Package 1" at bounding box center [982, 227] width 81 height 23
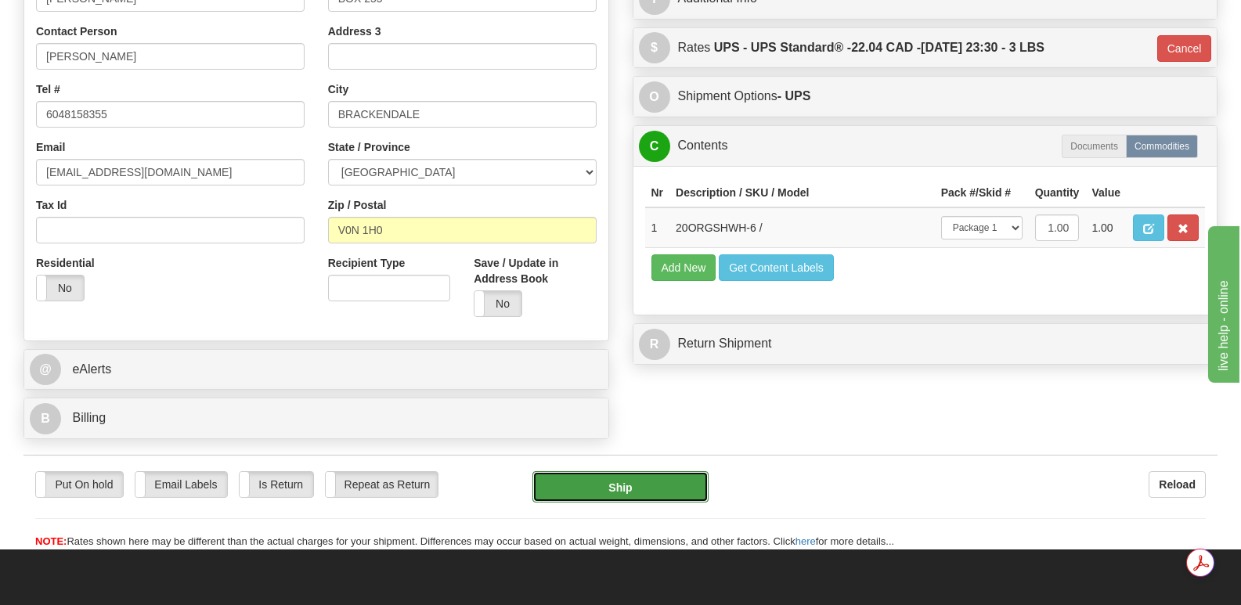
click at [634, 472] on button "Ship" at bounding box center [620, 487] width 175 height 31
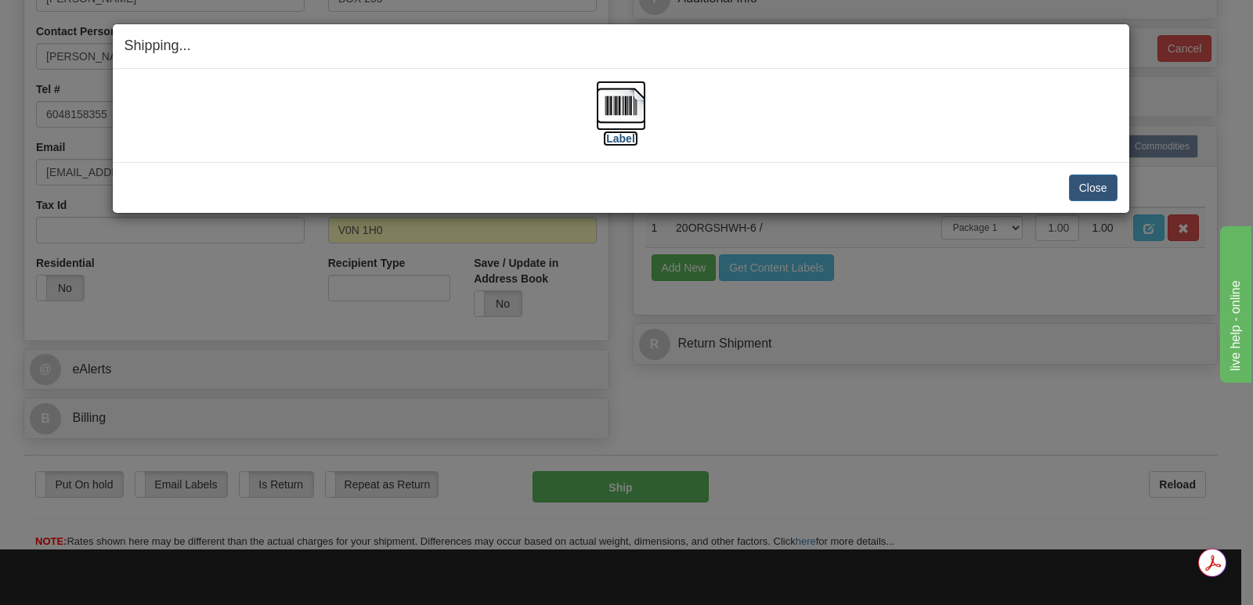
click at [626, 101] on img at bounding box center [621, 106] width 50 height 50
click at [1096, 185] on button "Close" at bounding box center [1093, 188] width 49 height 27
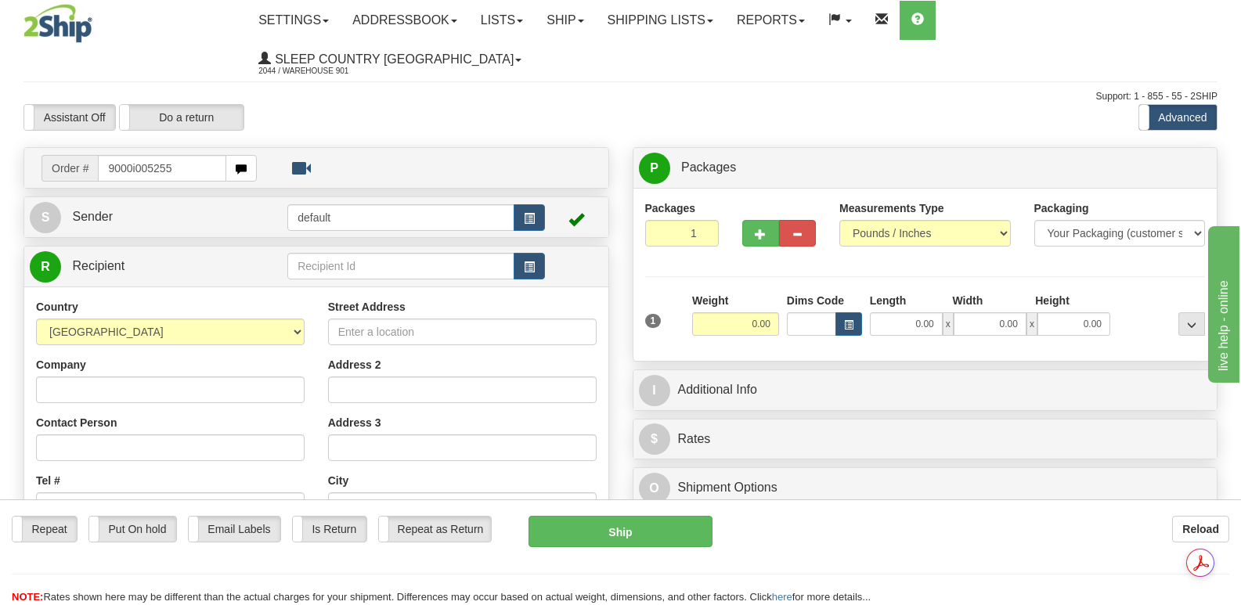
type input "9000i005255"
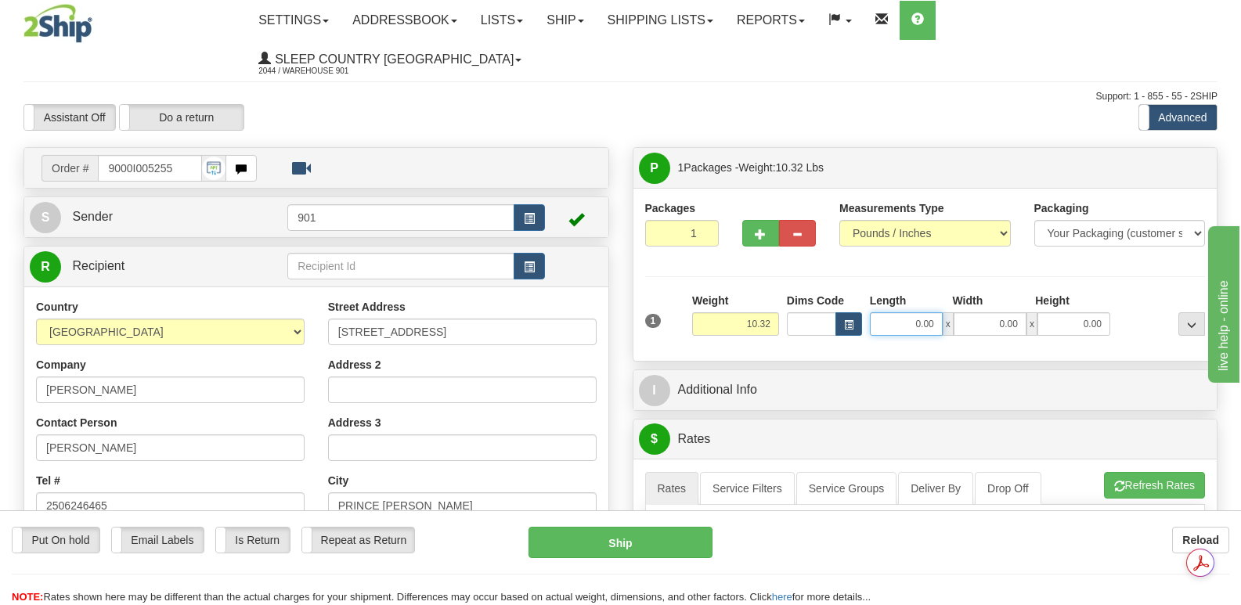
click at [894, 313] on input "0.00" at bounding box center [906, 324] width 73 height 23
type input "19.00"
click at [976, 313] on input "0.00" at bounding box center [990, 324] width 73 height 23
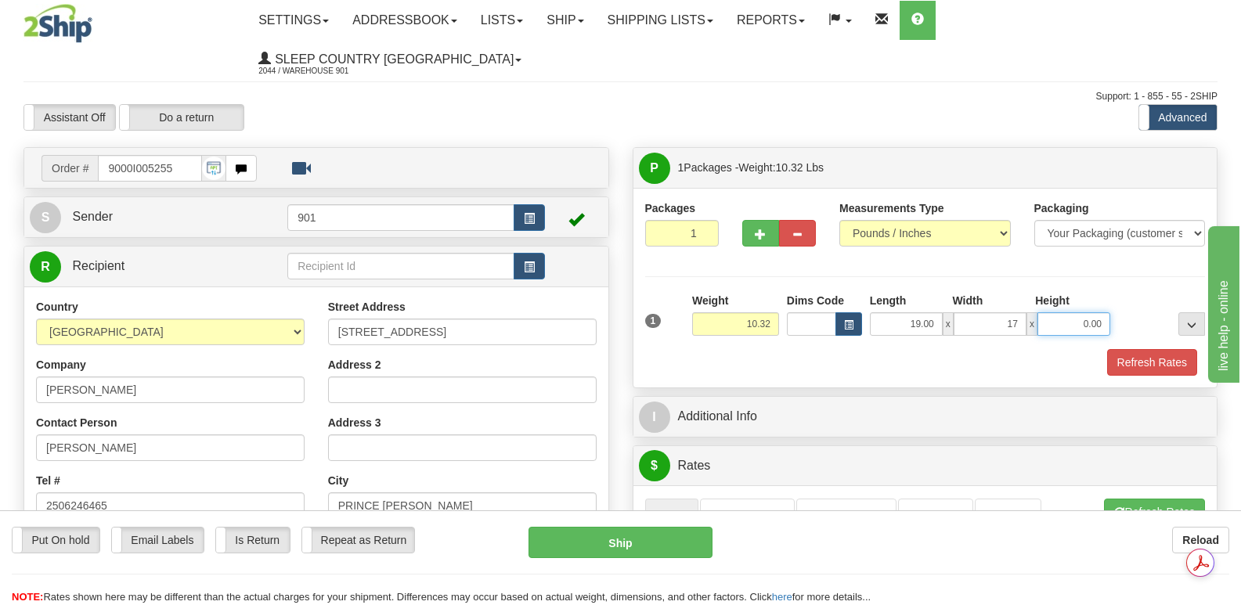
type input "17.00"
click at [1056, 313] on input "0.00" at bounding box center [1074, 324] width 73 height 23
type input "11.00"
click at [1151, 349] on button "Refresh Rates" at bounding box center [1153, 362] width 90 height 27
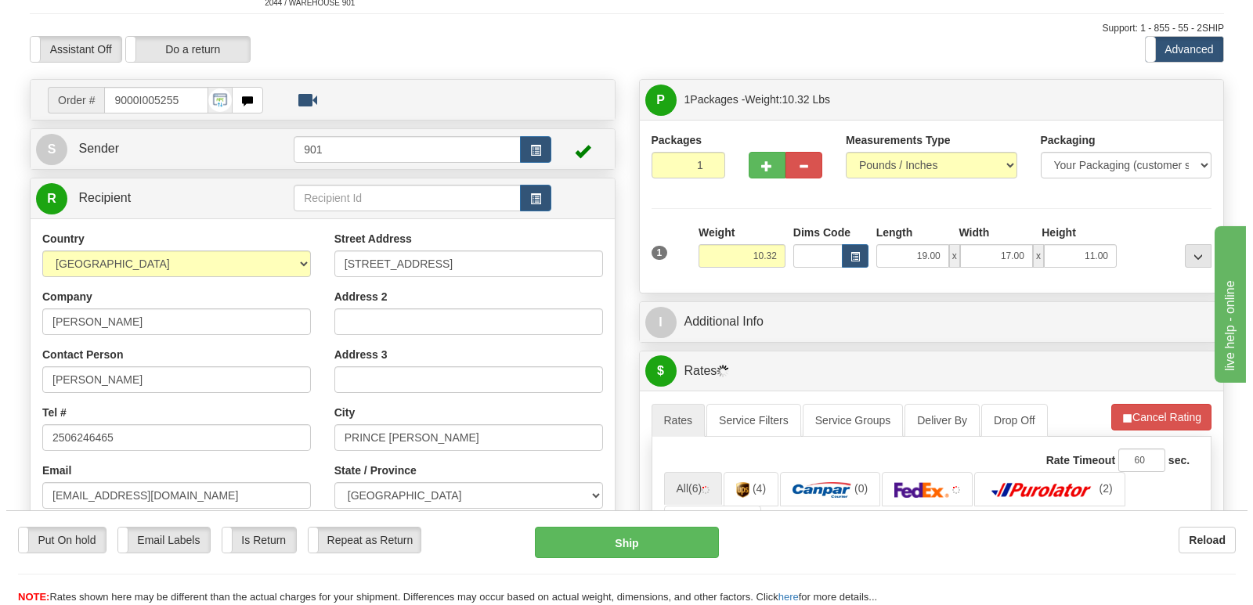
scroll to position [313, 0]
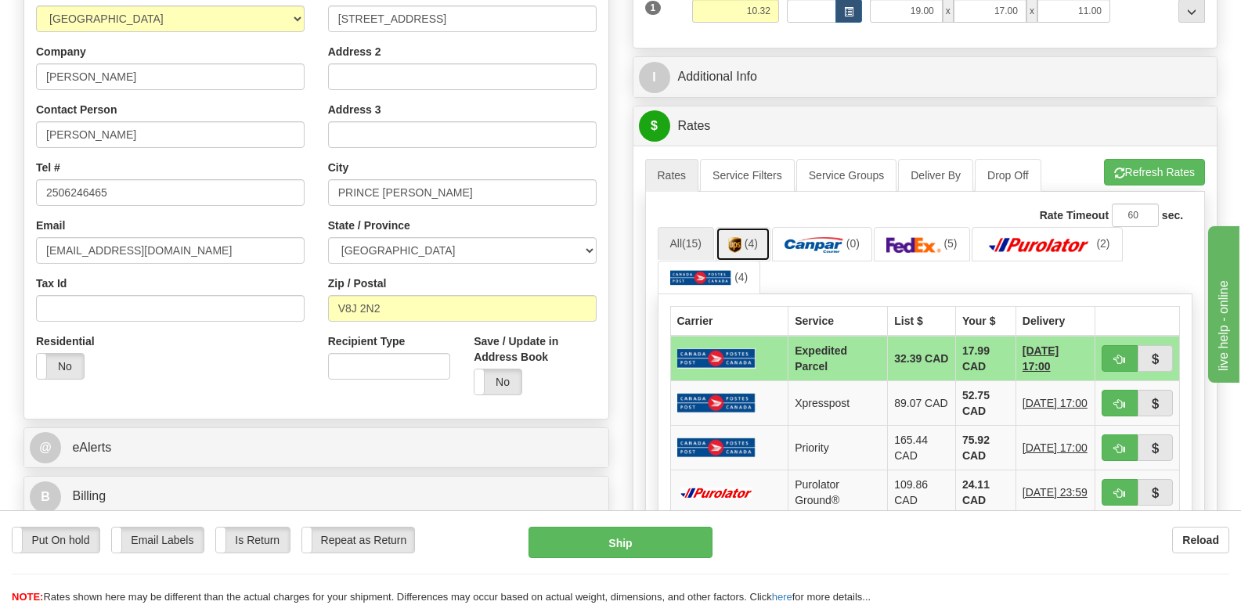
click at [742, 237] on img at bounding box center [734, 245] width 13 height 16
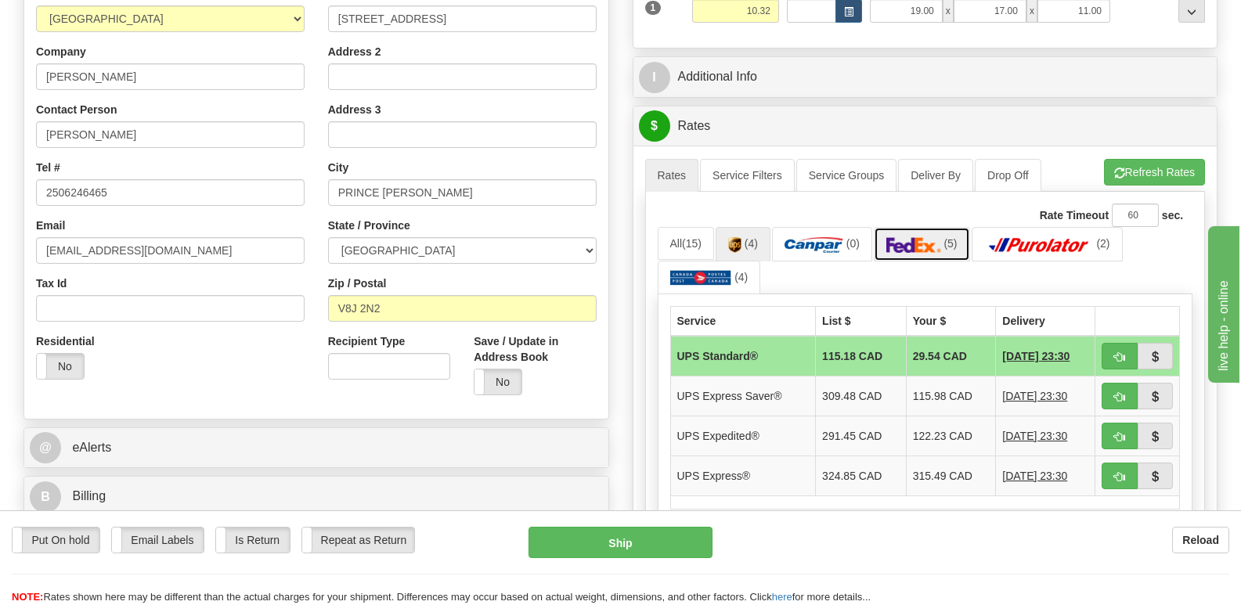
click at [906, 237] on img at bounding box center [914, 245] width 55 height 16
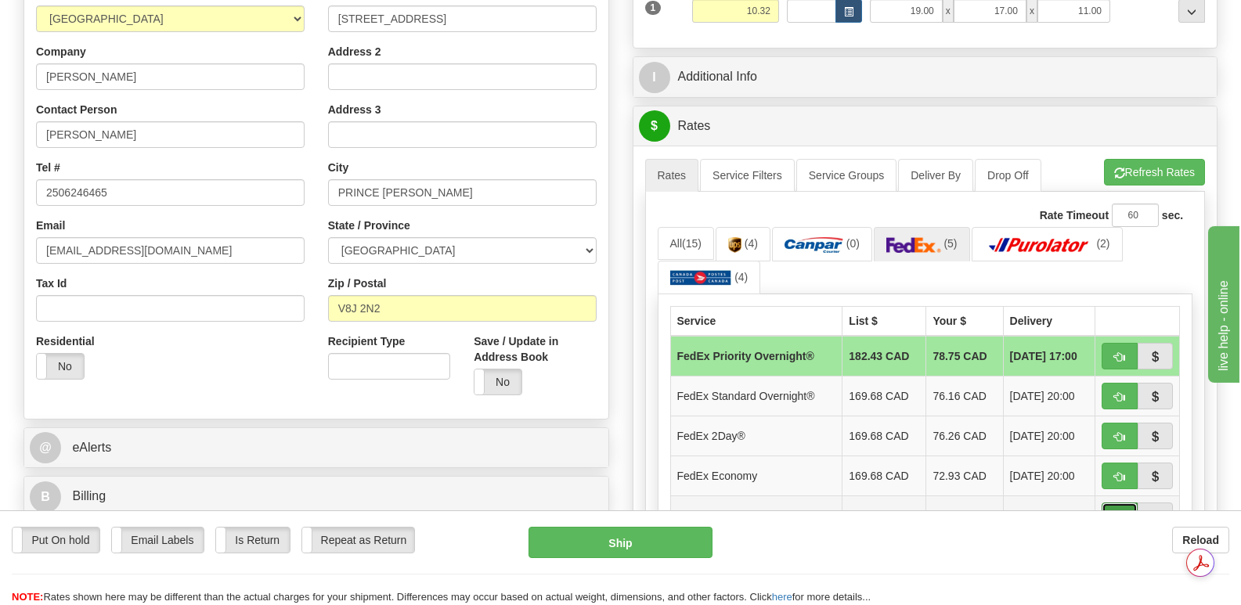
click at [1122, 512] on span "button" at bounding box center [1120, 517] width 11 height 10
type input "92"
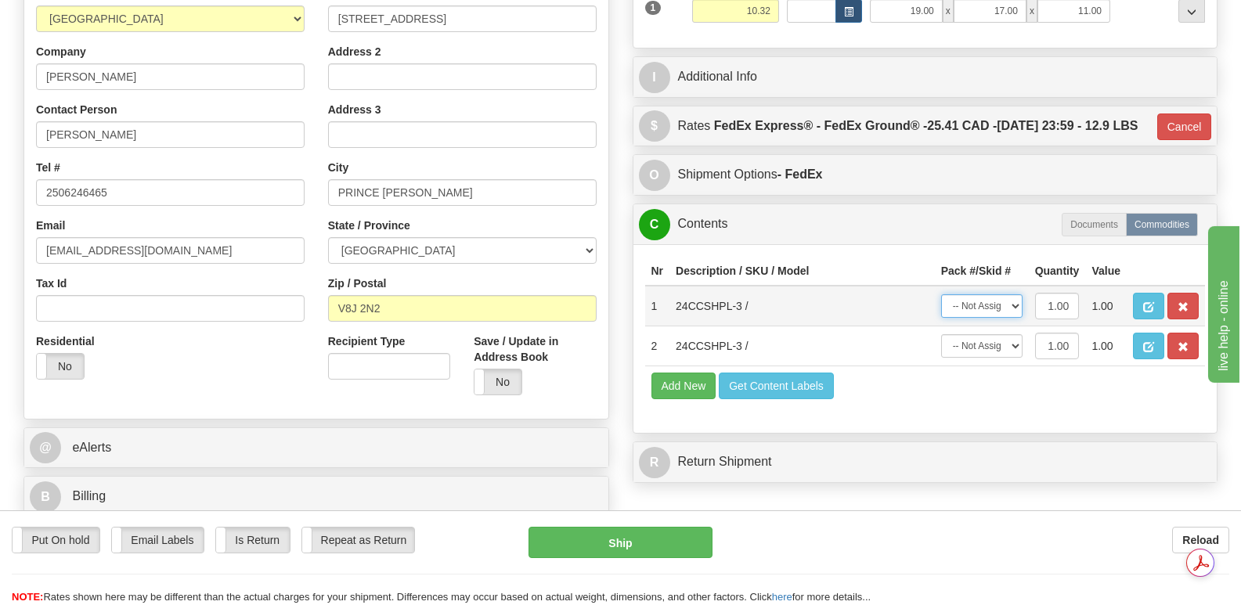
click at [1016, 296] on select "-- Not Assigned -- Package 1" at bounding box center [982, 306] width 81 height 23
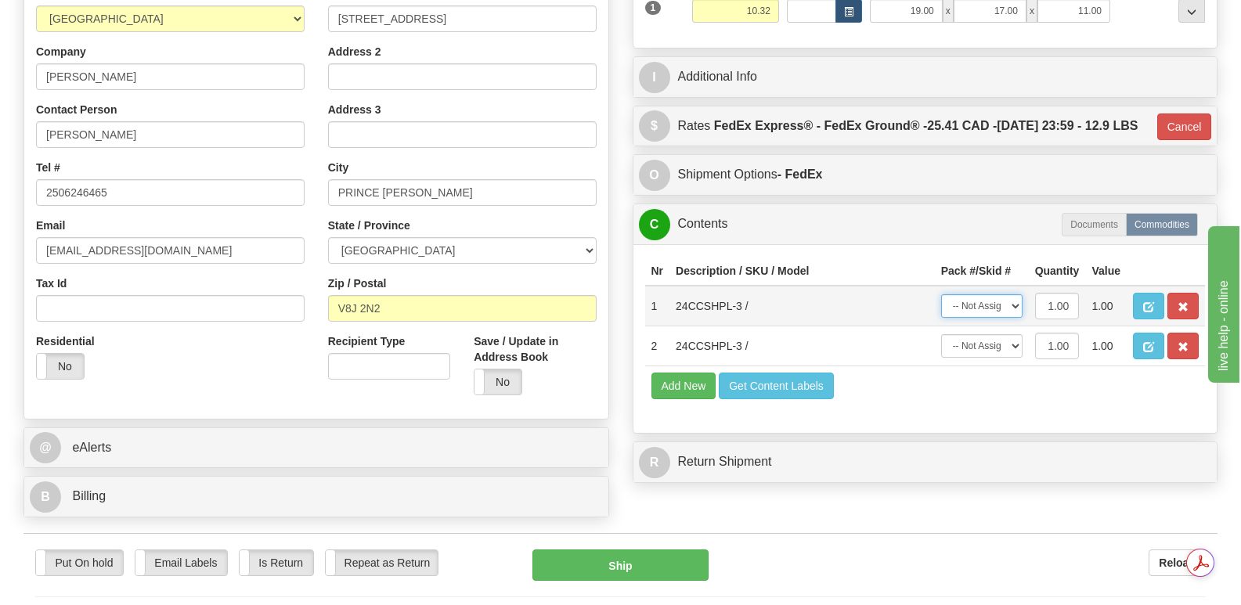
select select "0"
click at [942, 295] on select "-- Not Assigned -- Package 1" at bounding box center [982, 306] width 81 height 23
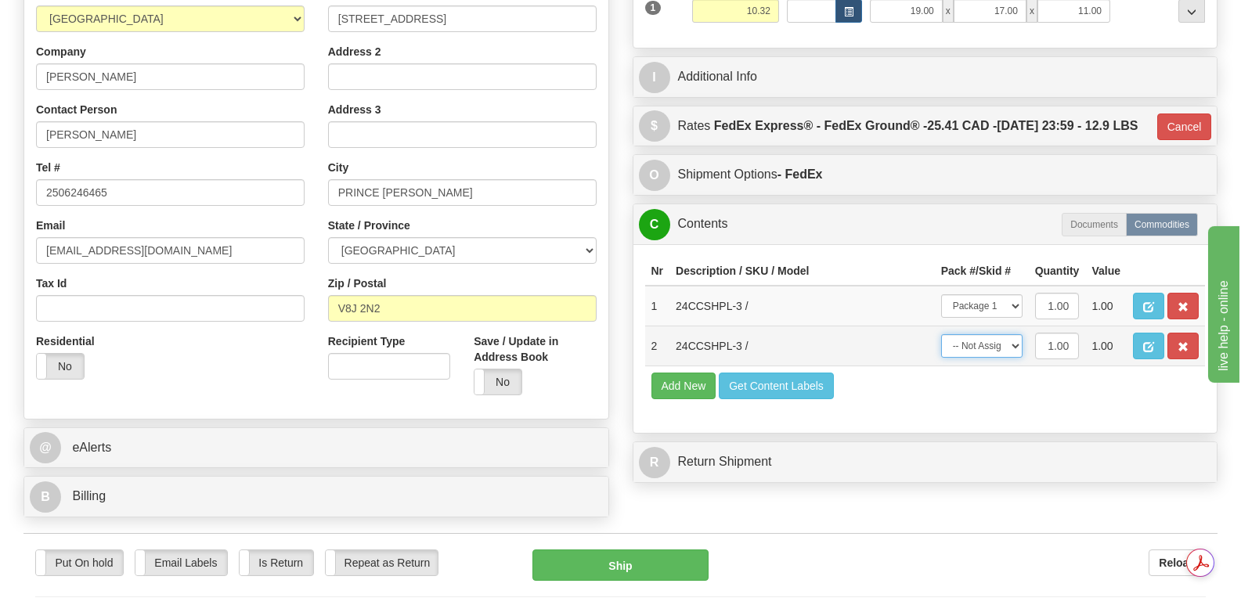
click at [1017, 342] on select "-- Not Assigned -- Package 1" at bounding box center [982, 345] width 81 height 23
select select "0"
click at [942, 334] on select "-- Not Assigned -- Package 1" at bounding box center [982, 345] width 81 height 23
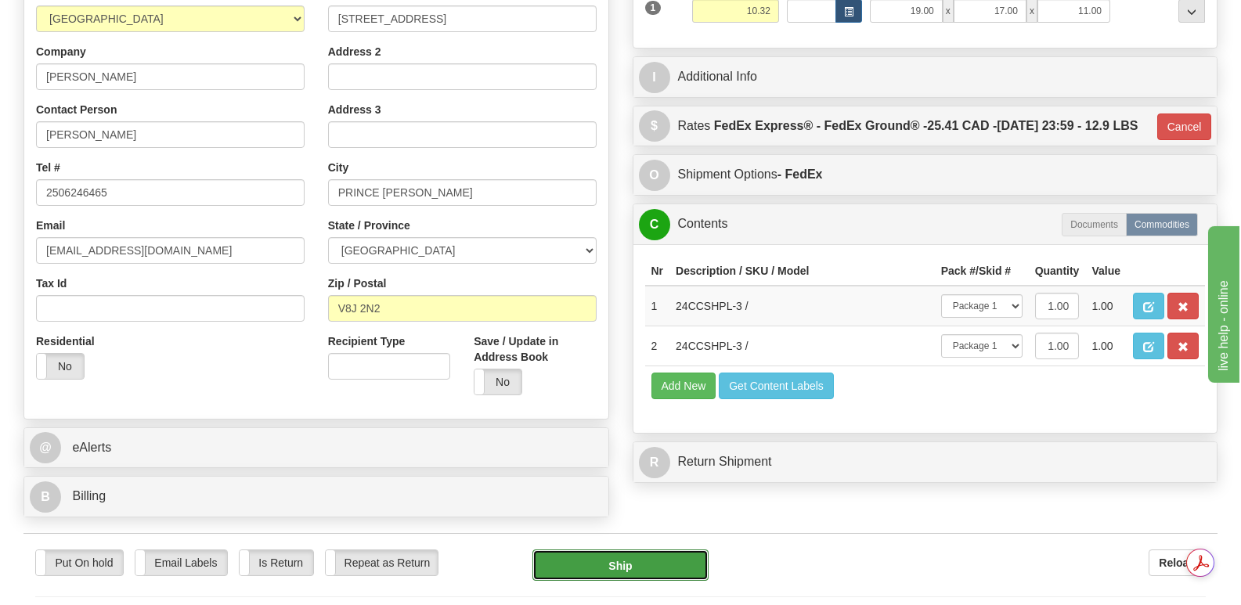
click at [613, 550] on button "Ship" at bounding box center [620, 565] width 175 height 31
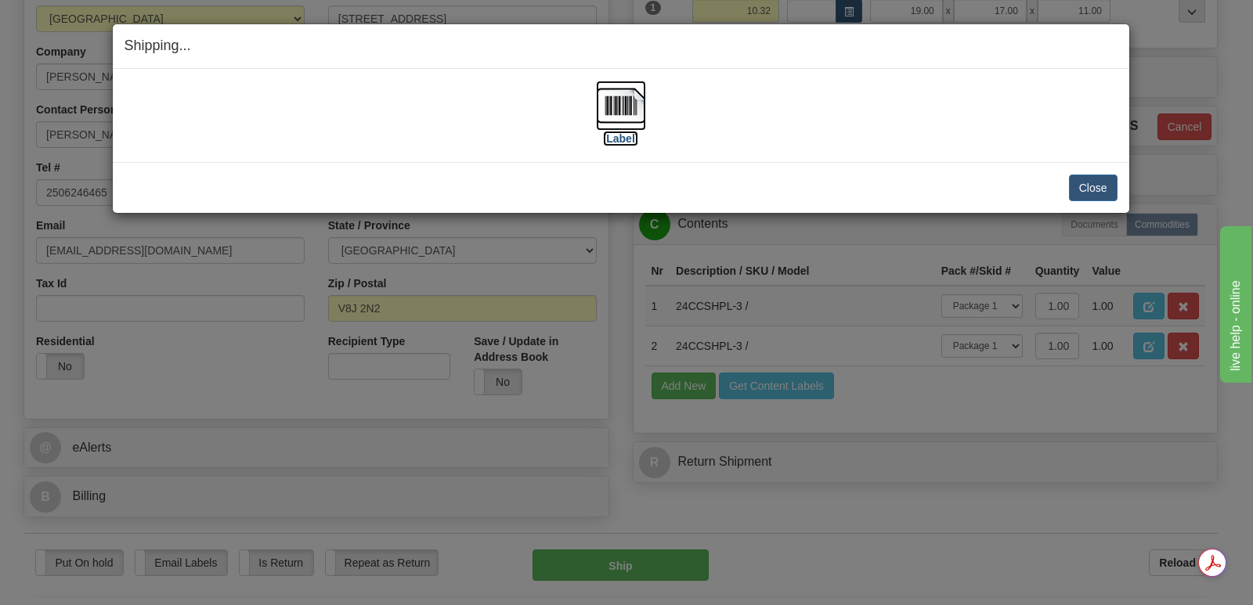
click at [623, 103] on img at bounding box center [621, 106] width 50 height 50
click at [1079, 185] on button "Close" at bounding box center [1093, 188] width 49 height 27
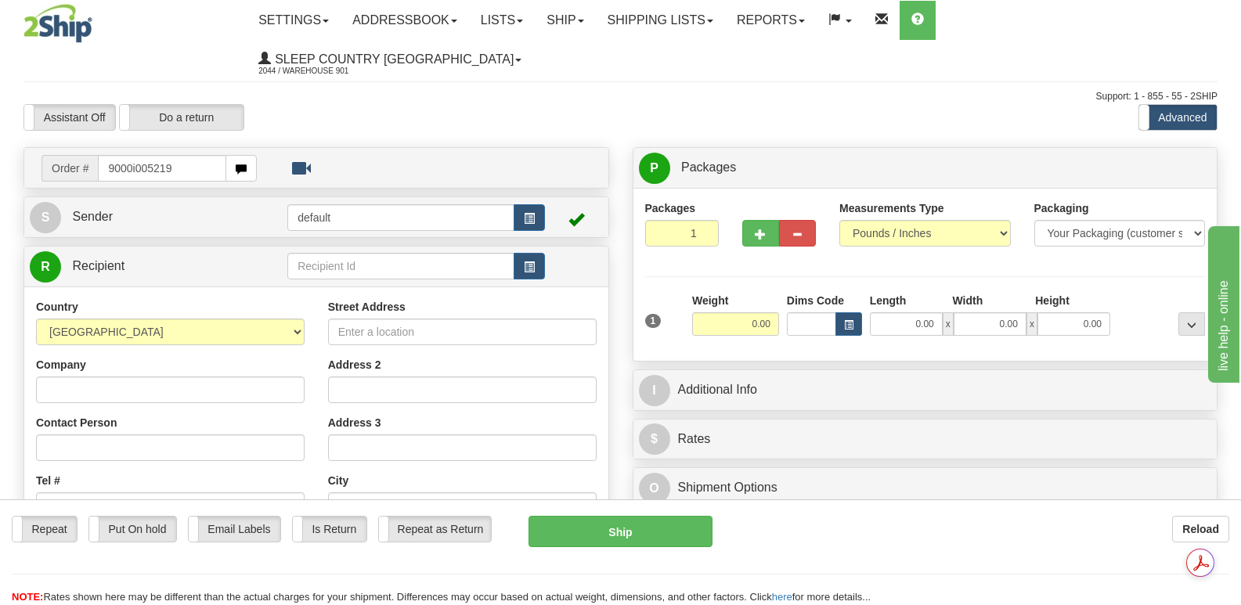
type input "9000i005219"
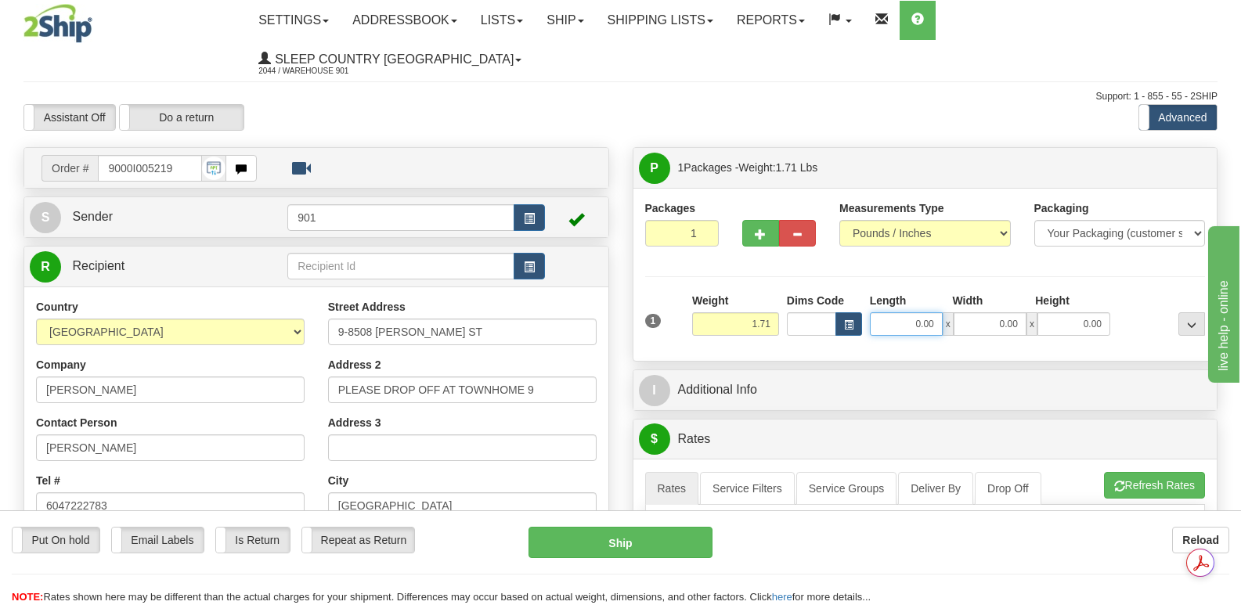
click at [887, 313] on input "0.00" at bounding box center [906, 324] width 73 height 23
type input "14.00"
click at [972, 313] on input "0.00" at bounding box center [990, 324] width 73 height 23
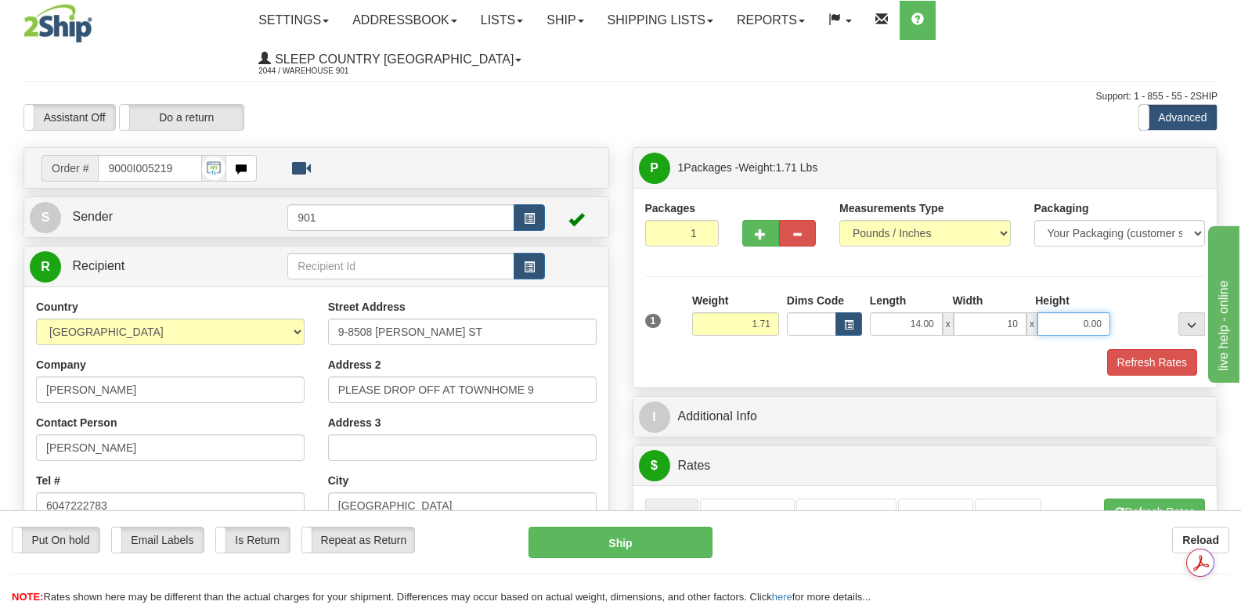
type input "10.00"
click at [1054, 313] on input "0.00" at bounding box center [1074, 324] width 73 height 23
type input "2.00"
click at [1159, 349] on button "Refresh Rates" at bounding box center [1153, 362] width 90 height 27
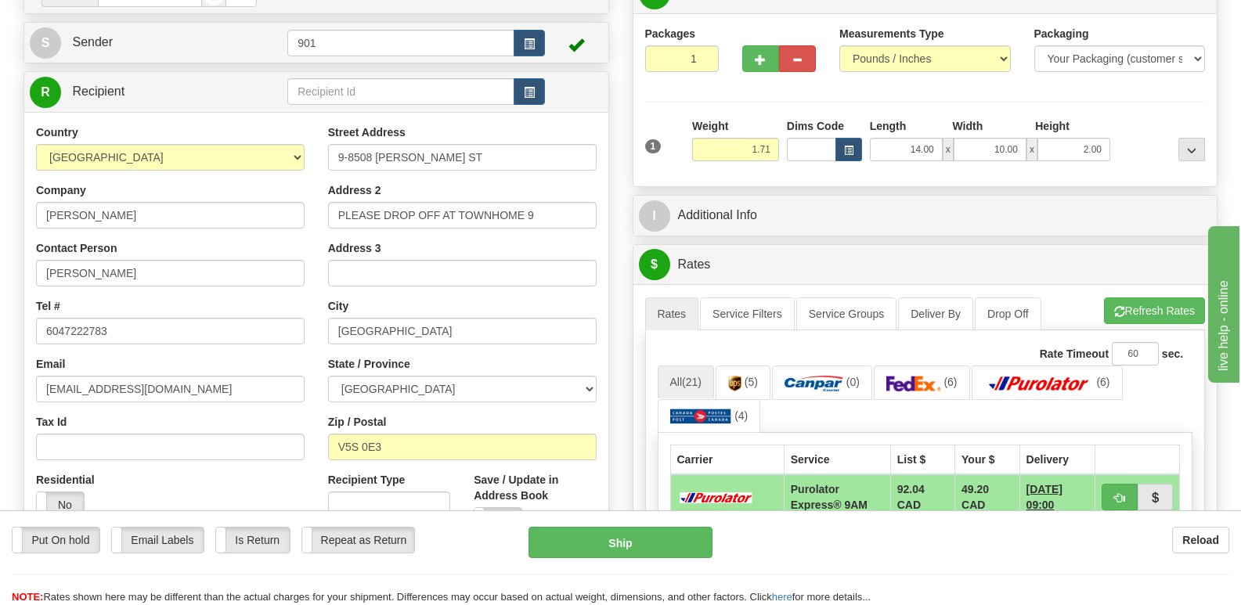
scroll to position [157, 0]
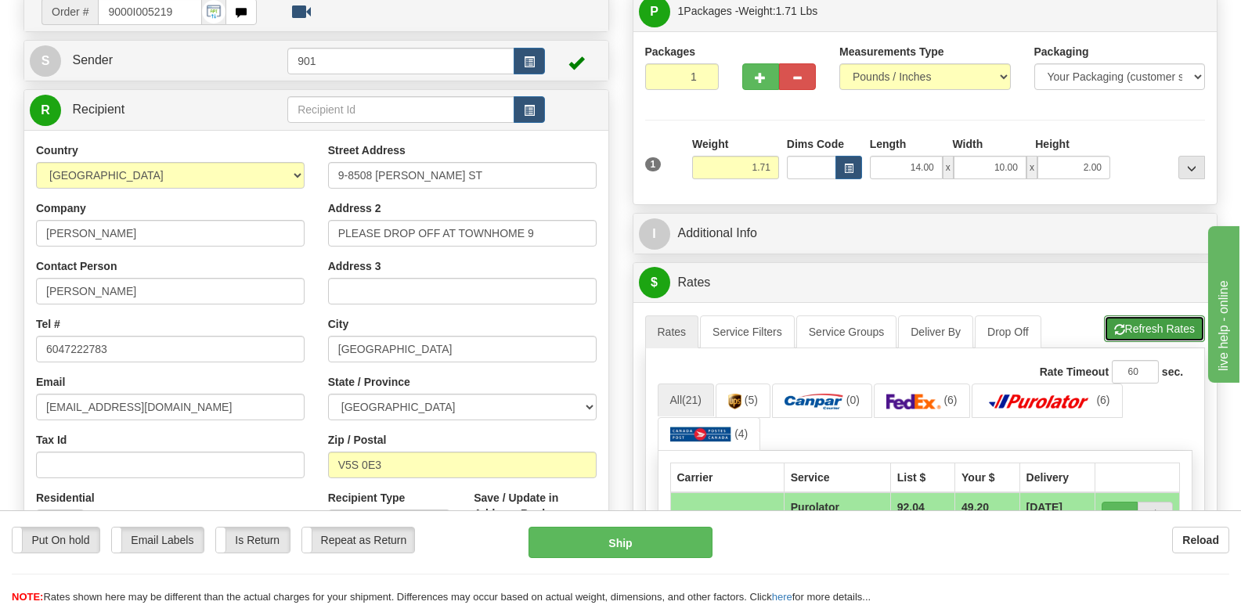
click at [1144, 316] on button "Refresh Rates" at bounding box center [1154, 329] width 101 height 27
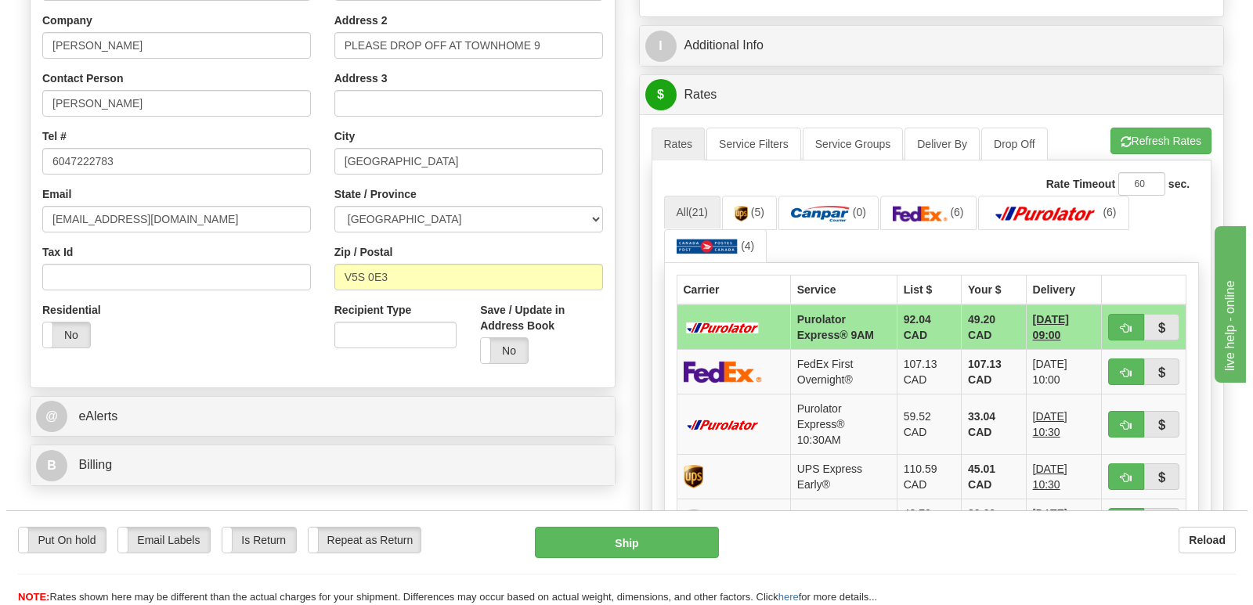
scroll to position [392, 0]
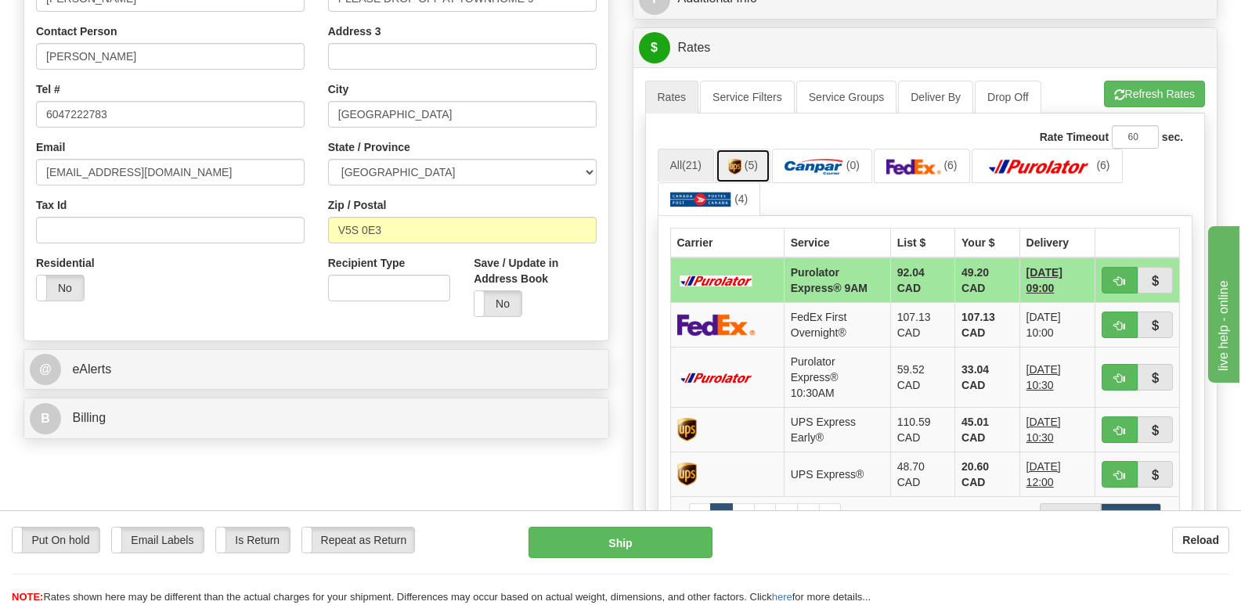
click at [746, 149] on link "(5)" at bounding box center [743, 166] width 55 height 34
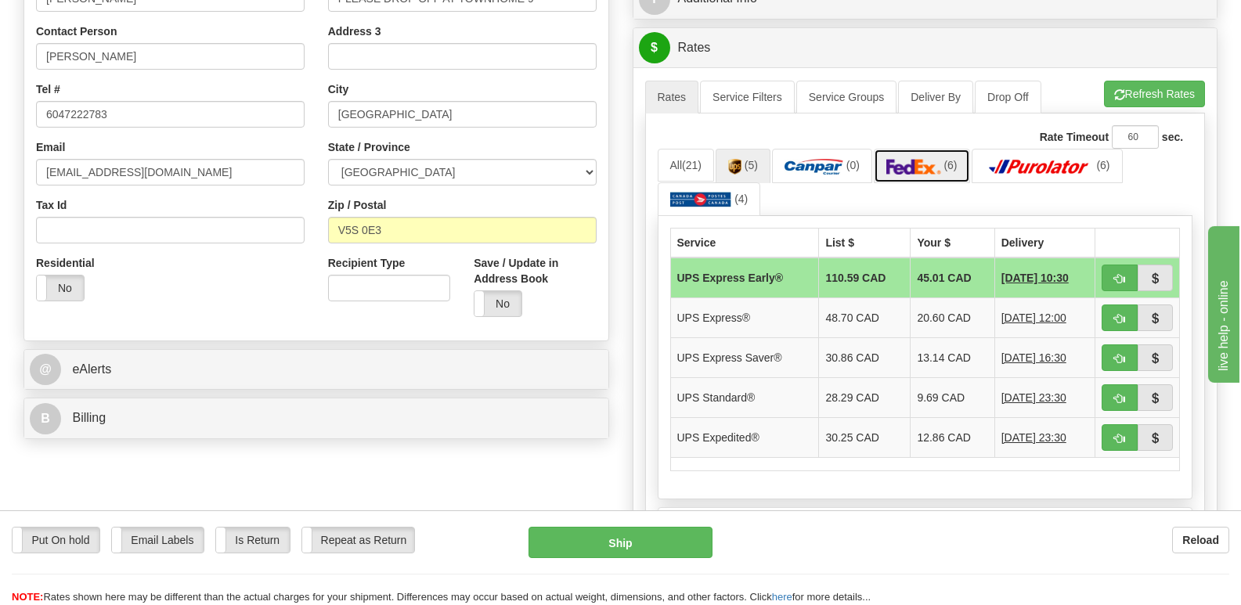
click at [915, 159] on img at bounding box center [914, 167] width 55 height 16
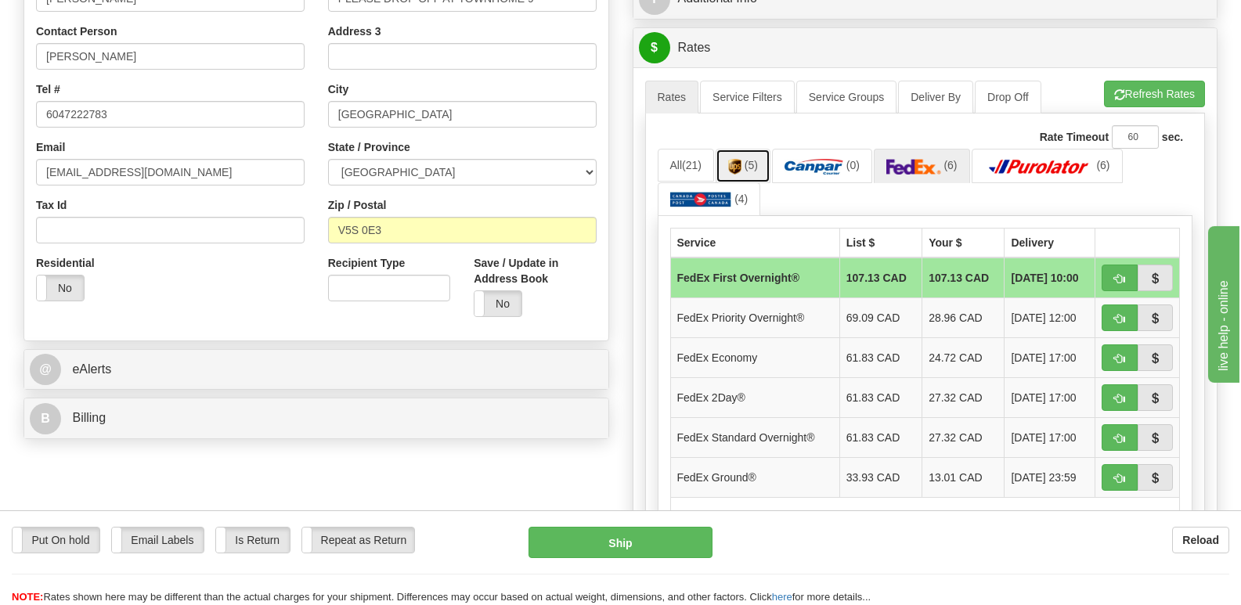
click at [742, 159] on img at bounding box center [734, 167] width 13 height 16
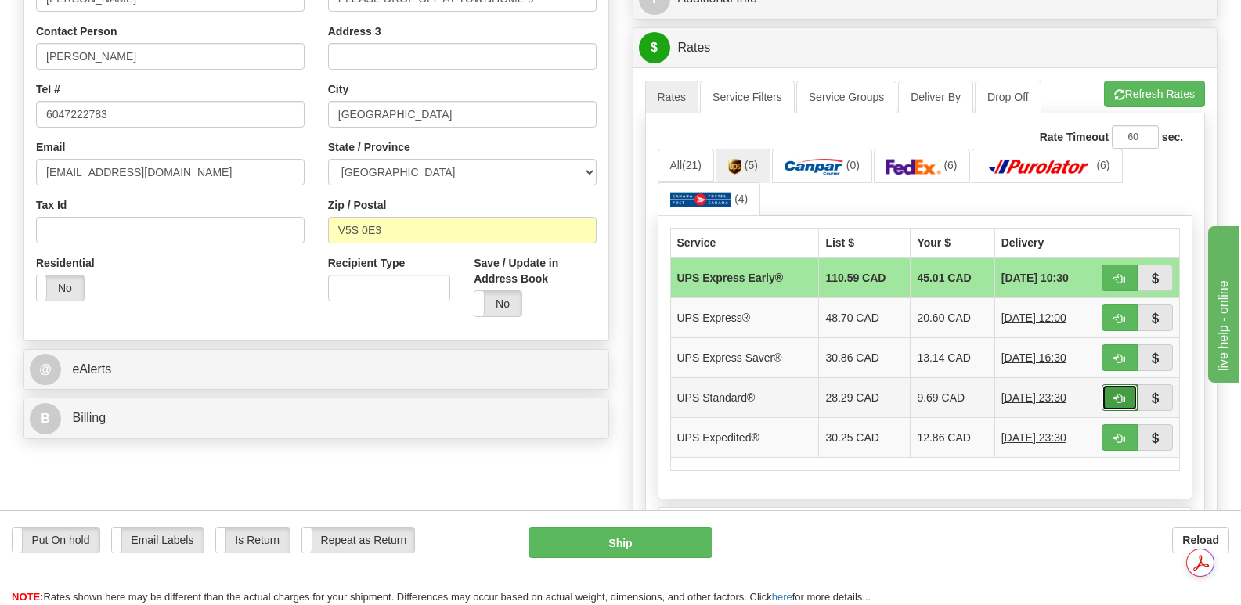
click at [1119, 394] on span "button" at bounding box center [1120, 399] width 11 height 10
type input "11"
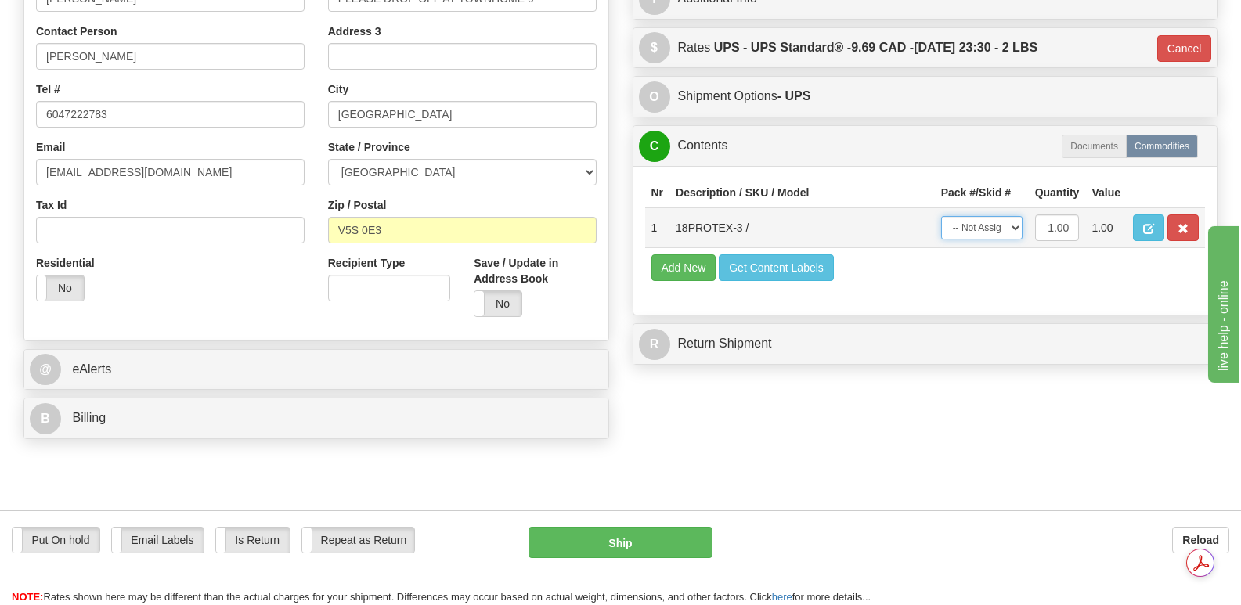
click at [1015, 216] on select "-- Not Assigned -- Package 1" at bounding box center [982, 227] width 81 height 23
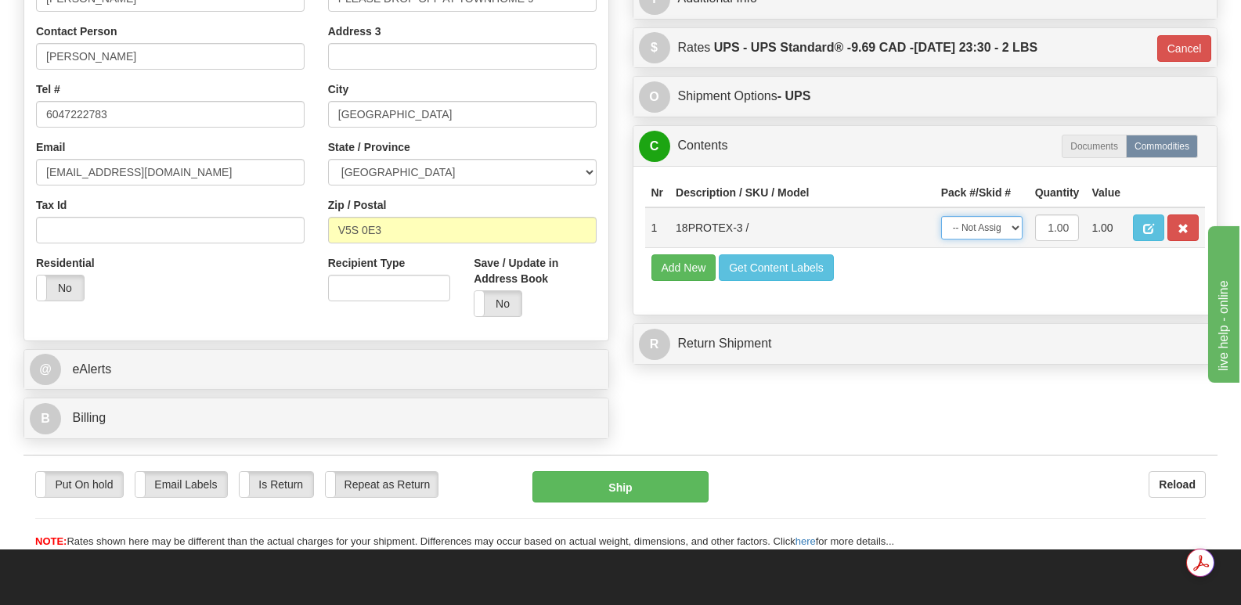
select select "0"
click at [942, 216] on select "-- Not Assigned -- Package 1" at bounding box center [982, 227] width 81 height 23
click at [616, 472] on button "Ship" at bounding box center [620, 487] width 175 height 31
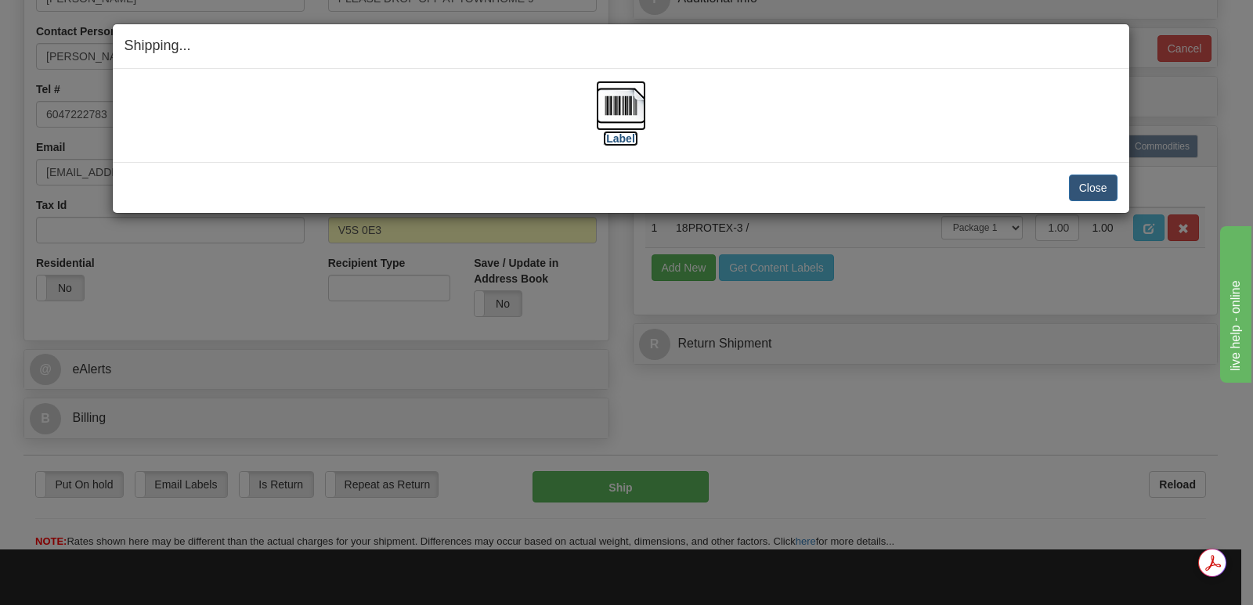
click at [616, 101] on img at bounding box center [621, 106] width 50 height 50
click at [1094, 186] on button "Close" at bounding box center [1093, 188] width 49 height 27
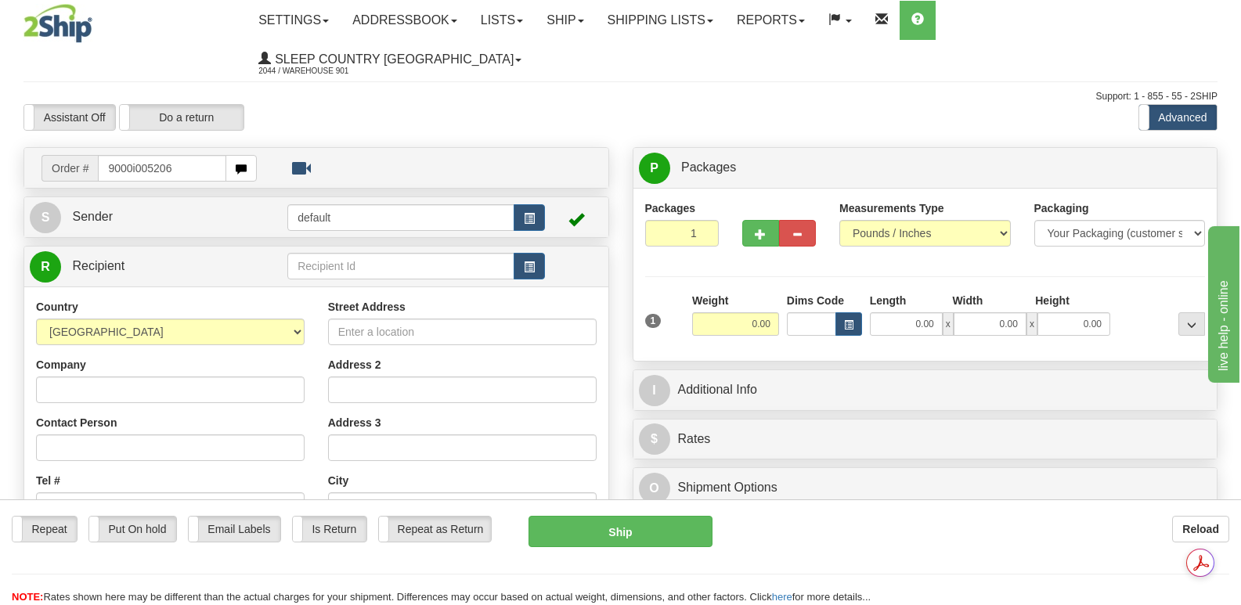
type input "9000i005206"
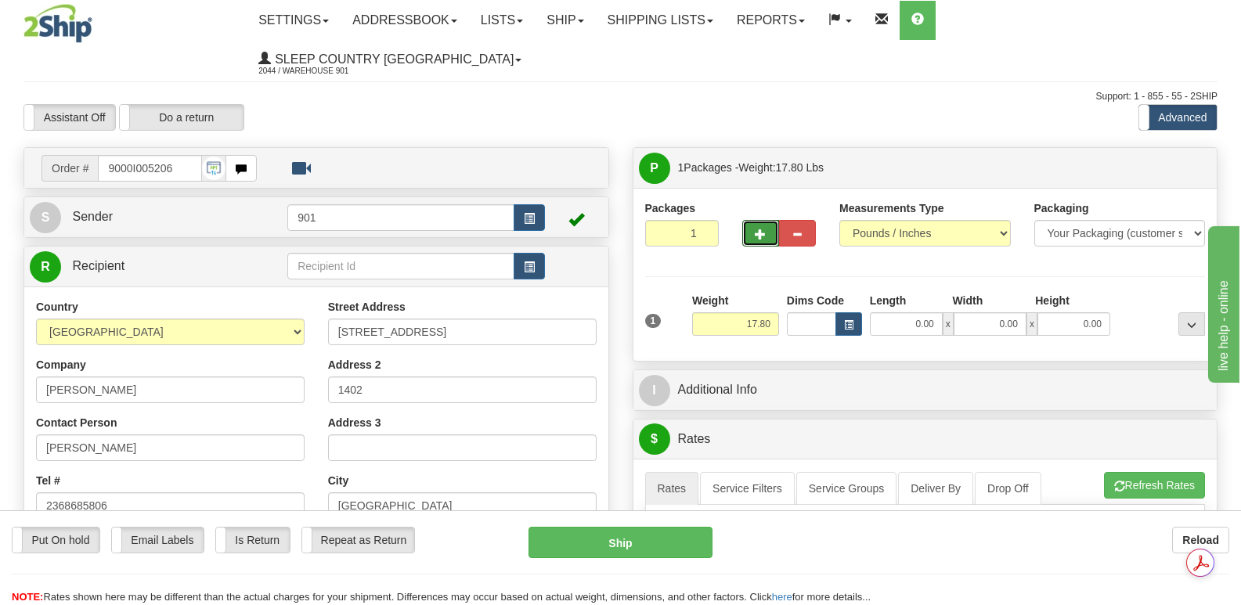
click at [761, 230] on span "button" at bounding box center [760, 235] width 11 height 10
type input "2"
click at [1164, 163] on span "Package Level" at bounding box center [1172, 168] width 62 height 11
radio input "true"
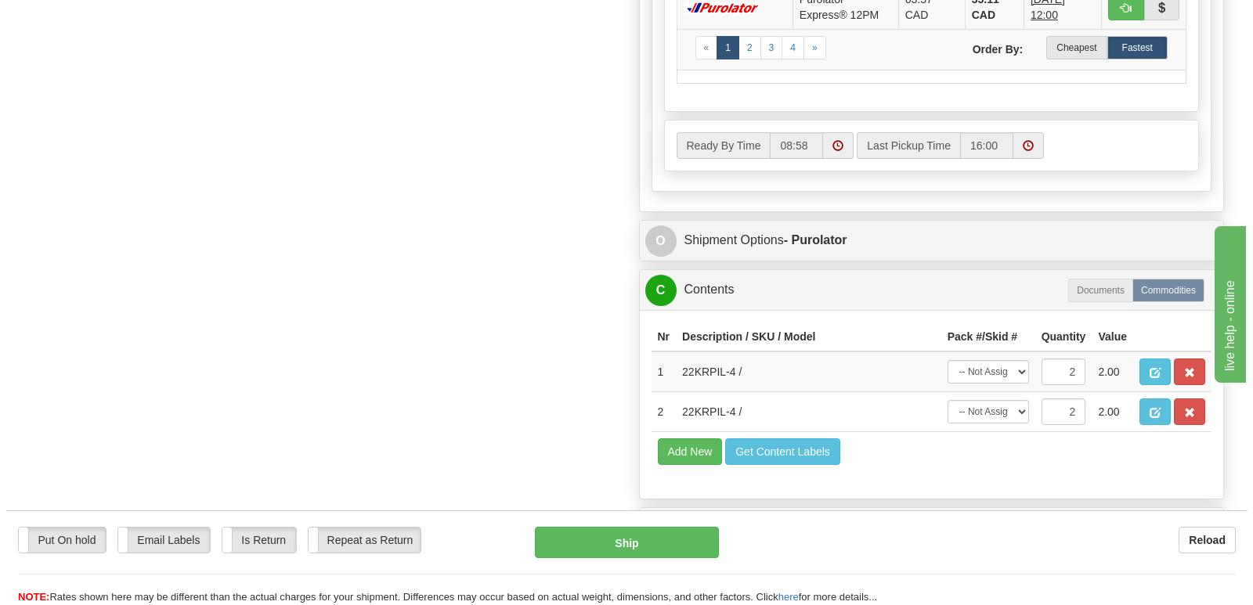
scroll to position [940, 0]
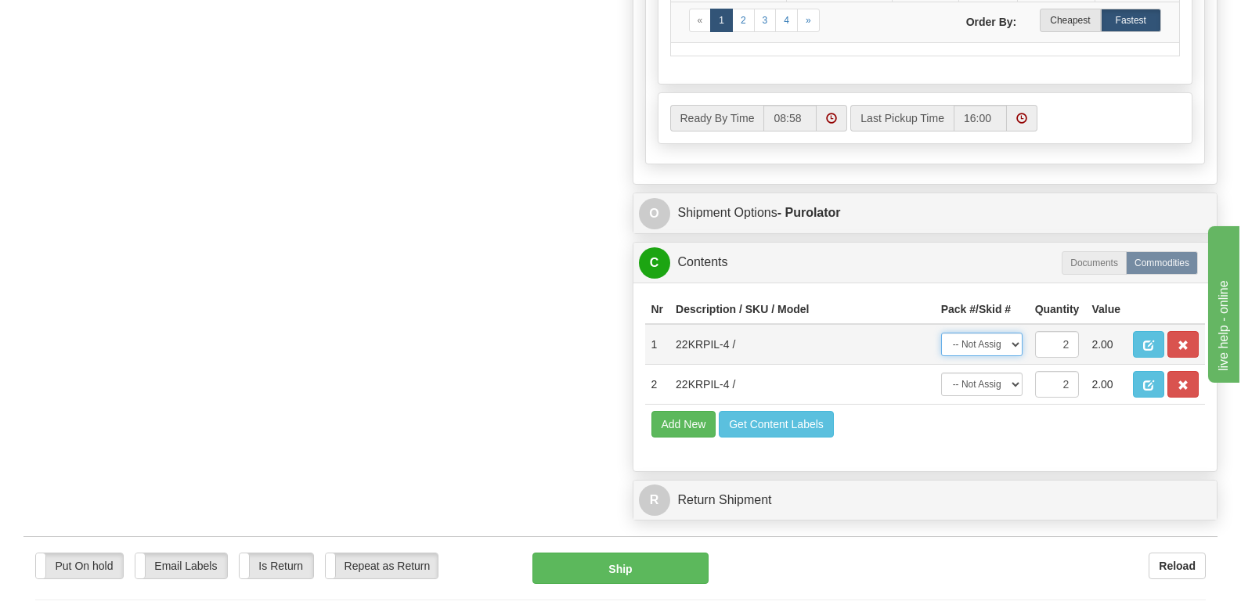
click at [1017, 333] on select "-- Not Assigned -- Package 1 Package 2 Split" at bounding box center [982, 344] width 81 height 23
select select "0"
click at [942, 333] on select "-- Not Assigned -- Package 1 Package 2 Split" at bounding box center [982, 344] width 81 height 23
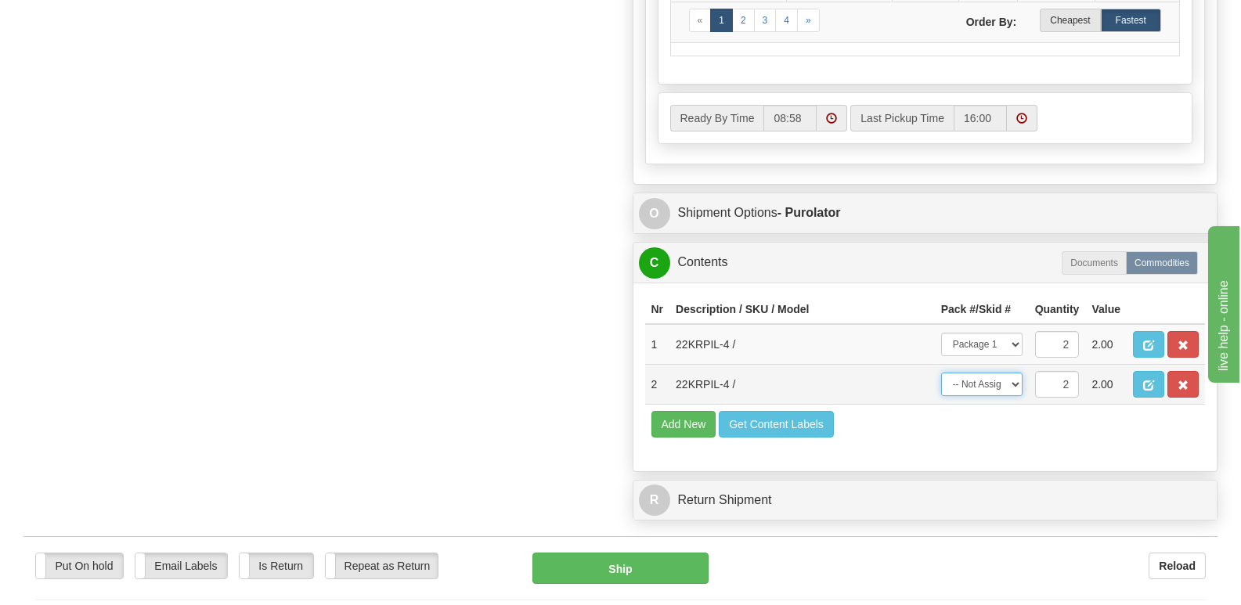
click at [1014, 373] on select "-- Not Assigned -- Package 1 Package 2 Split" at bounding box center [982, 384] width 81 height 23
select select "1"
click at [942, 373] on select "-- Not Assigned -- Package 1 Package 2 Split" at bounding box center [982, 384] width 81 height 23
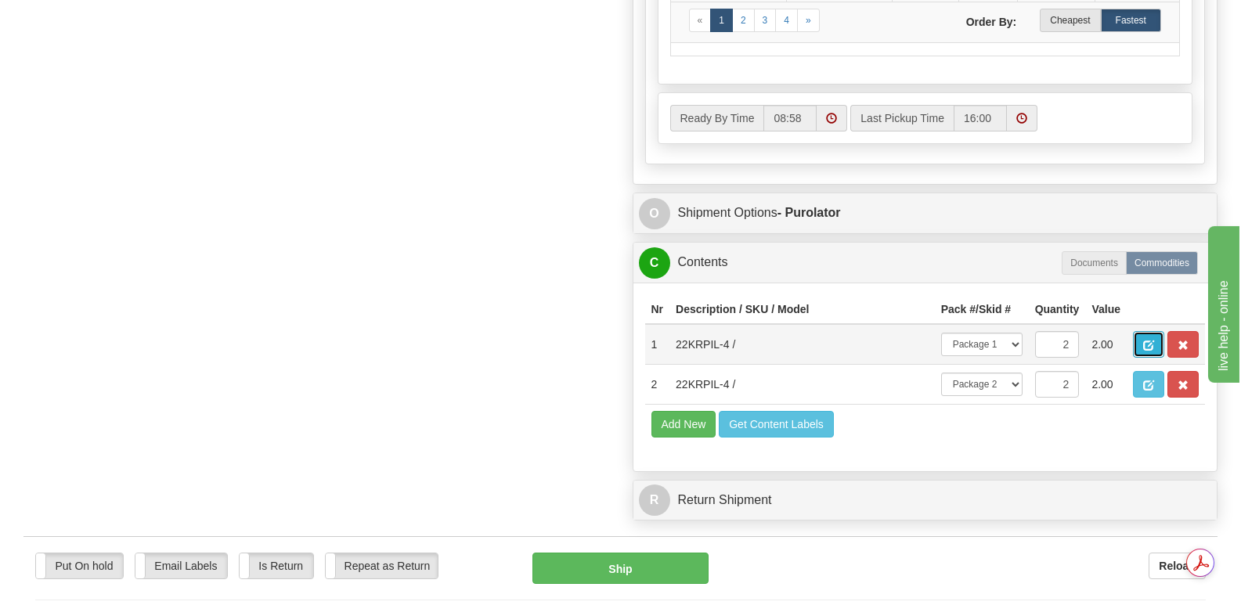
click at [1151, 341] on span "button" at bounding box center [1149, 346] width 11 height 10
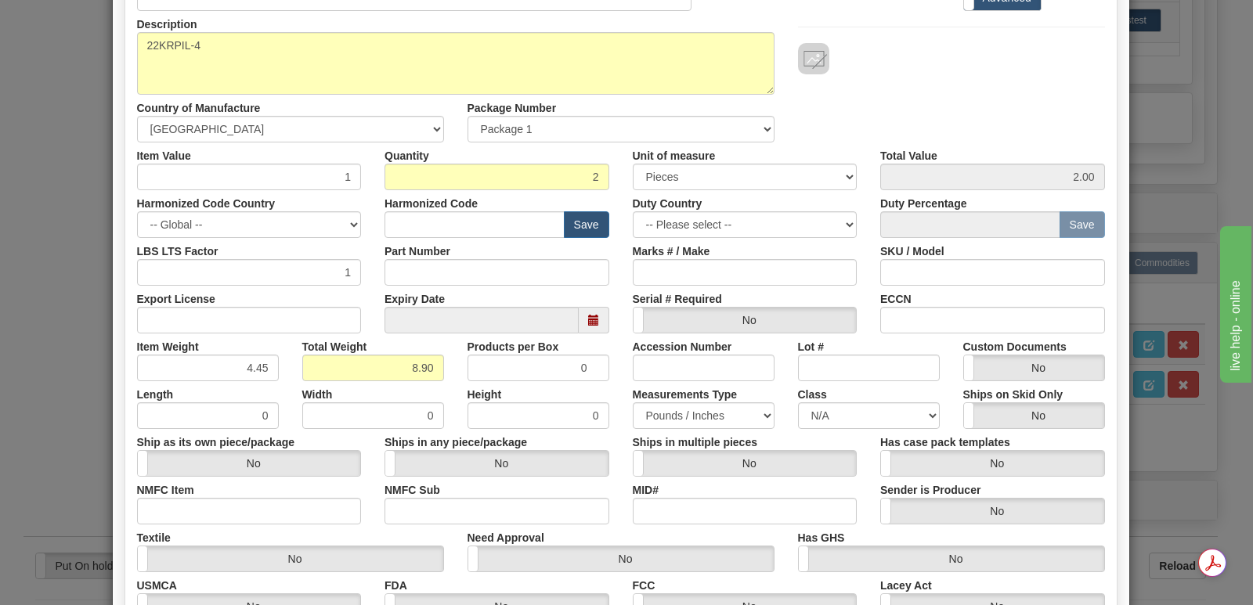
scroll to position [363, 0]
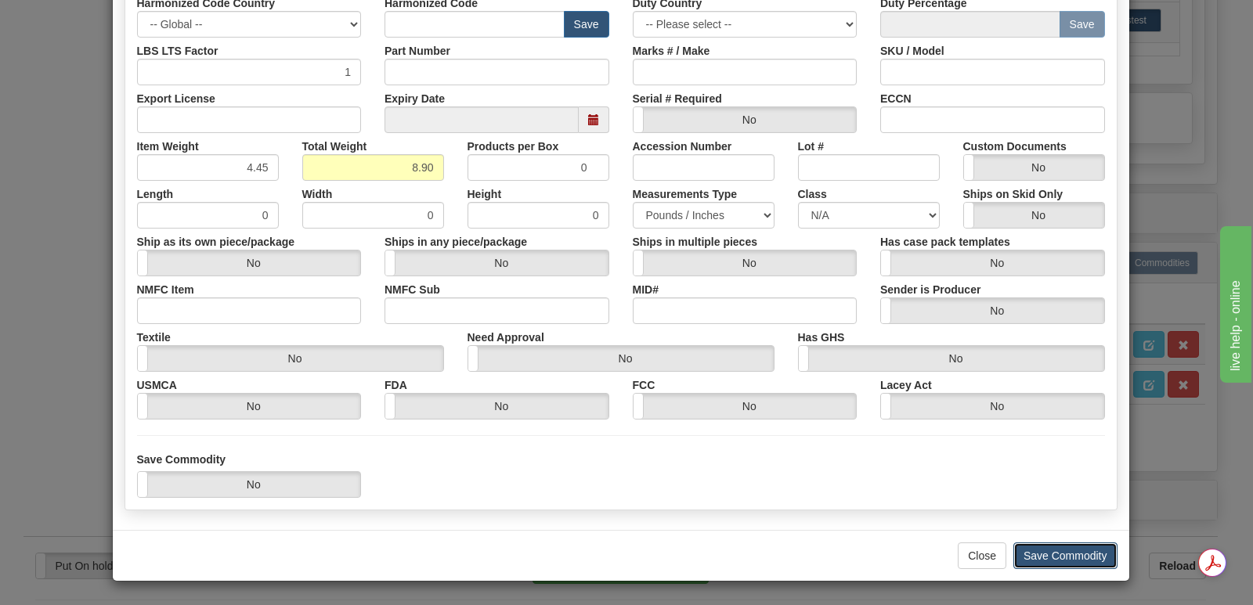
click at [1049, 551] on button "Save Commodity" at bounding box center [1066, 556] width 104 height 27
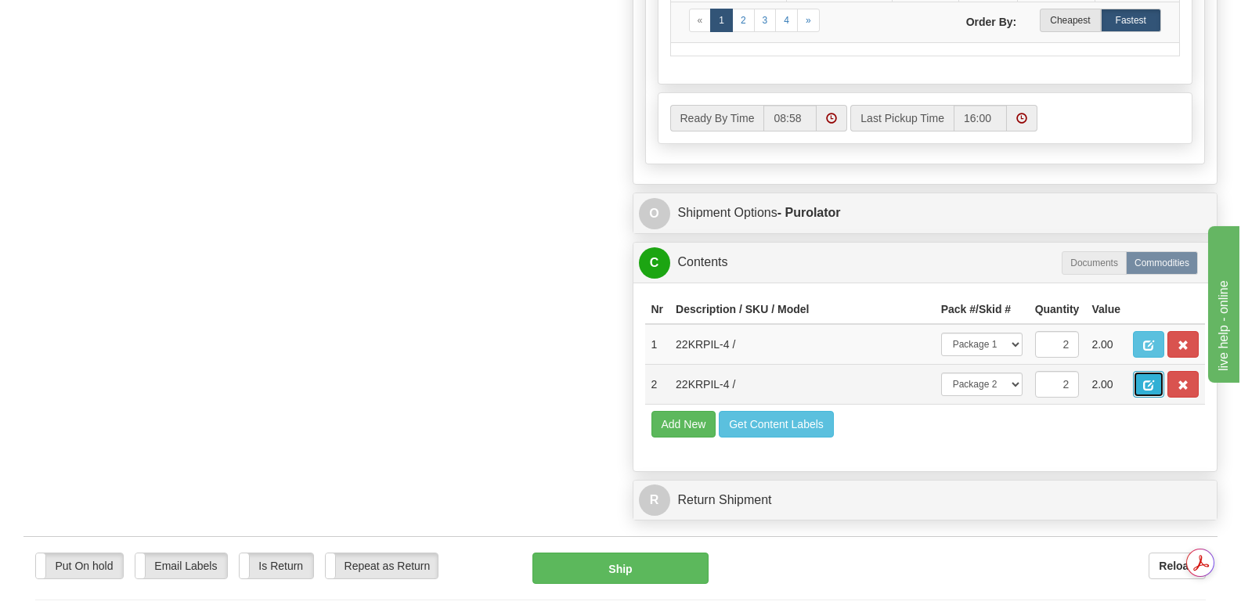
click at [1144, 381] on span "button" at bounding box center [1149, 386] width 11 height 10
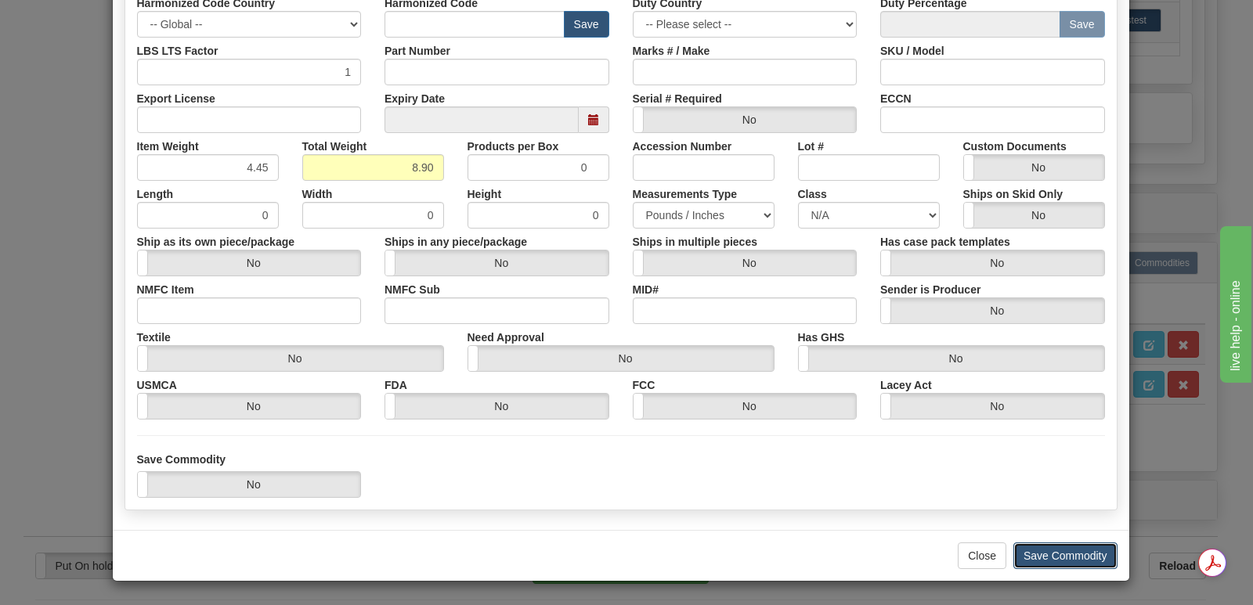
click at [1046, 551] on button "Save Commodity" at bounding box center [1066, 556] width 104 height 27
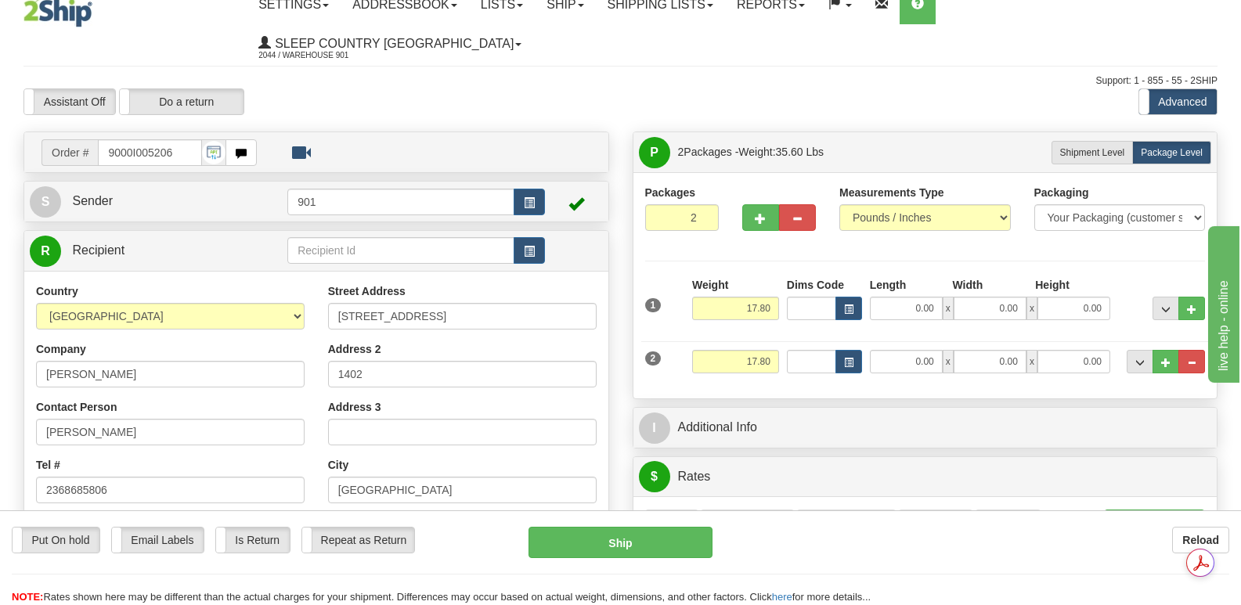
scroll to position [0, 0]
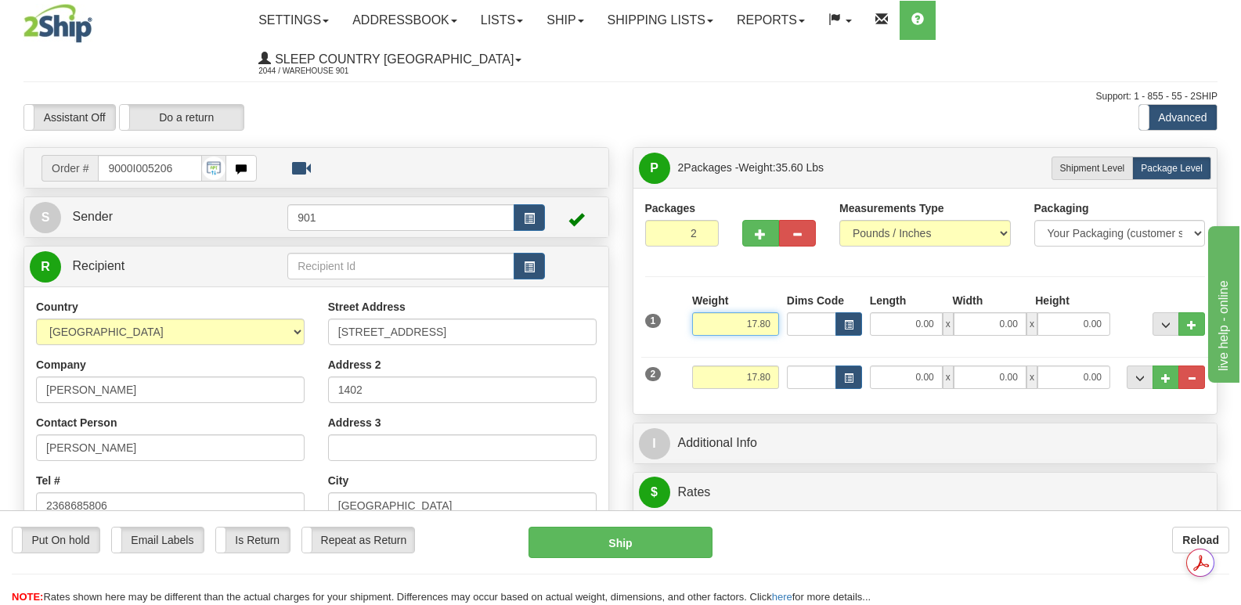
drag, startPoint x: 739, startPoint y: 287, endPoint x: 794, endPoint y: 286, distance: 55.6
click at [794, 293] on div "1 Weight 17.80 Dims Code x x" at bounding box center [926, 321] width 569 height 56
type input "8.90"
drag, startPoint x: 737, startPoint y: 339, endPoint x: 786, endPoint y: 338, distance: 48.6
click at [786, 349] on div "2 Weight 17.80 Dims Code Length Width Height" at bounding box center [926, 375] width 569 height 52
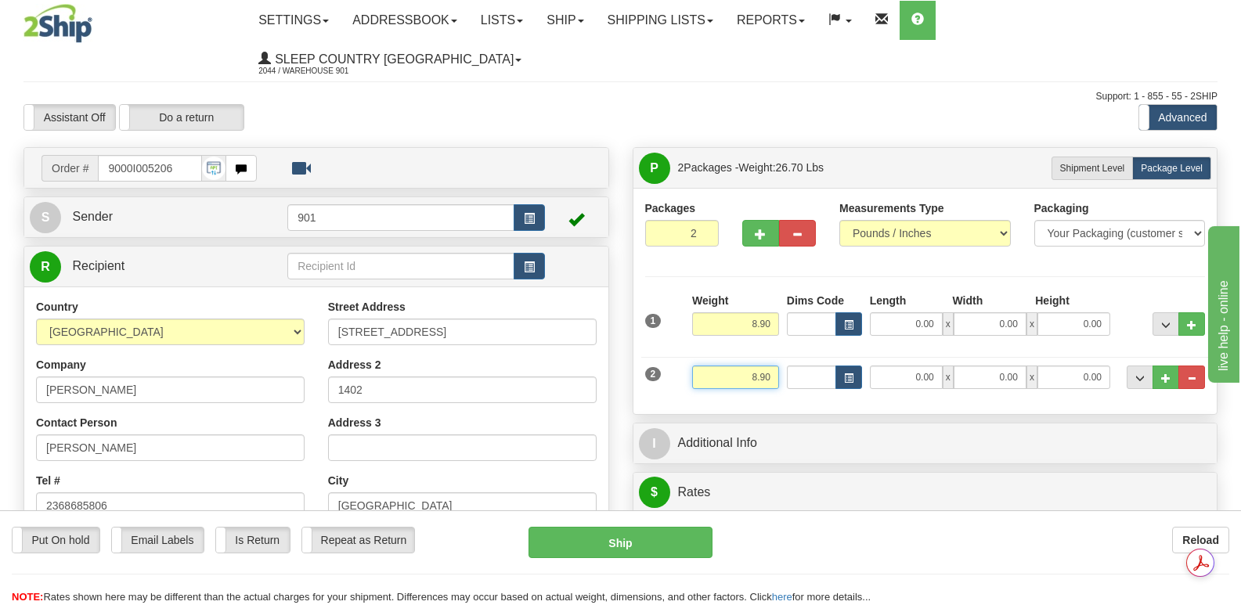
type input "8.90"
click at [888, 313] on input "0.00" at bounding box center [906, 324] width 73 height 23
type input "18.00"
click at [974, 313] on input "0.00" at bounding box center [990, 324] width 73 height 23
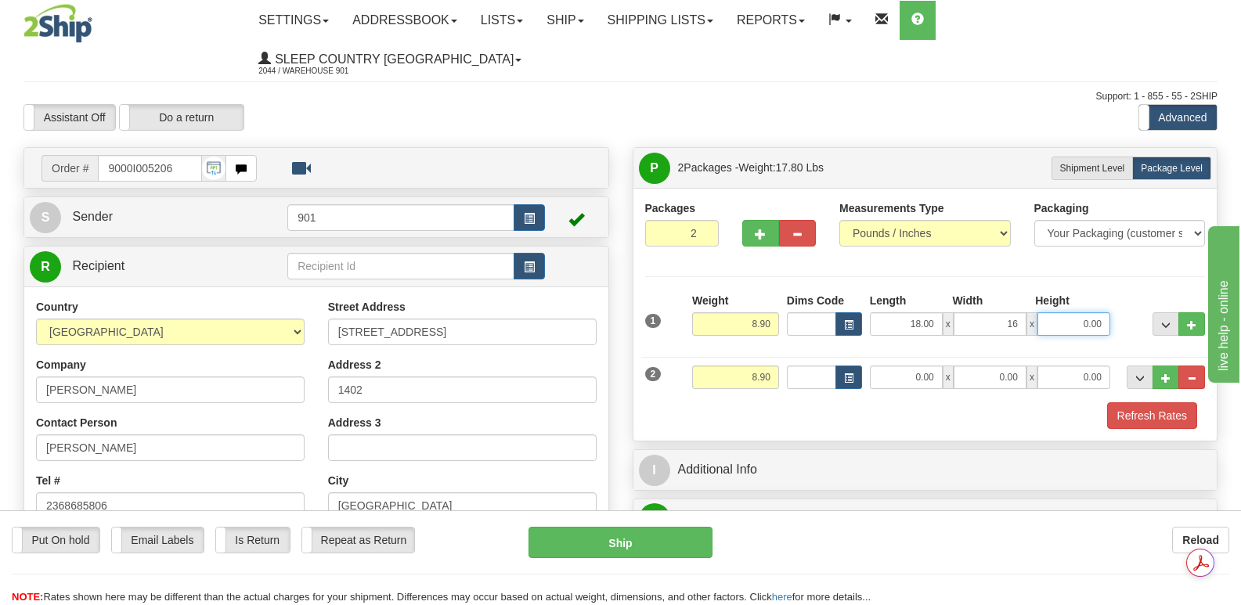
type input "16.00"
click at [1061, 313] on input "0.00" at bounding box center [1074, 324] width 73 height 23
type input "8.00"
click at [900, 366] on input "0.00" at bounding box center [906, 377] width 73 height 23
type input "18.00"
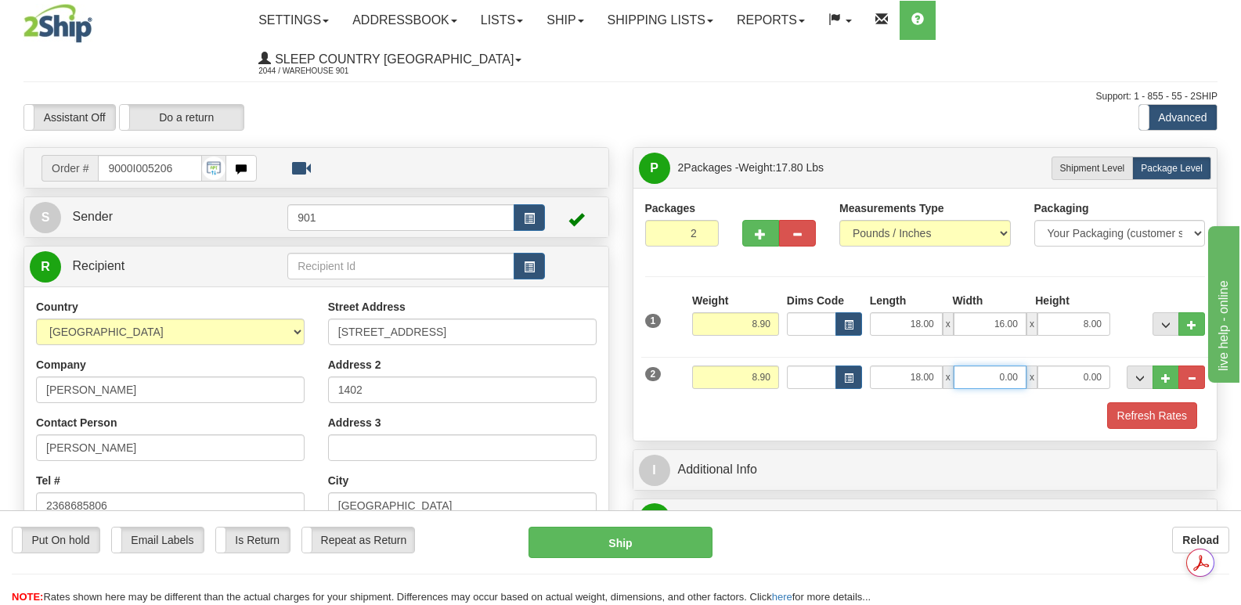
click at [991, 366] on input "0.00" at bounding box center [990, 377] width 73 height 23
type input "16.00"
click at [1069, 366] on input "0.00" at bounding box center [1074, 377] width 73 height 23
type input "8.00"
click at [1144, 403] on button "Refresh Rates" at bounding box center [1153, 416] width 90 height 27
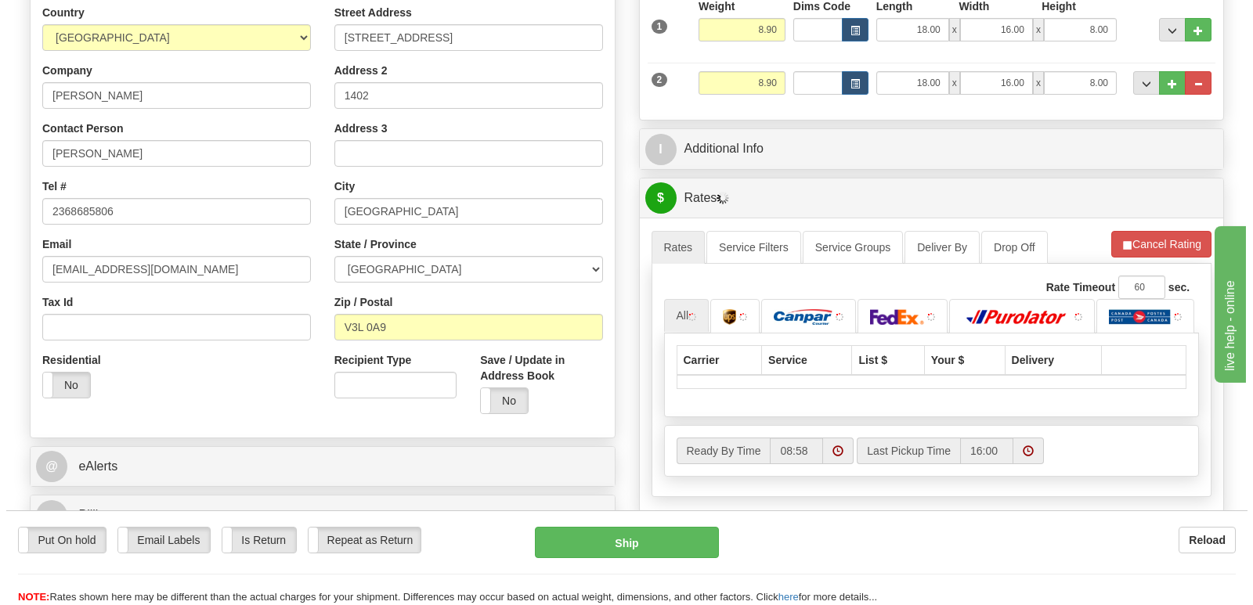
scroll to position [392, 0]
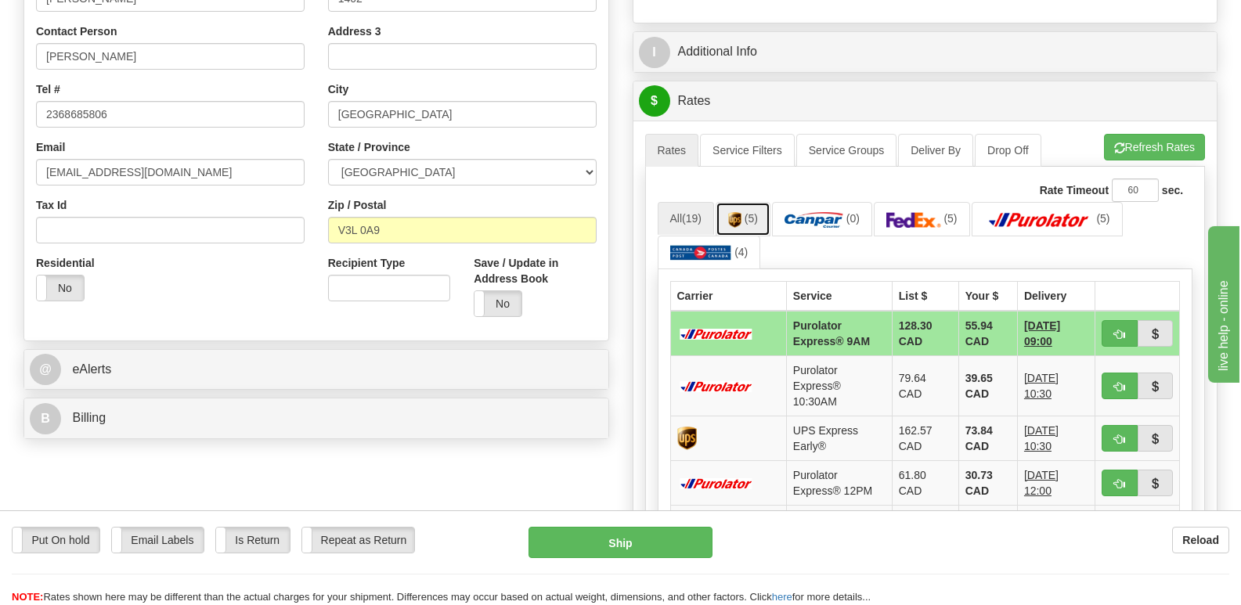
click at [737, 212] on img at bounding box center [734, 220] width 13 height 16
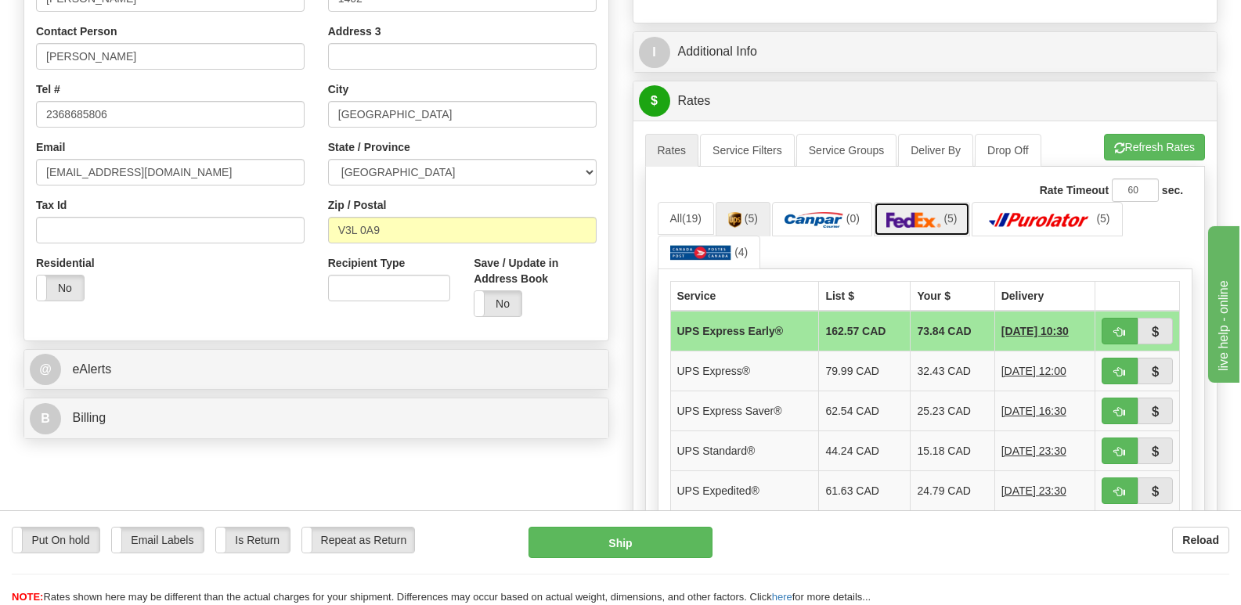
click at [909, 212] on img at bounding box center [914, 220] width 55 height 16
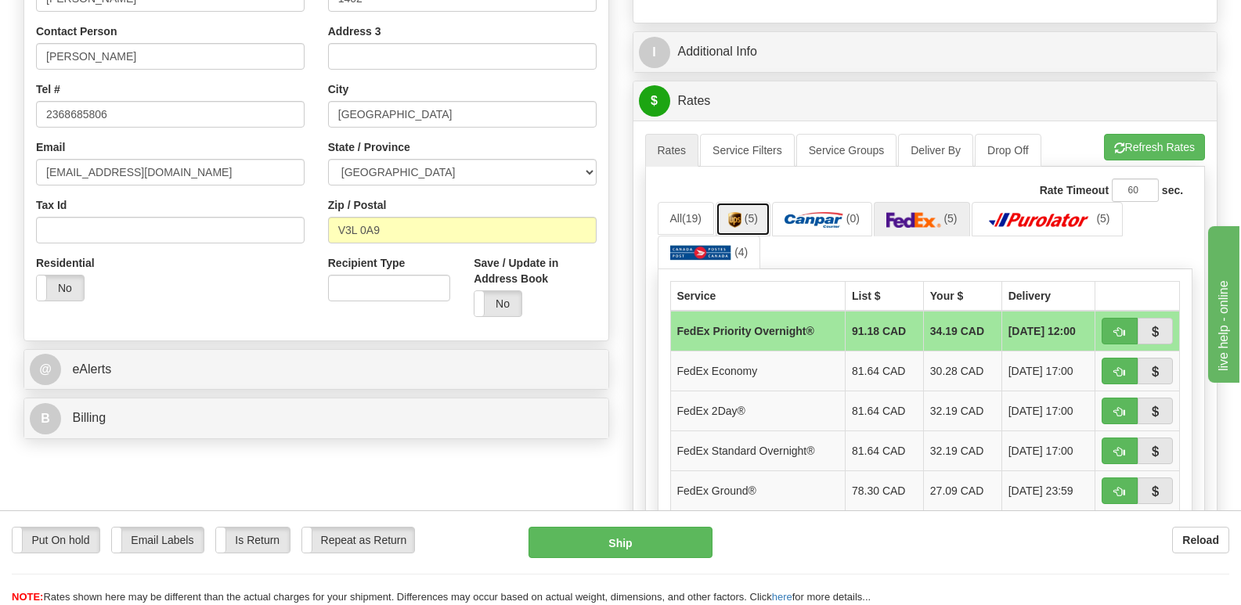
click at [742, 212] on img at bounding box center [734, 220] width 13 height 16
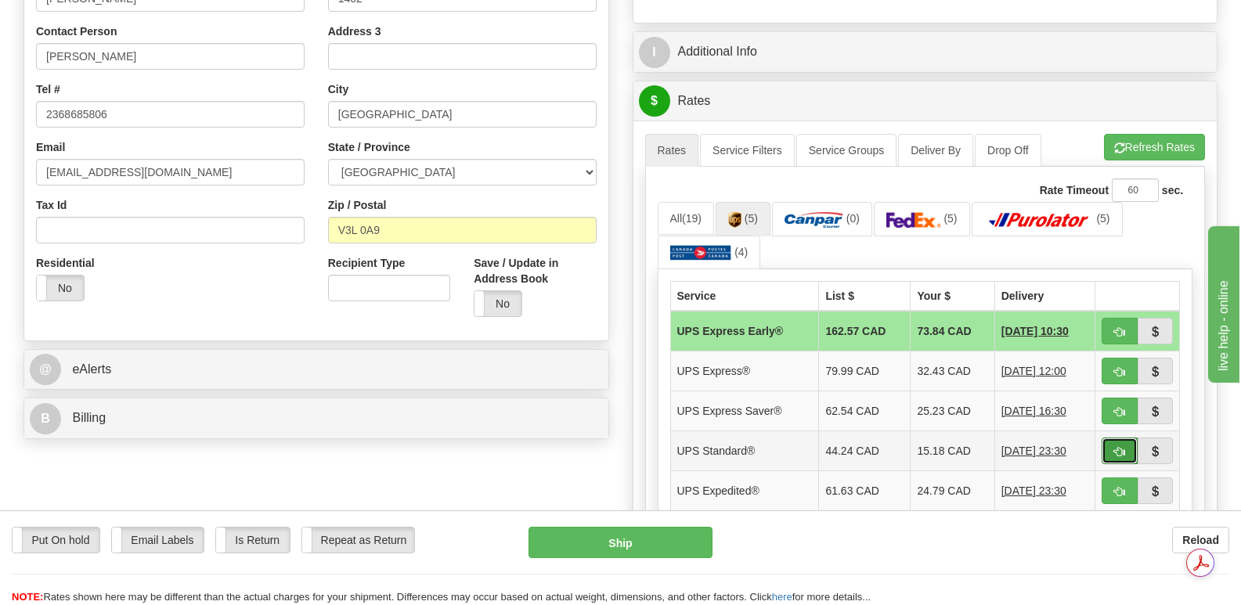
click at [1117, 447] on span "button" at bounding box center [1120, 452] width 11 height 10
type input "11"
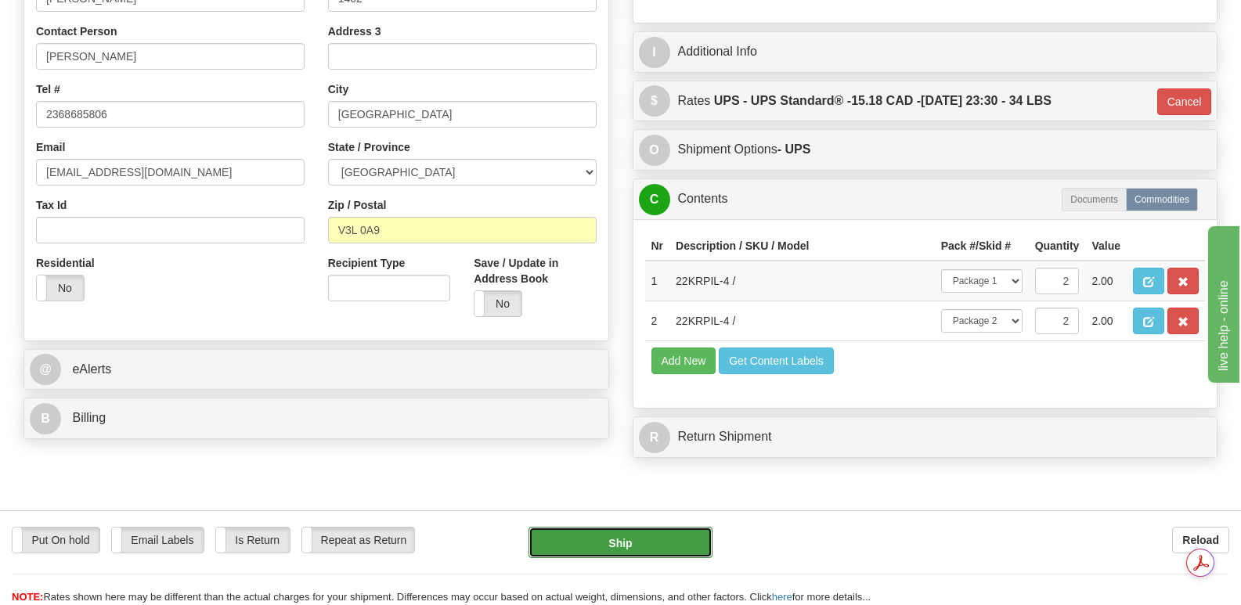
click at [611, 536] on button "Ship" at bounding box center [620, 542] width 183 height 31
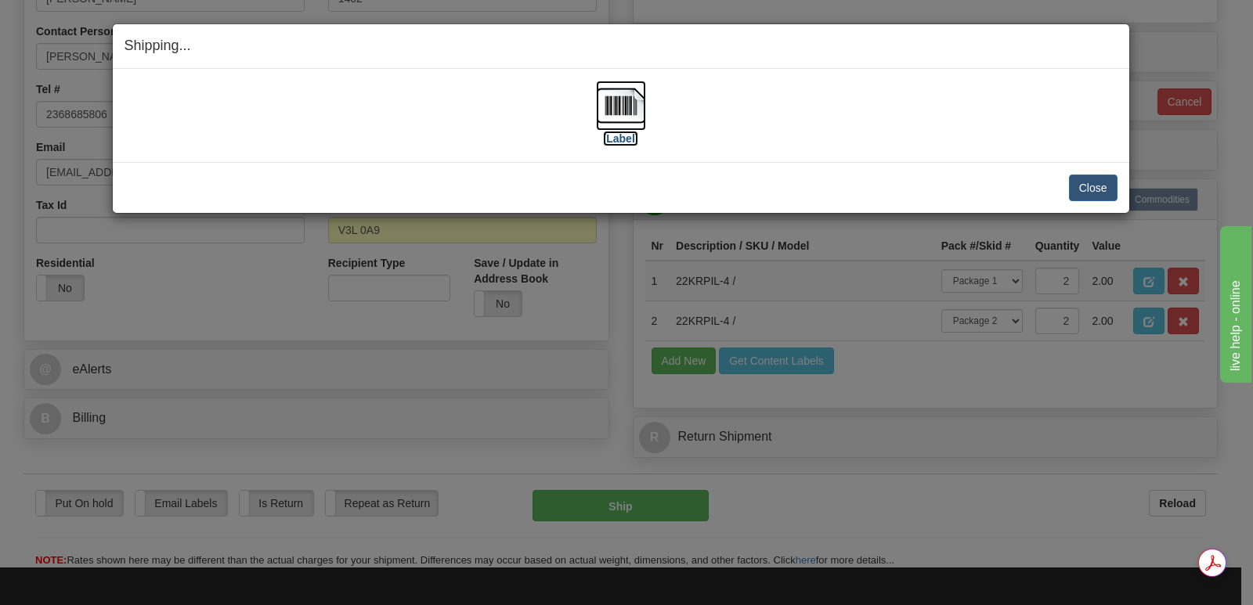
click at [623, 101] on img at bounding box center [621, 106] width 50 height 50
click at [1086, 186] on button "Close" at bounding box center [1093, 188] width 49 height 27
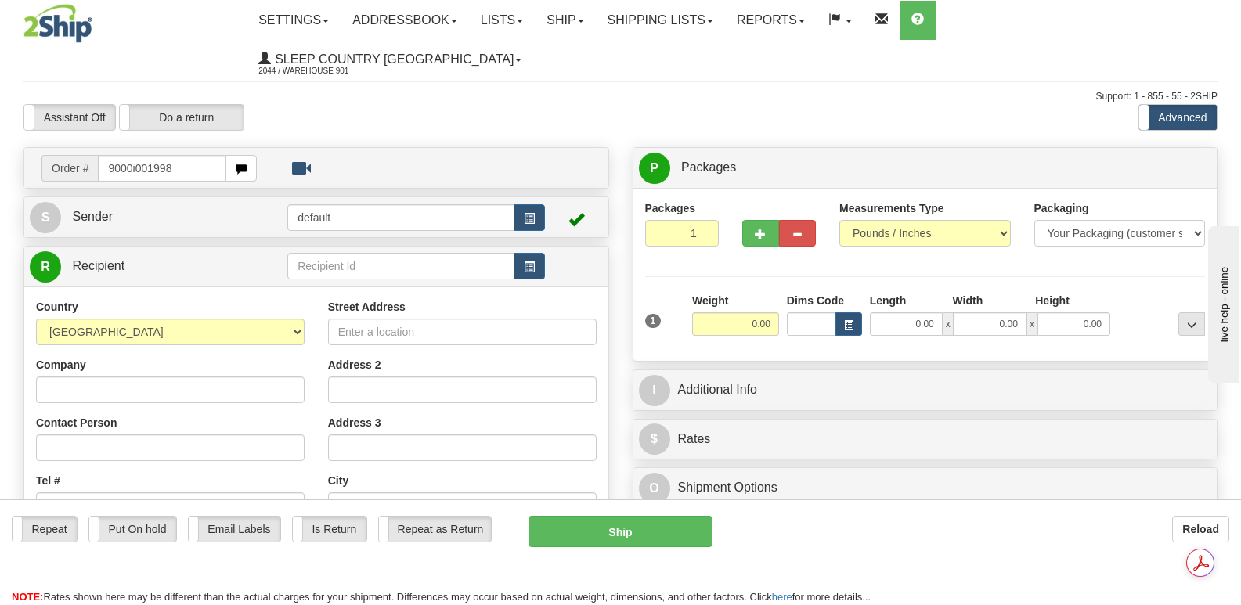
type input "9000i001998"
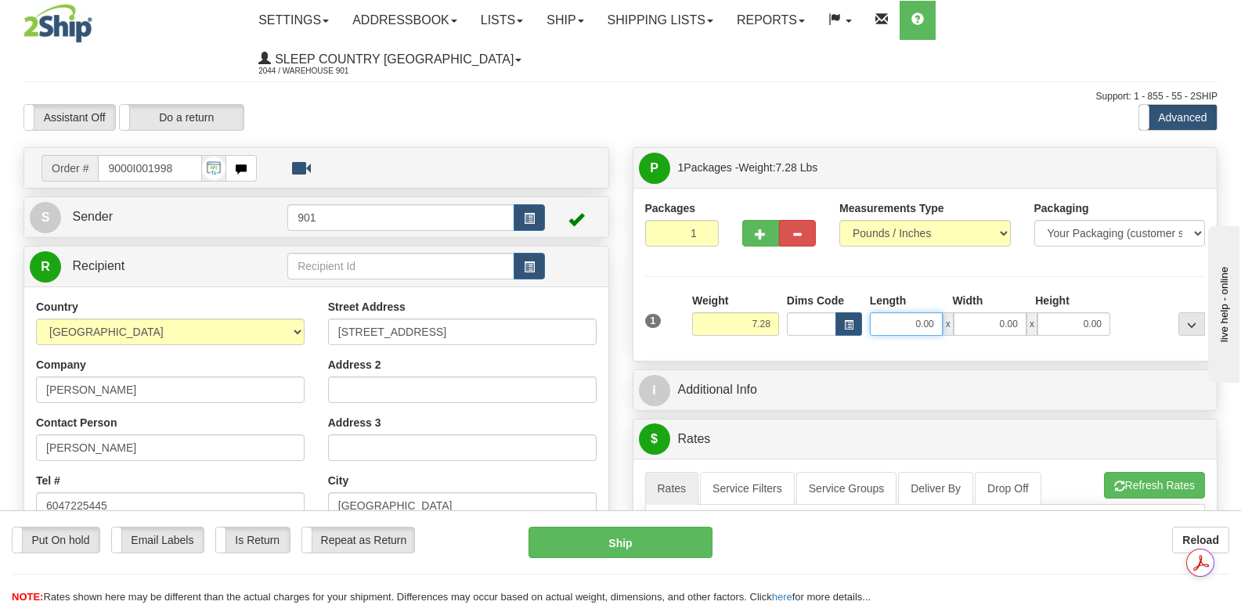
click at [884, 313] on input "0.00" at bounding box center [906, 324] width 73 height 23
type input "16.00"
click at [978, 313] on input "0.00" at bounding box center [990, 324] width 73 height 23
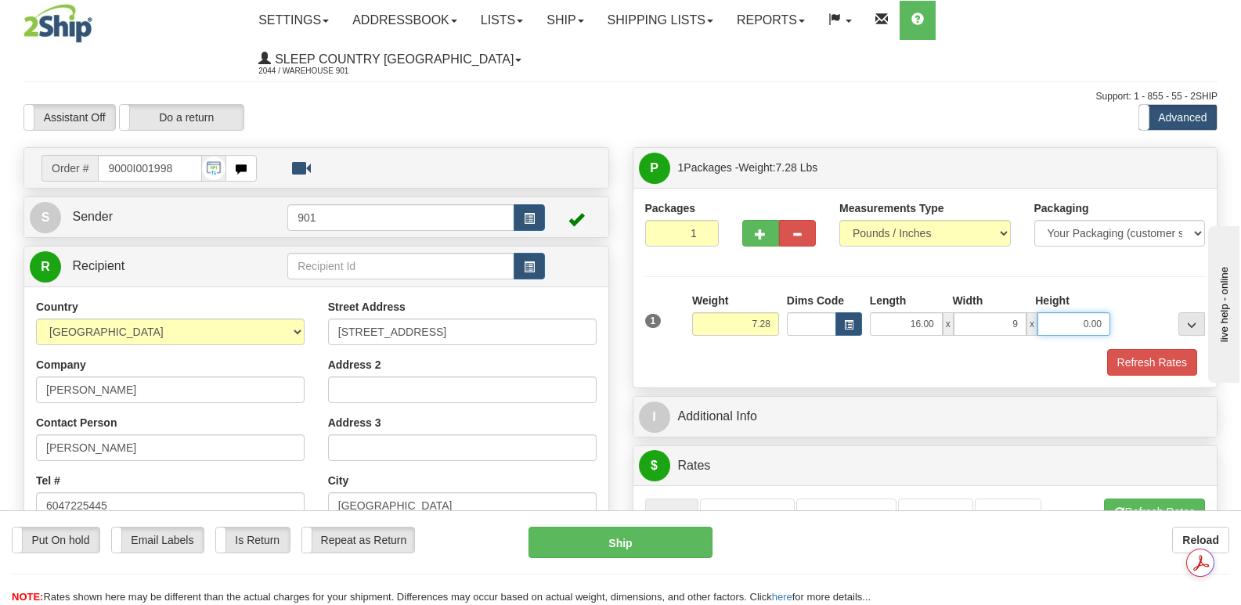
type input "9.00"
click at [1063, 313] on input "0.00" at bounding box center [1074, 324] width 73 height 23
type input "9.00"
click at [1148, 349] on button "Refresh Rates" at bounding box center [1153, 362] width 90 height 27
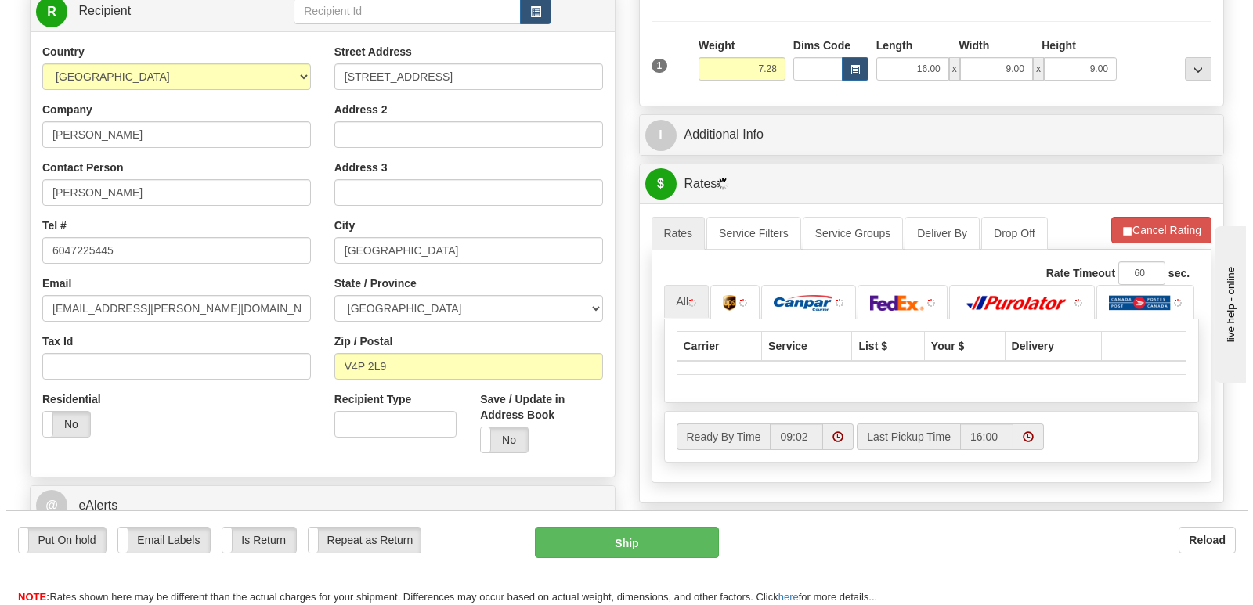
scroll to position [313, 0]
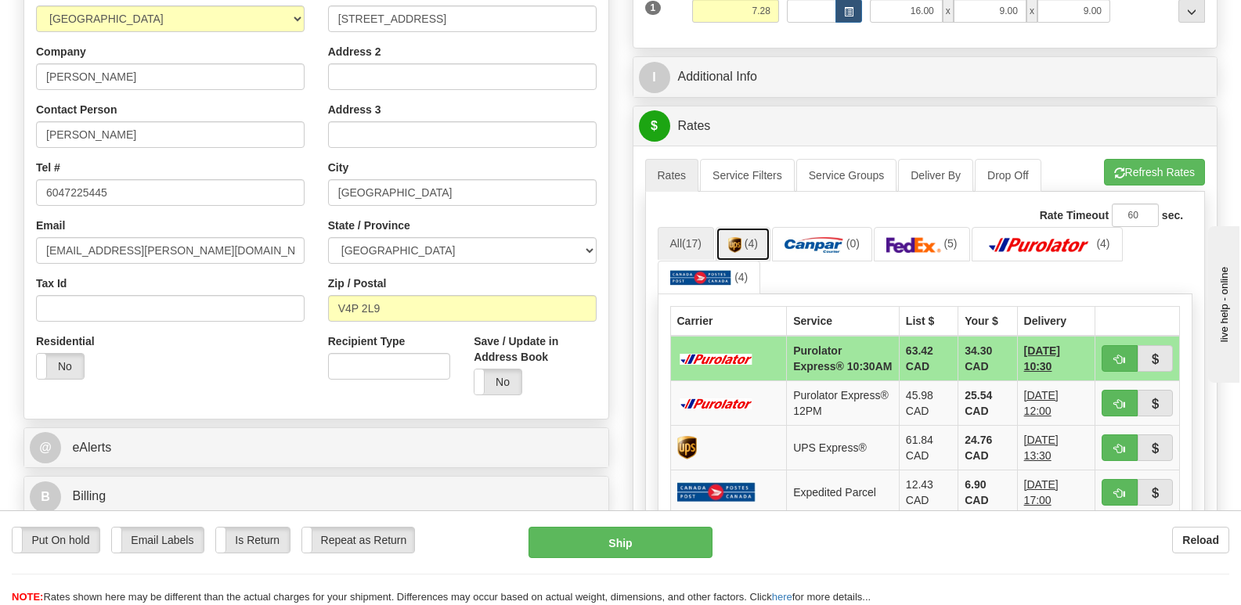
click at [737, 237] on img at bounding box center [734, 245] width 13 height 16
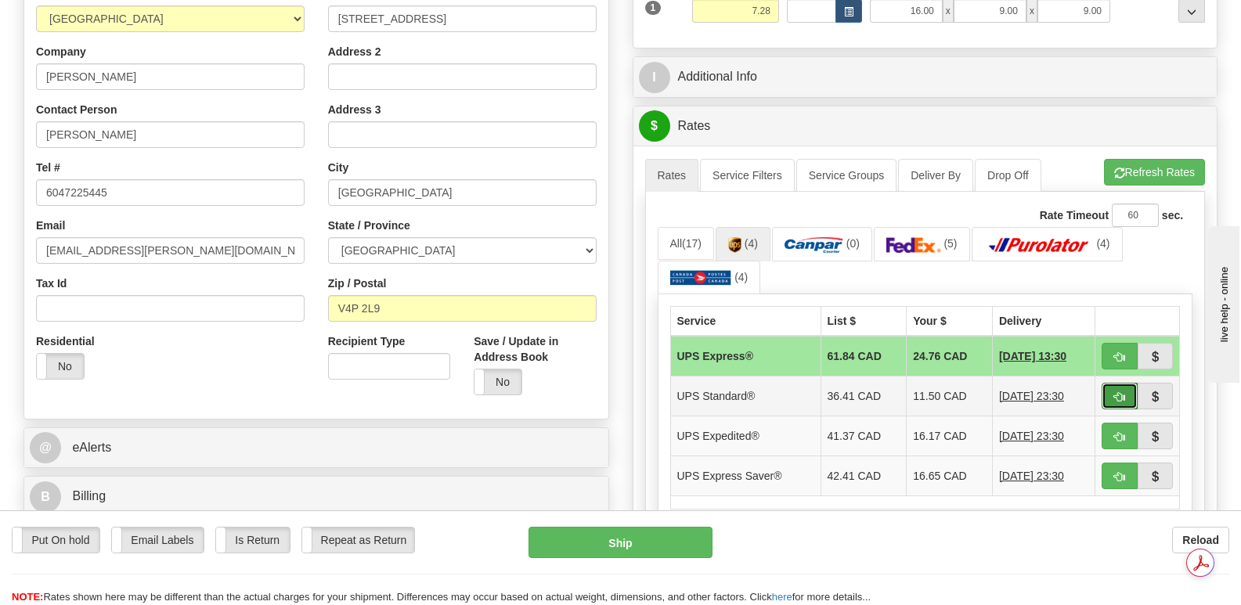
click at [1117, 392] on span "button" at bounding box center [1120, 397] width 11 height 10
type input "11"
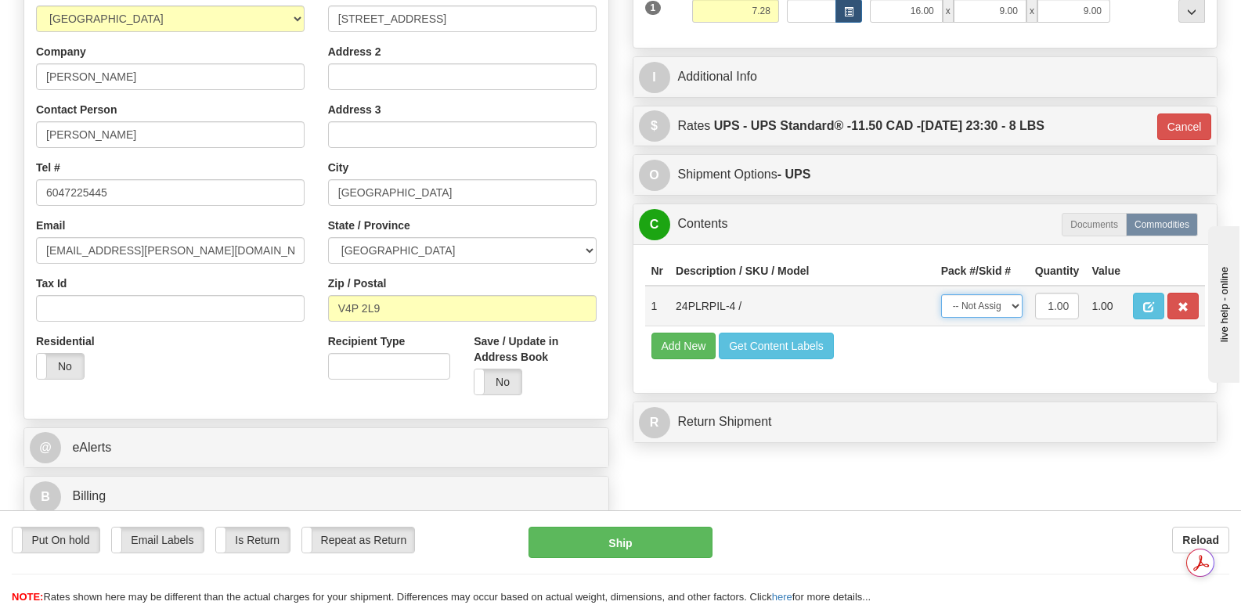
click at [1014, 295] on select "-- Not Assigned -- Package 1" at bounding box center [982, 306] width 81 height 23
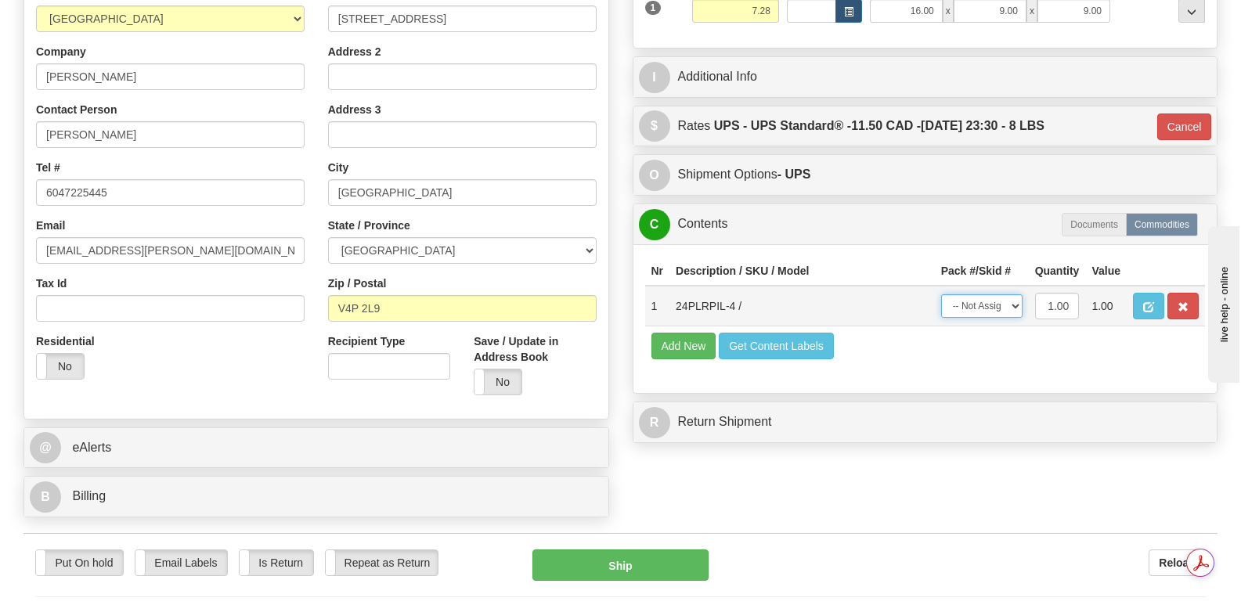
select select "0"
click at [942, 295] on select "-- Not Assigned -- Package 1" at bounding box center [982, 306] width 81 height 23
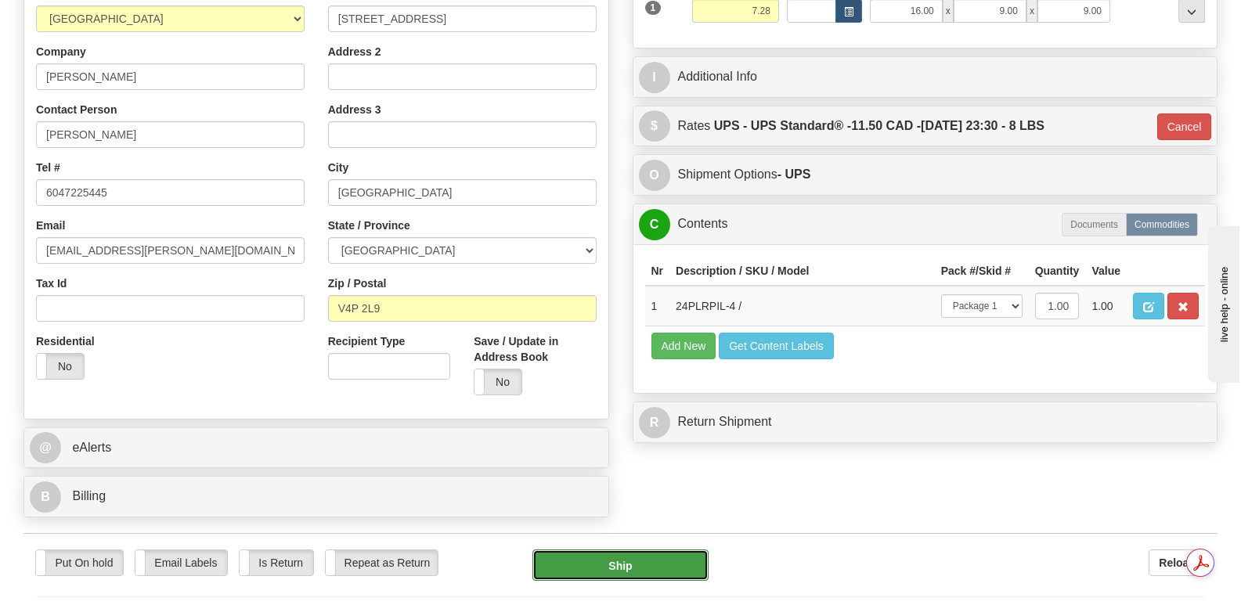
click at [609, 550] on button "Ship" at bounding box center [620, 565] width 175 height 31
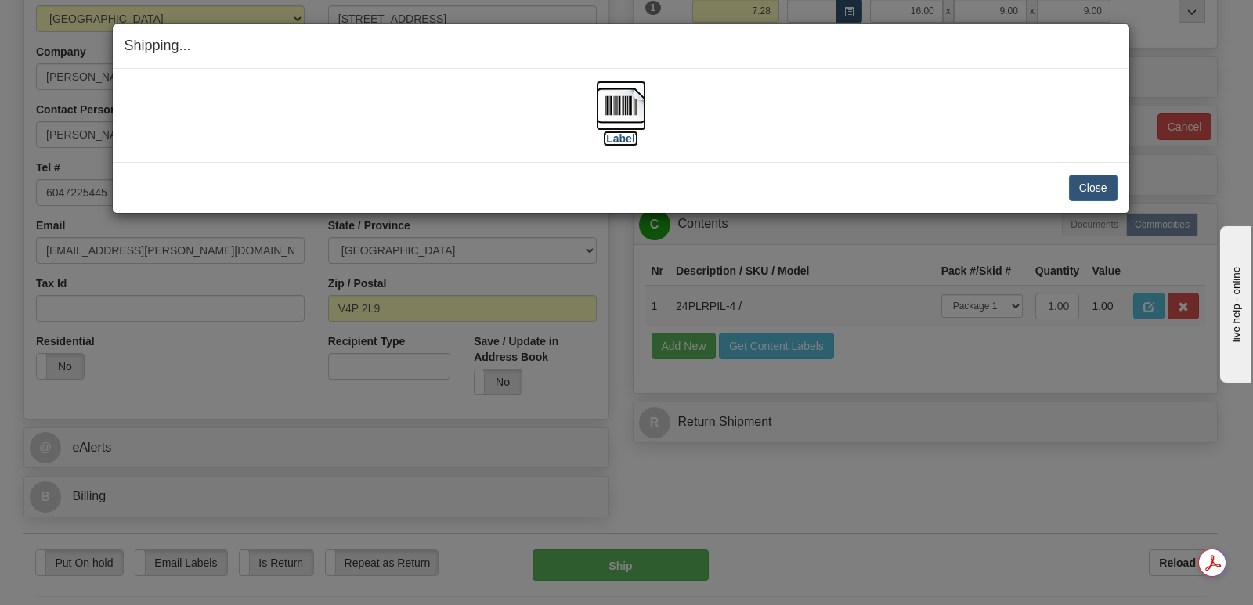
click at [630, 102] on img at bounding box center [621, 106] width 50 height 50
click at [1097, 186] on button "Close" at bounding box center [1093, 188] width 49 height 27
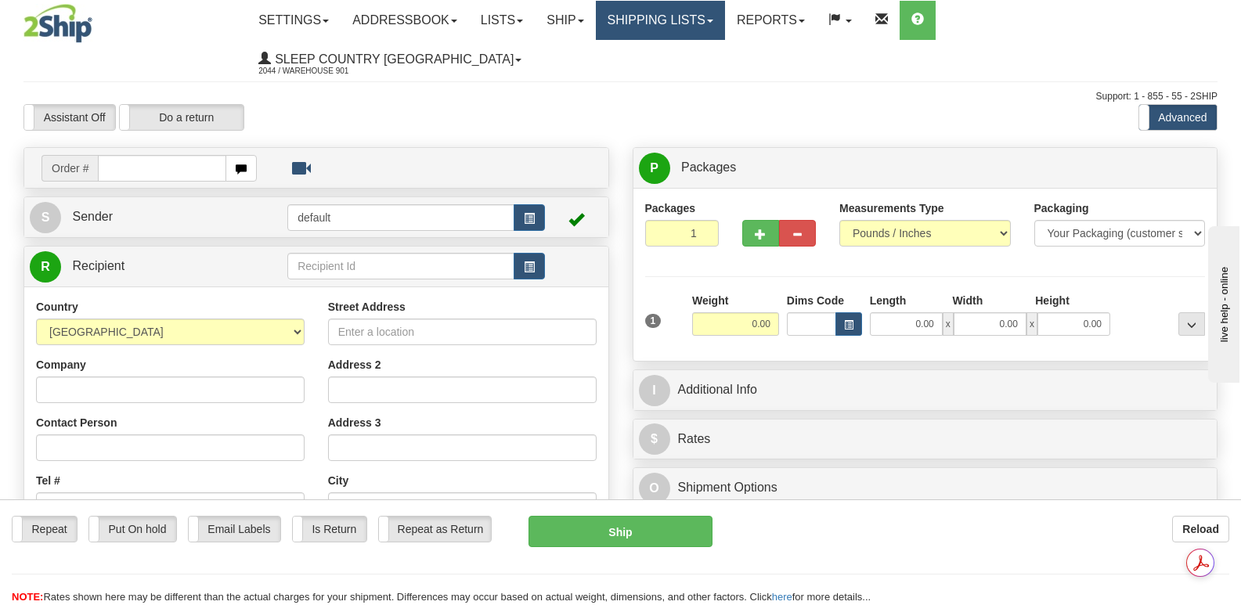
click at [725, 27] on link "Shipping lists" at bounding box center [660, 20] width 129 height 39
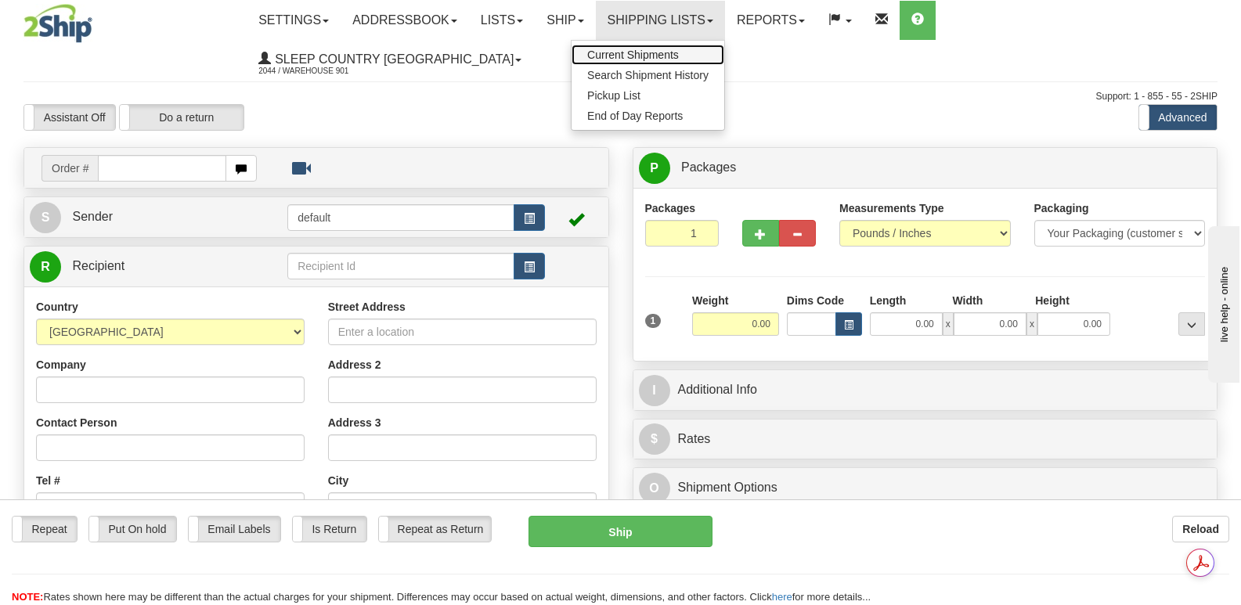
click at [679, 57] on span "Current Shipments" at bounding box center [633, 55] width 92 height 13
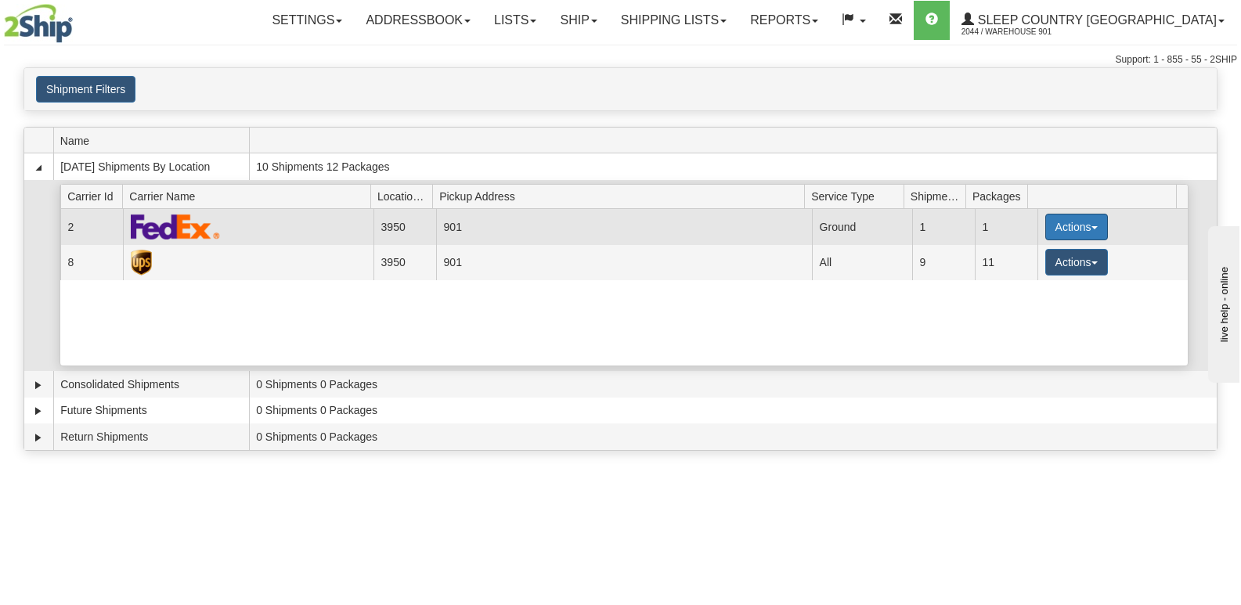
click at [1086, 224] on button "Actions" at bounding box center [1077, 227] width 63 height 27
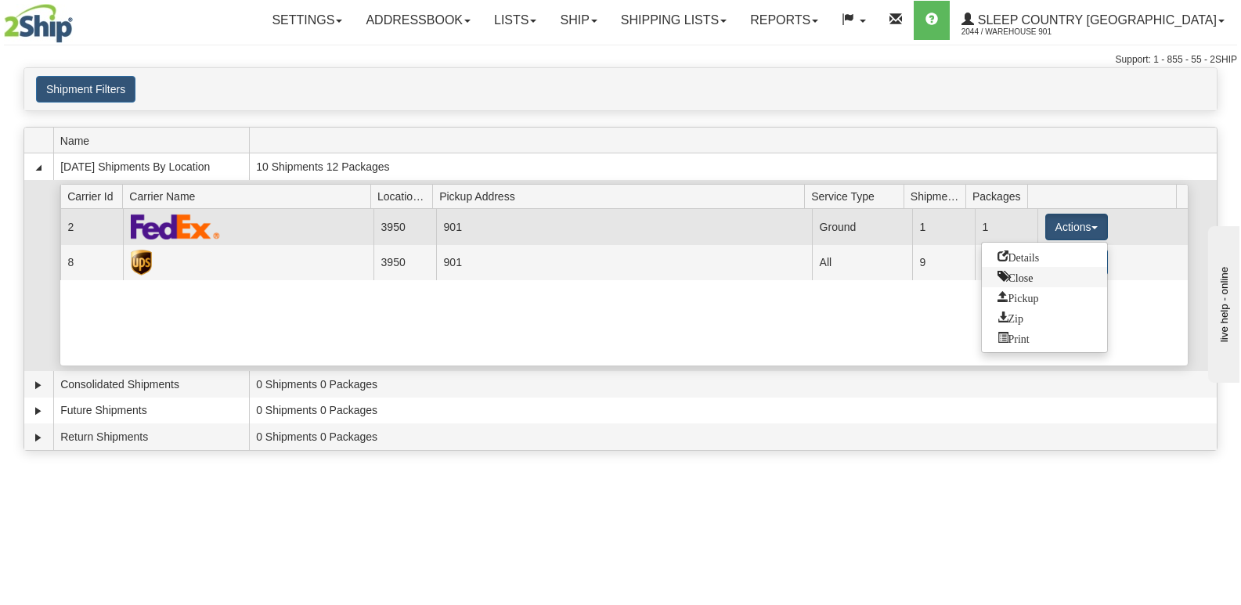
click at [1018, 274] on span "Close" at bounding box center [1016, 276] width 36 height 11
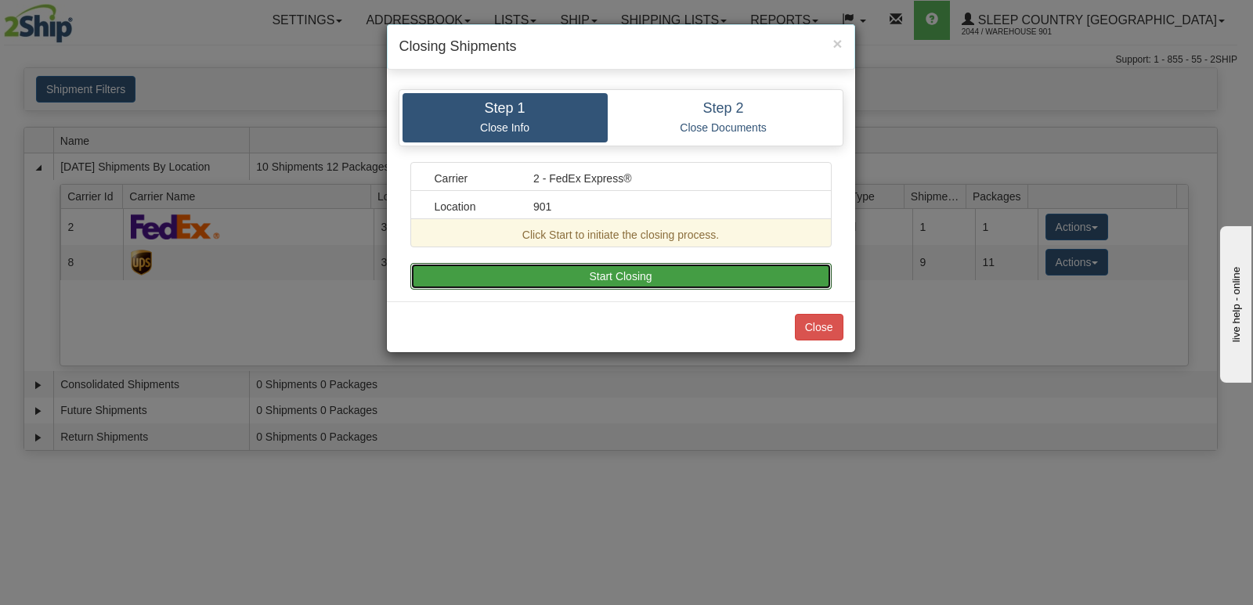
click at [656, 276] on button "Start Closing" at bounding box center [620, 276] width 421 height 27
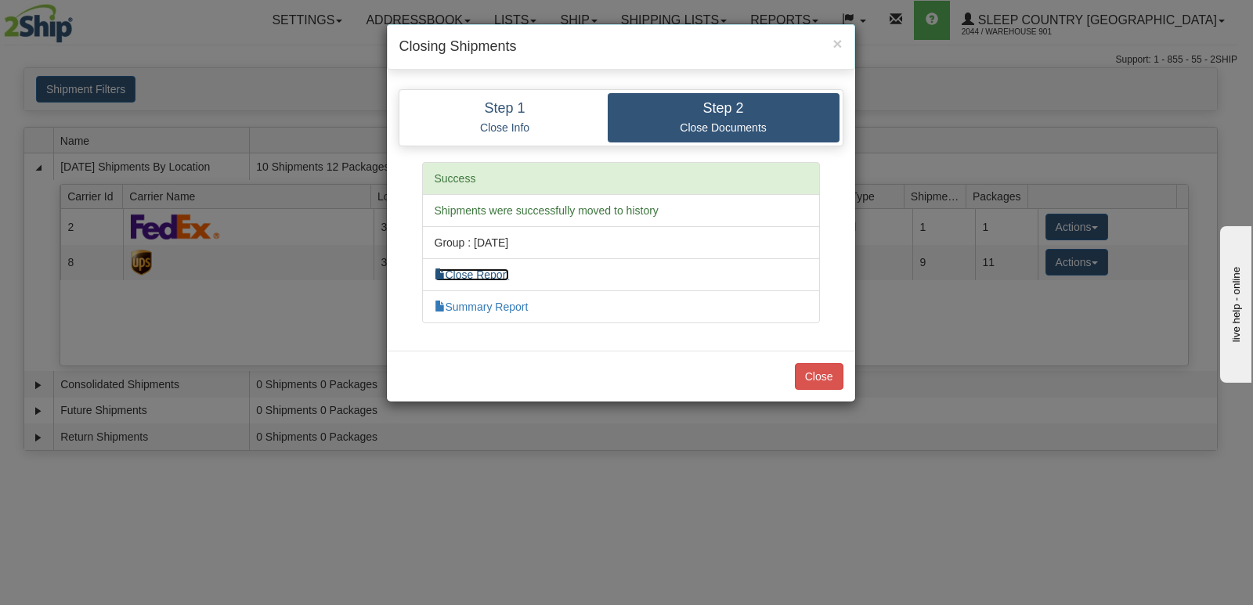
click at [503, 274] on link "Close Report" at bounding box center [472, 275] width 75 height 13
click at [507, 303] on link "Summary Report" at bounding box center [482, 307] width 94 height 13
click at [821, 370] on button "Close" at bounding box center [819, 376] width 49 height 27
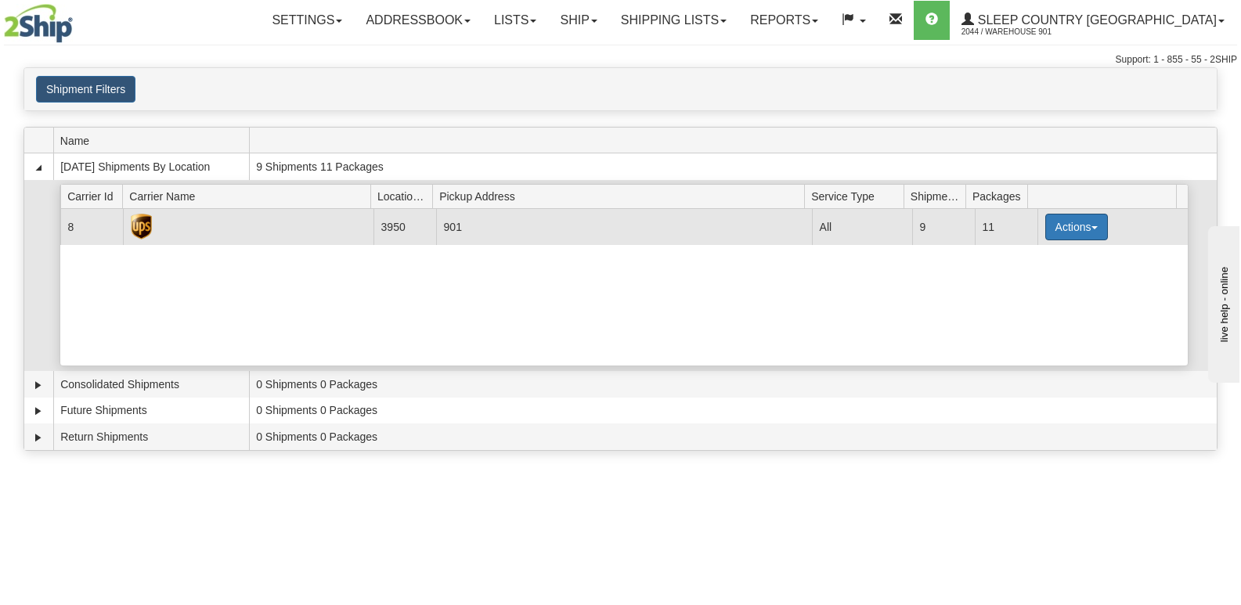
click at [1088, 223] on button "Actions" at bounding box center [1077, 227] width 63 height 27
click at [1020, 275] on span "Close" at bounding box center [1016, 276] width 36 height 11
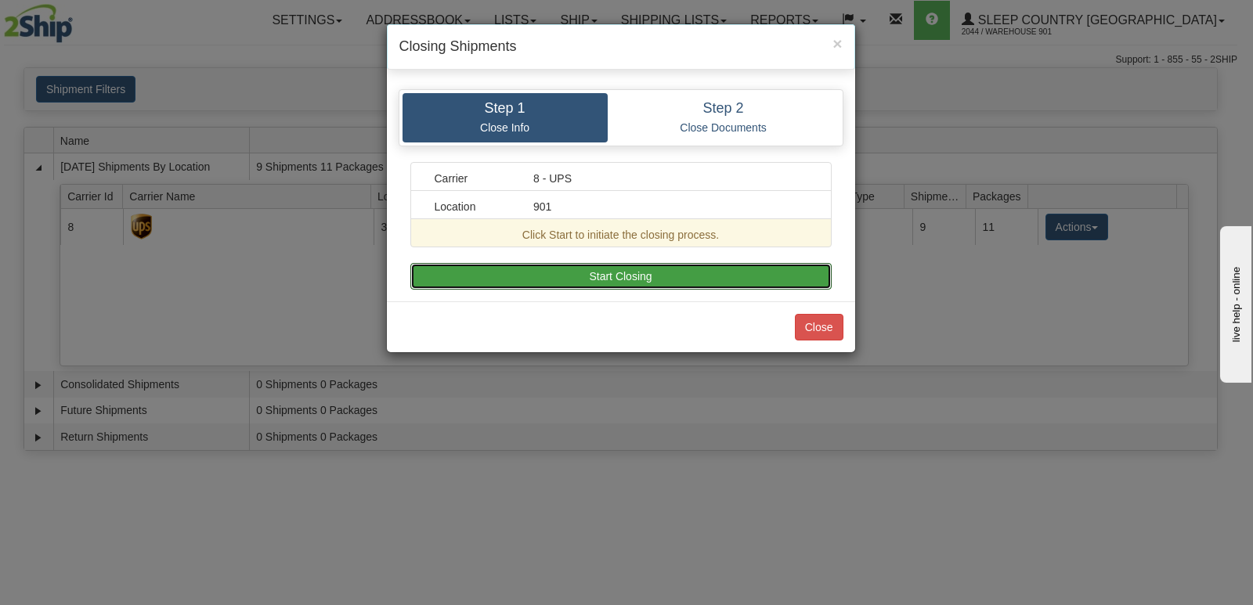
click at [602, 272] on button "Start Closing" at bounding box center [620, 276] width 421 height 27
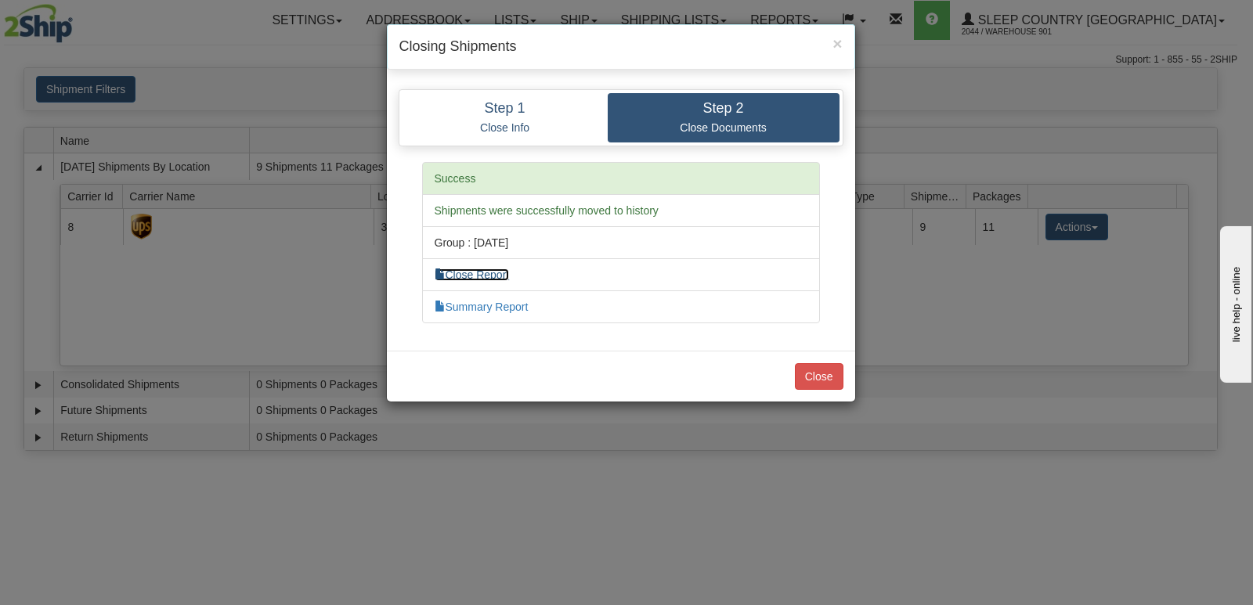
click at [482, 274] on link "Close Report" at bounding box center [472, 275] width 75 height 13
click at [496, 307] on link "Summary Report" at bounding box center [482, 307] width 94 height 13
click at [510, 305] on link "Summary Report" at bounding box center [482, 307] width 94 height 13
click at [820, 374] on button "Close" at bounding box center [819, 376] width 49 height 27
